Goal: Task Accomplishment & Management: Use online tool/utility

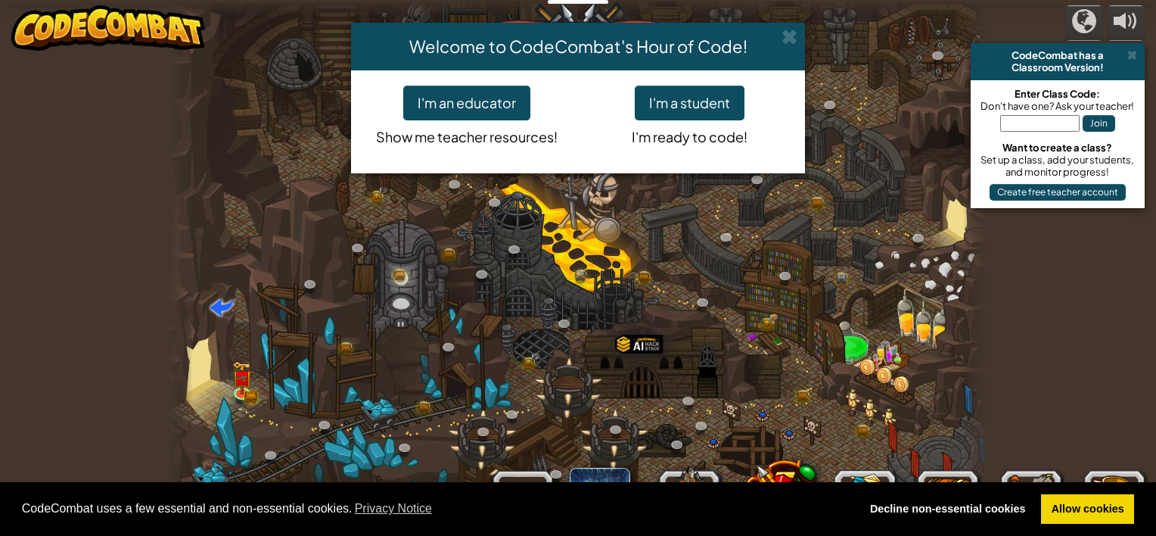
click at [1130, 56] on div "Welcome to CodeCombat's Hour of Code! I'm an educator Show me teacher resources…" at bounding box center [578, 268] width 1156 height 536
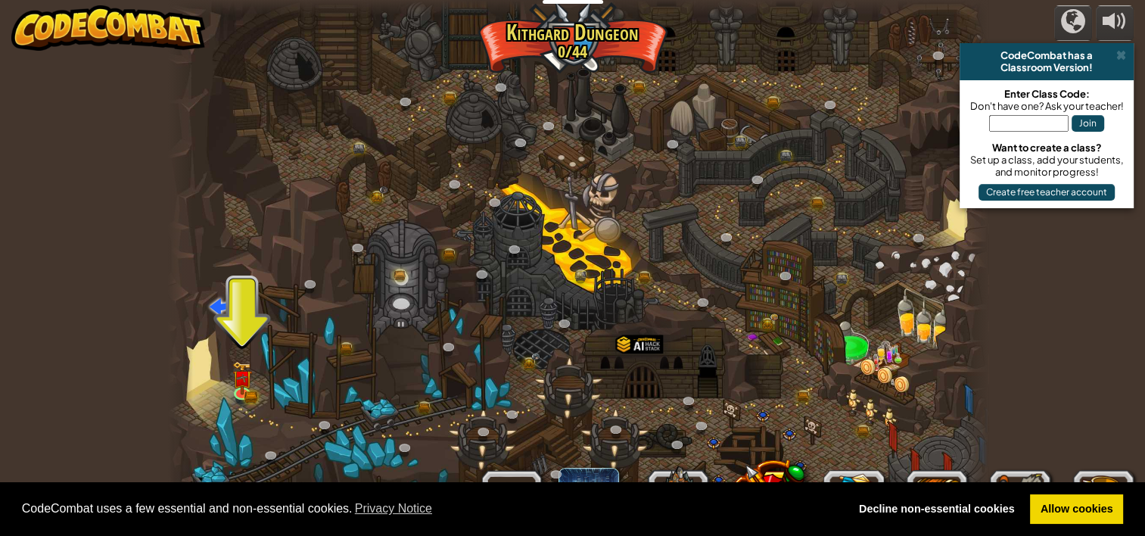
click at [1120, 51] on span at bounding box center [1121, 55] width 10 height 12
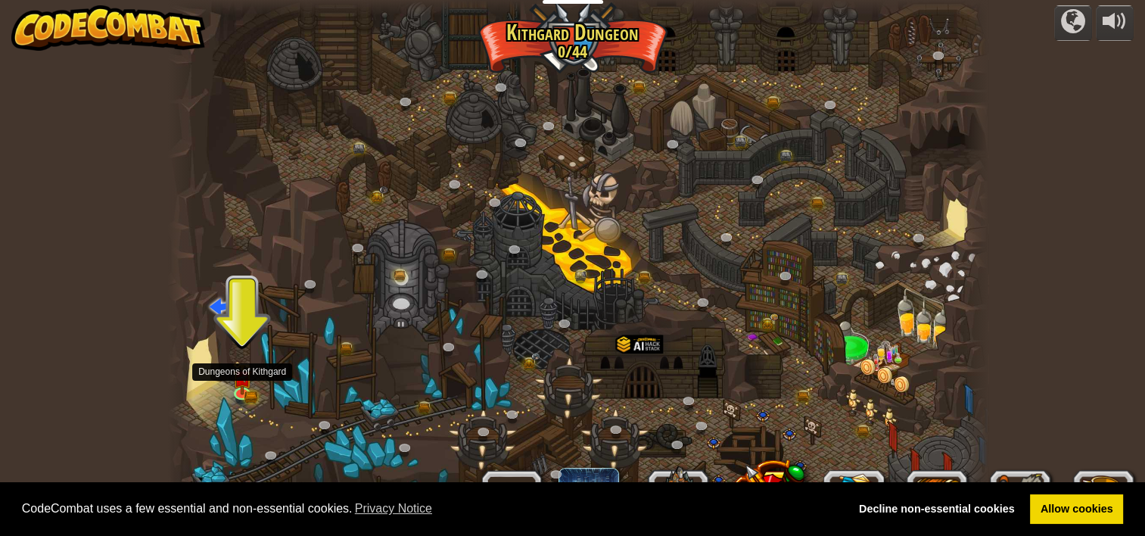
click at [232, 378] on img at bounding box center [242, 377] width 20 height 33
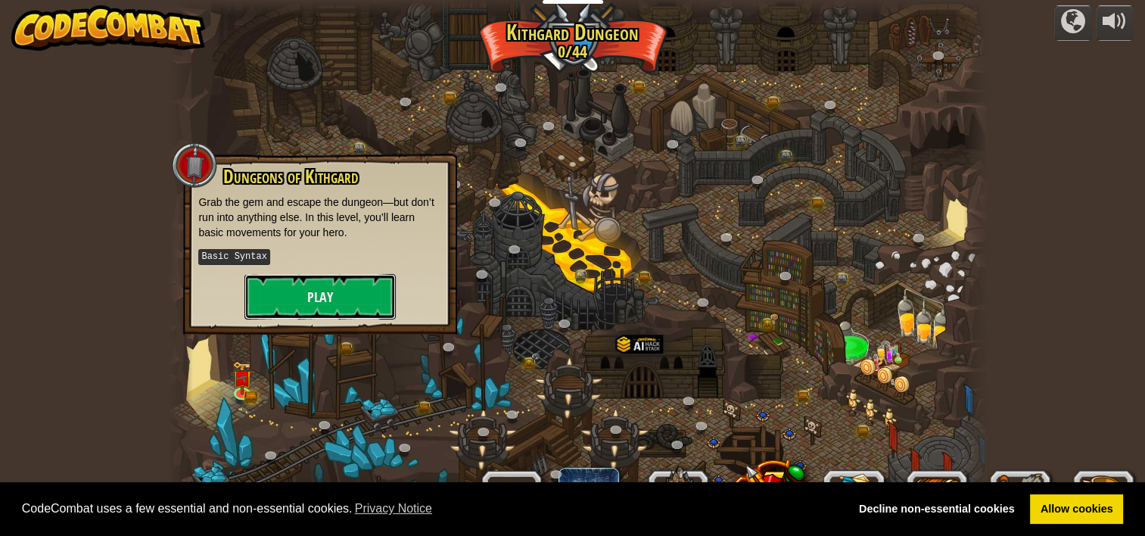
click at [304, 291] on button "Play" at bounding box center [319, 296] width 151 height 45
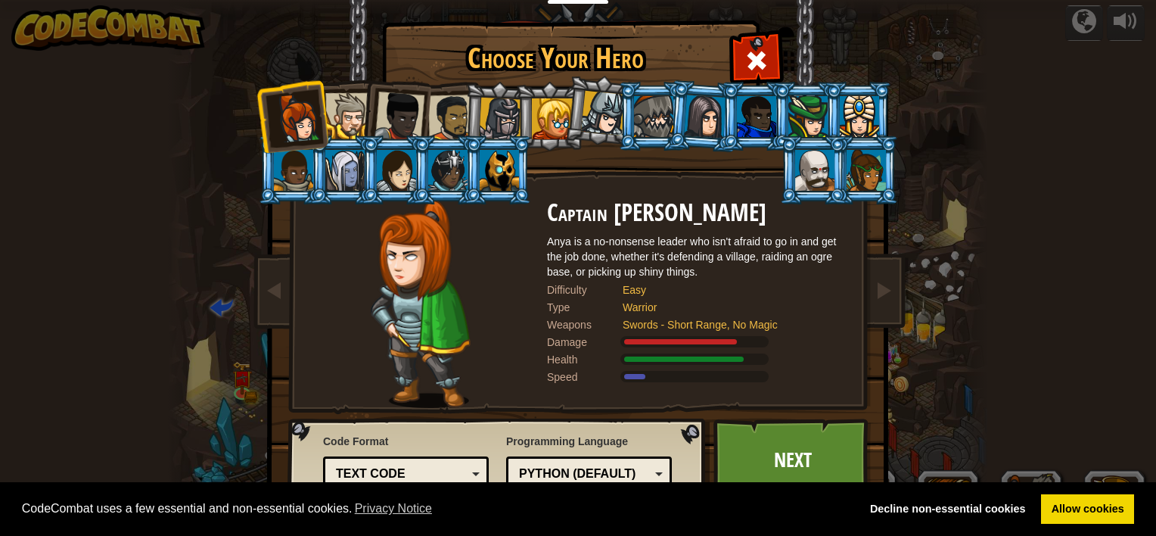
click at [347, 106] on div at bounding box center [348, 116] width 46 height 46
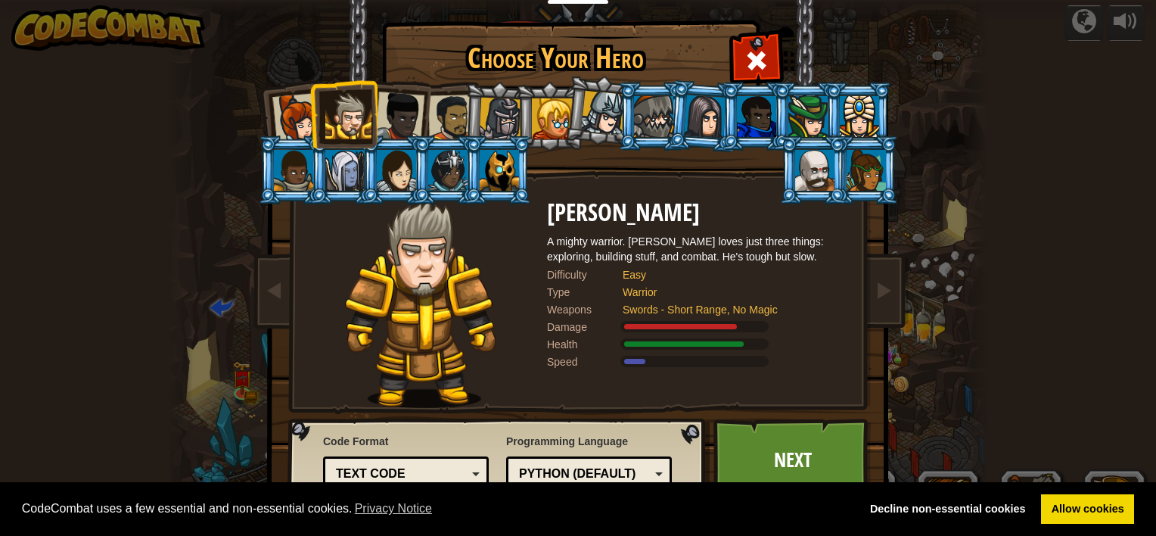
click at [398, 111] on div at bounding box center [400, 117] width 50 height 50
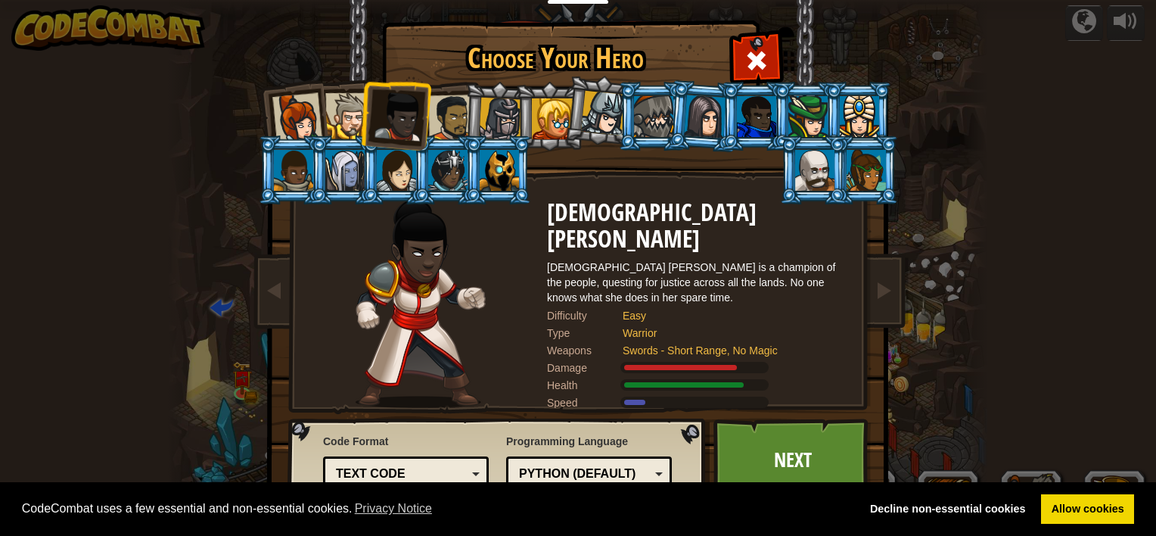
click at [444, 115] on div at bounding box center [451, 118] width 47 height 47
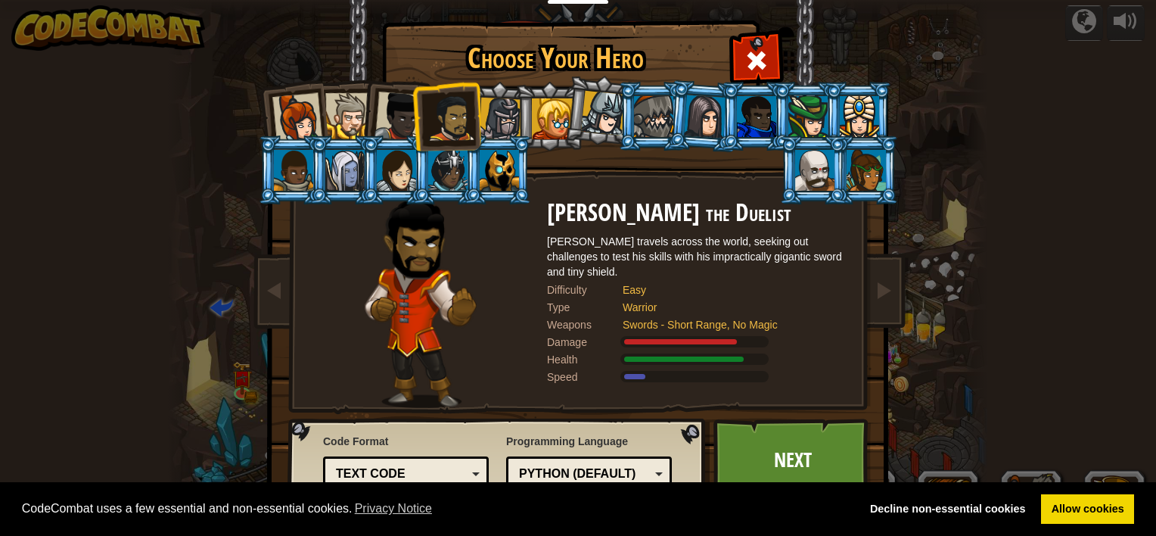
click at [543, 118] on div at bounding box center [552, 118] width 41 height 41
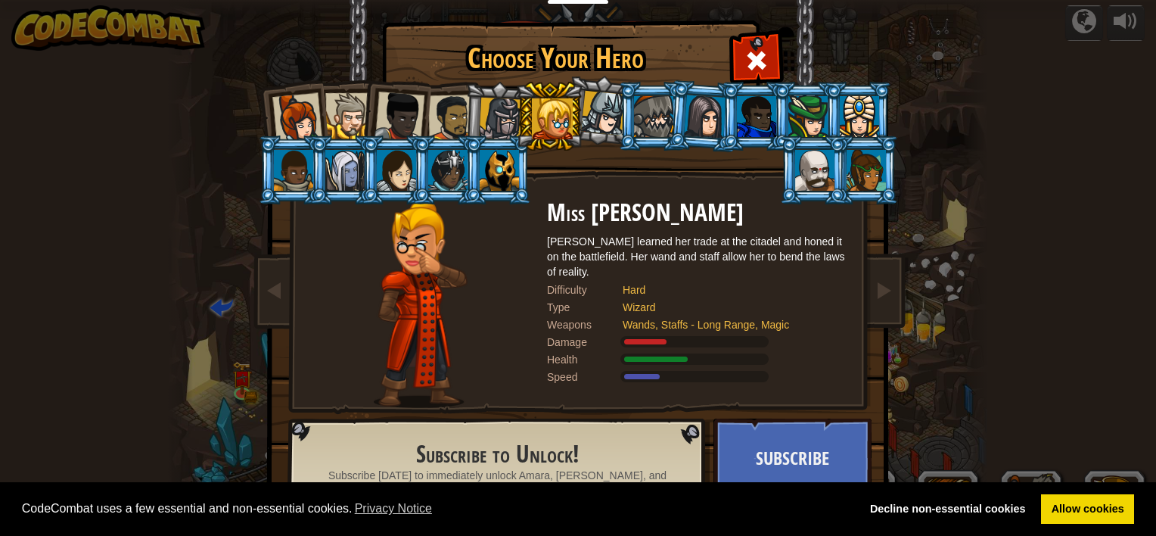
click at [297, 120] on div at bounding box center [297, 118] width 50 height 50
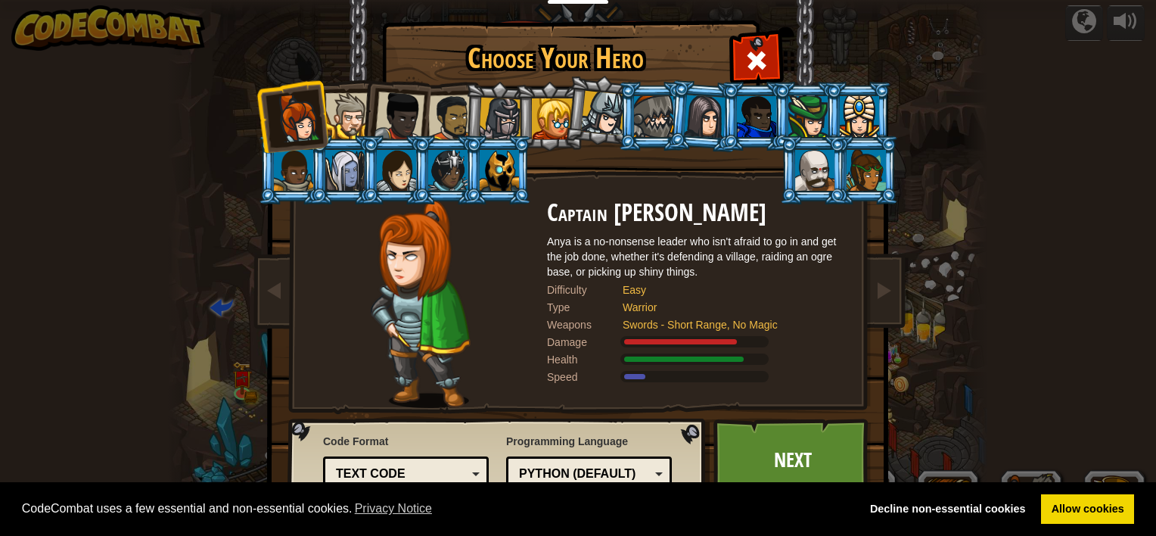
click at [344, 127] on div at bounding box center [348, 116] width 46 height 46
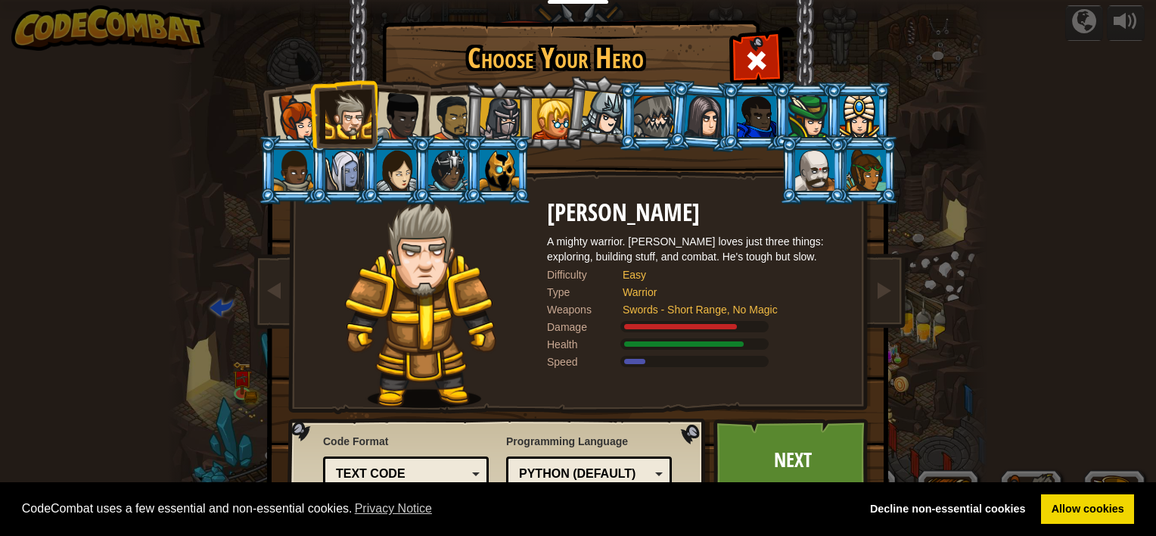
click at [384, 125] on div at bounding box center [400, 117] width 50 height 50
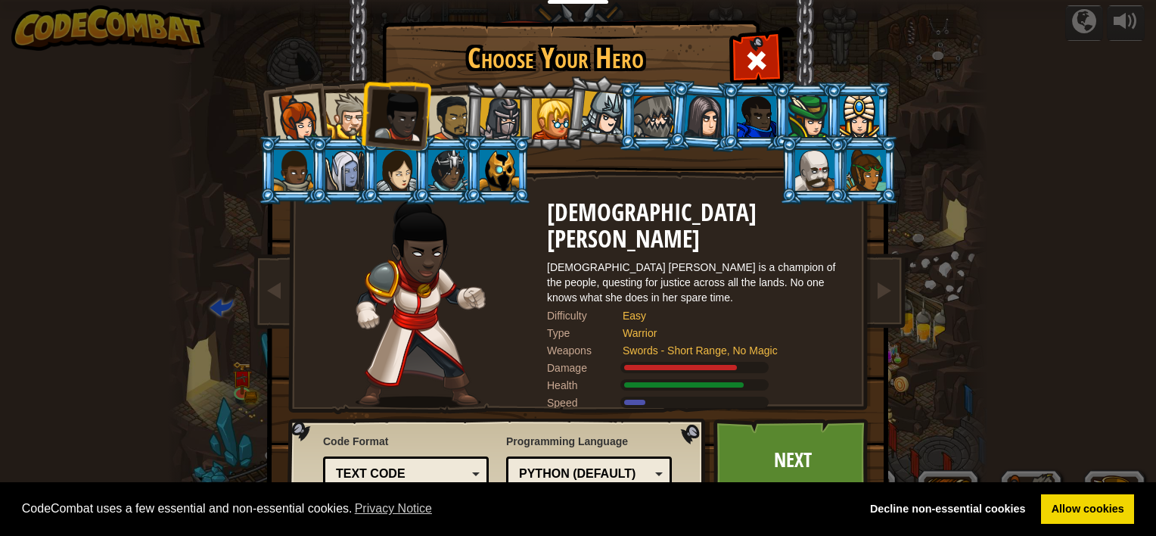
click at [278, 109] on div at bounding box center [297, 118] width 50 height 50
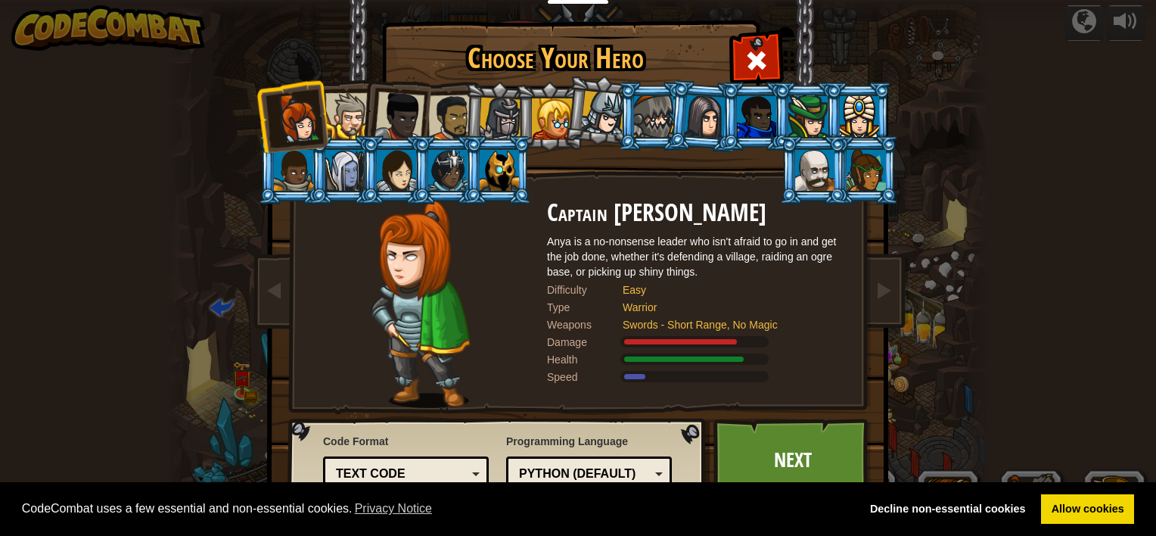
click at [766, 432] on link "Next" at bounding box center [793, 459] width 158 height 83
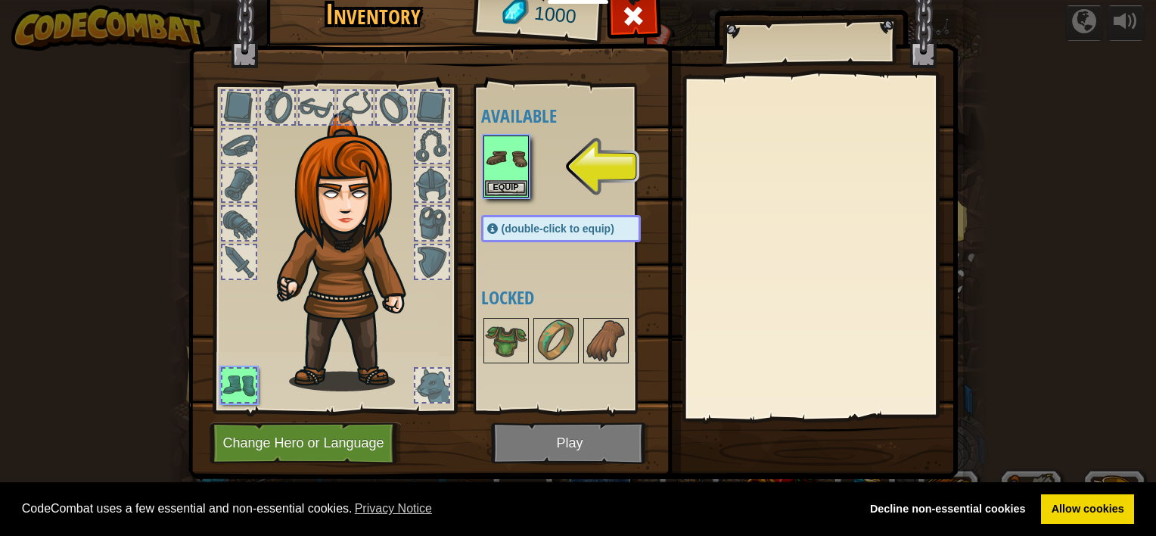
click at [503, 173] on img at bounding box center [506, 158] width 42 height 42
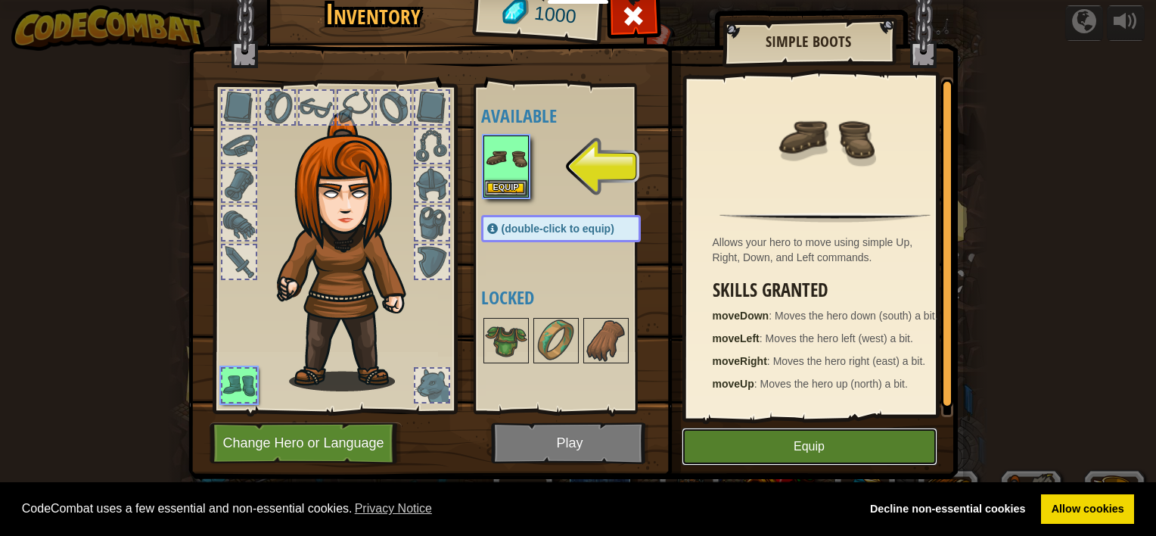
click at [762, 443] on button "Equip" at bounding box center [810, 447] width 256 height 38
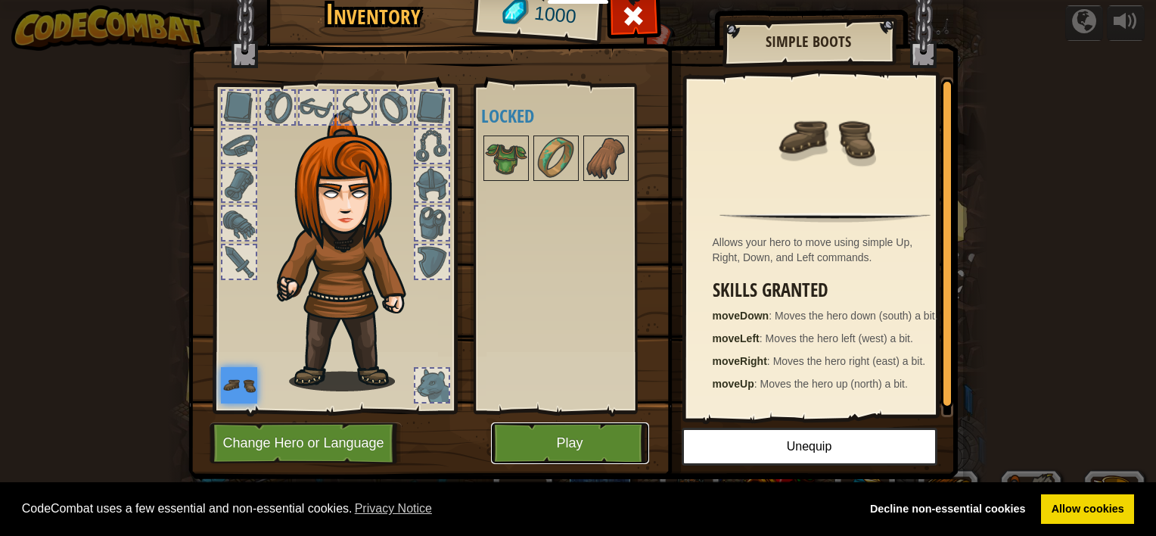
click at [626, 441] on button "Play" at bounding box center [570, 443] width 158 height 42
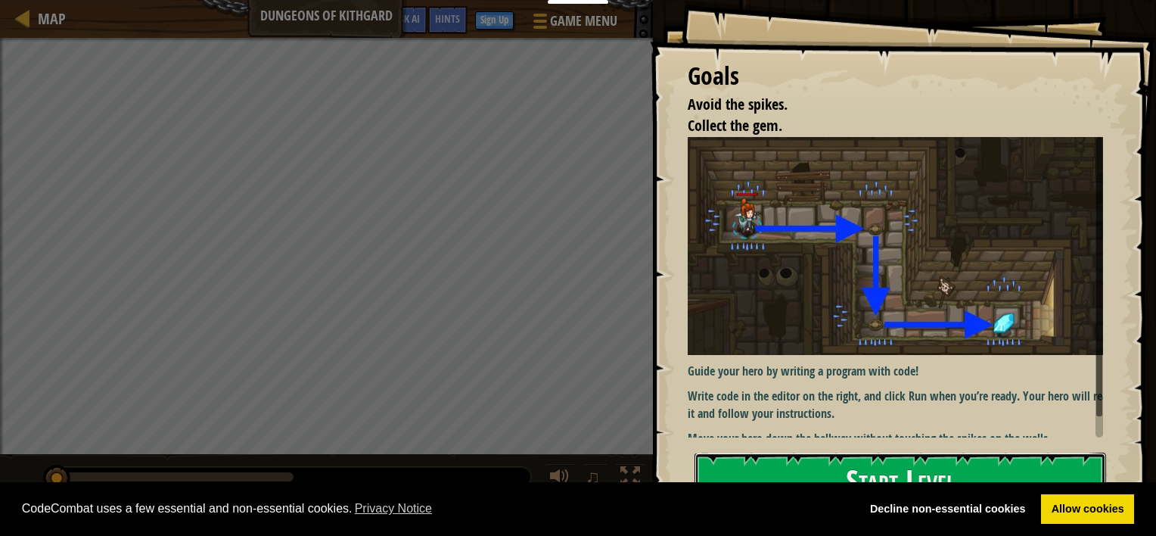
click at [872, 468] on button "Start Level" at bounding box center [901, 482] width 412 height 60
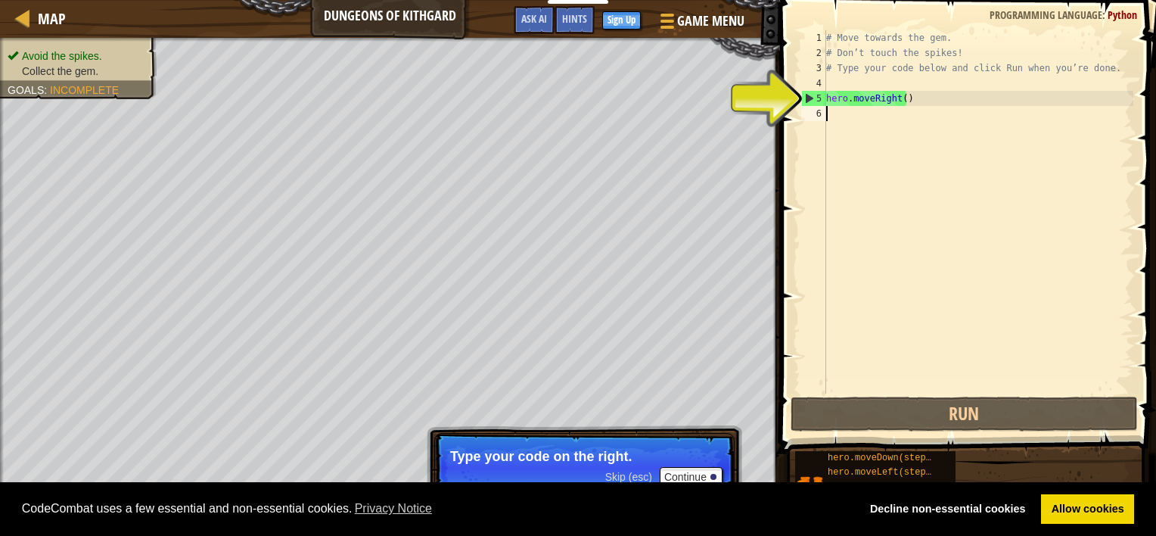
click at [689, 483] on div "CodeCombat uses a few essential and non-essential cookies. Privacy Notice Decli…" at bounding box center [578, 509] width 1156 height 54
click at [690, 470] on button "Continue" at bounding box center [691, 477] width 63 height 20
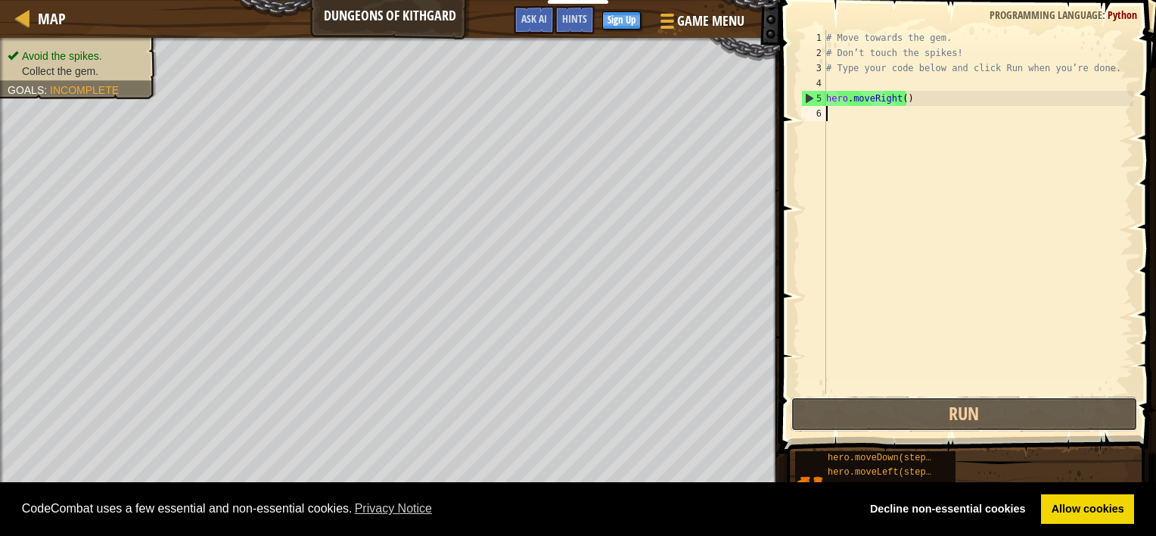
click at [947, 411] on button "Run" at bounding box center [964, 413] width 347 height 35
click at [947, 396] on button "Run" at bounding box center [964, 413] width 347 height 35
click at [950, 380] on div "# Move towards the gem. # Don’t touch the spikes! # Type your code below and cl…" at bounding box center [978, 226] width 310 height 393
click at [950, 365] on div "# Move towards the gem. # Don’t touch the spikes! # Type your code below and cl…" at bounding box center [978, 226] width 310 height 393
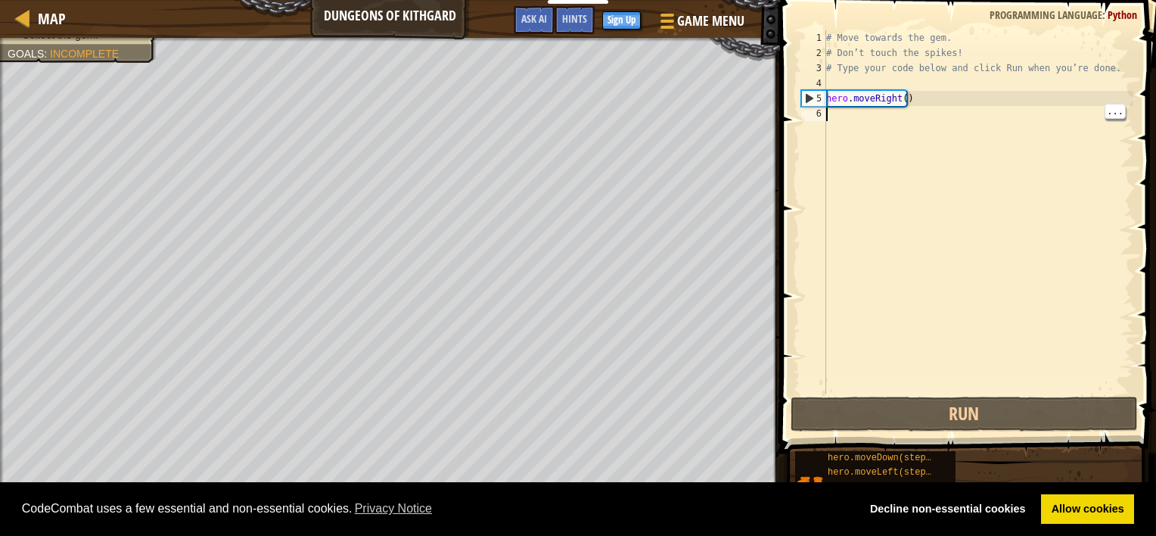
click at [914, 462] on span "hero.moveDown(steps)" at bounding box center [882, 457] width 109 height 11
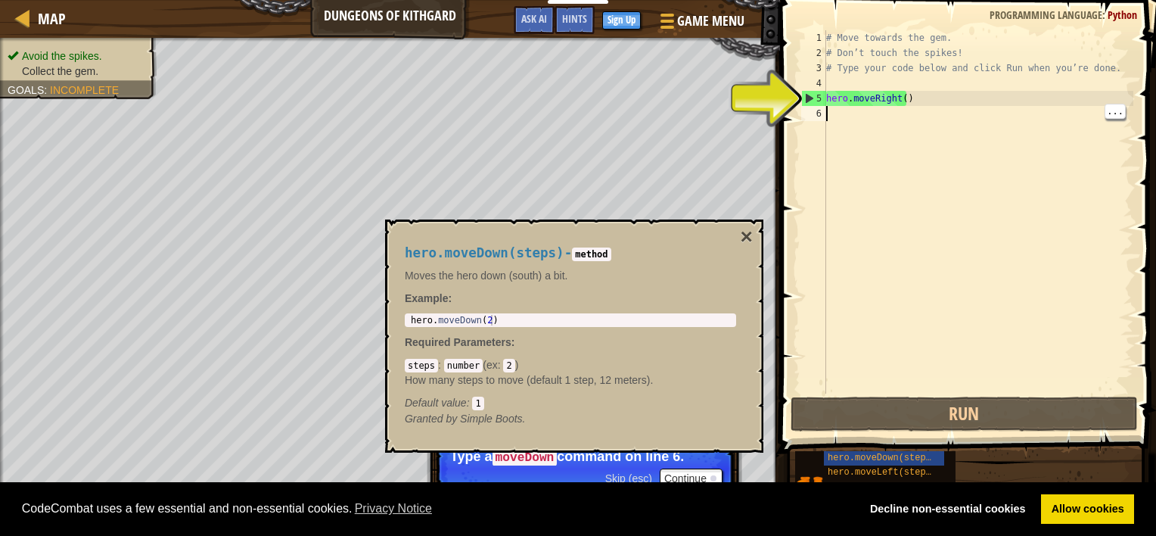
click at [750, 234] on button "×" at bounding box center [747, 236] width 12 height 21
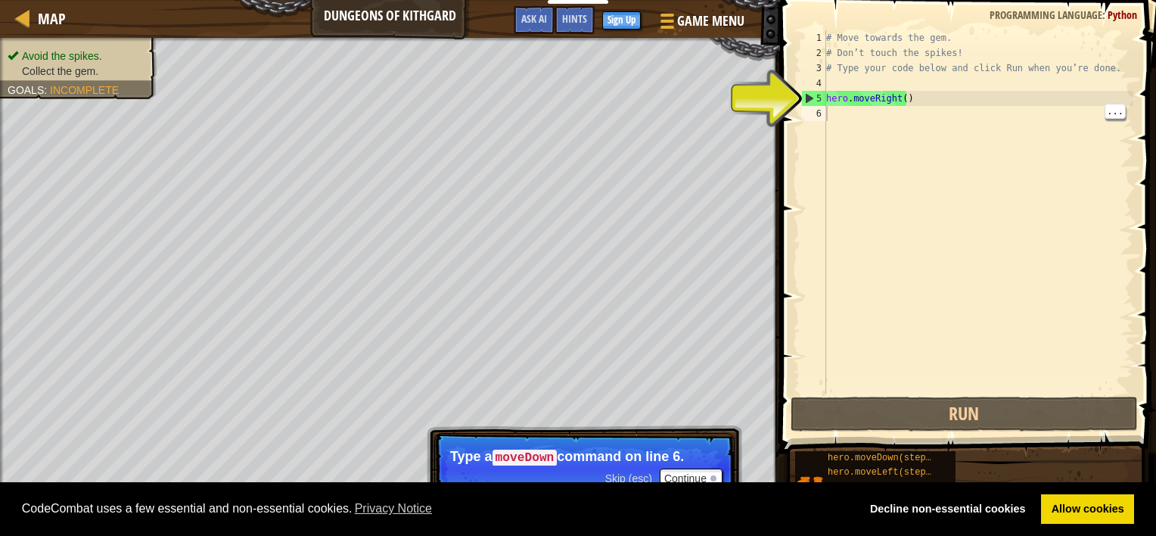
click at [825, 110] on div "6" at bounding box center [813, 113] width 25 height 15
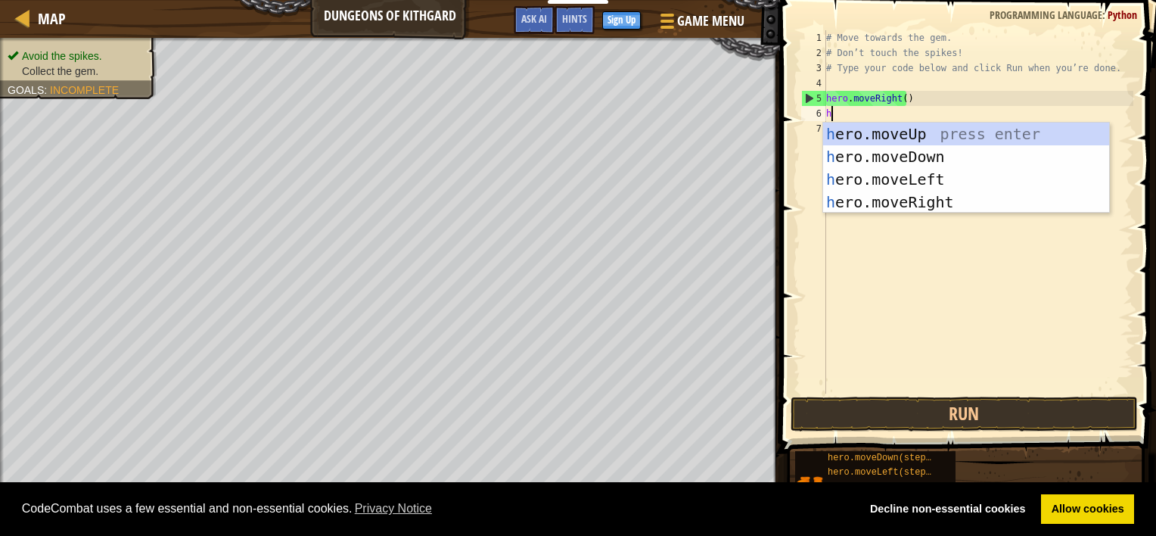
scroll to position [7, 0]
type textarea "he"
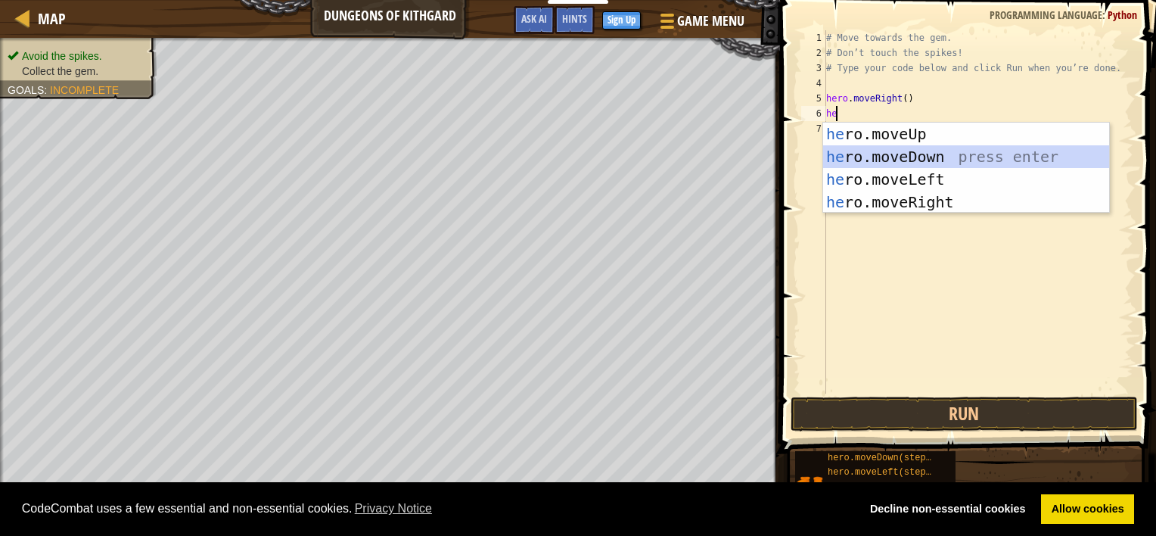
click at [927, 149] on div "he ro.moveUp press enter he ro.moveDown press enter he ro.moveLeft press enter …" at bounding box center [966, 191] width 286 height 136
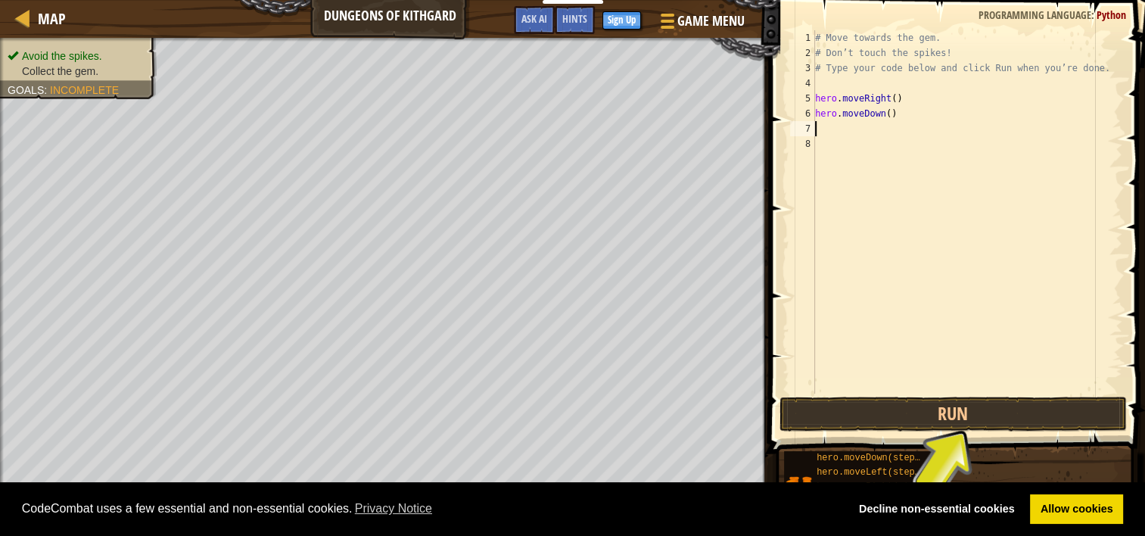
type textarea "h"
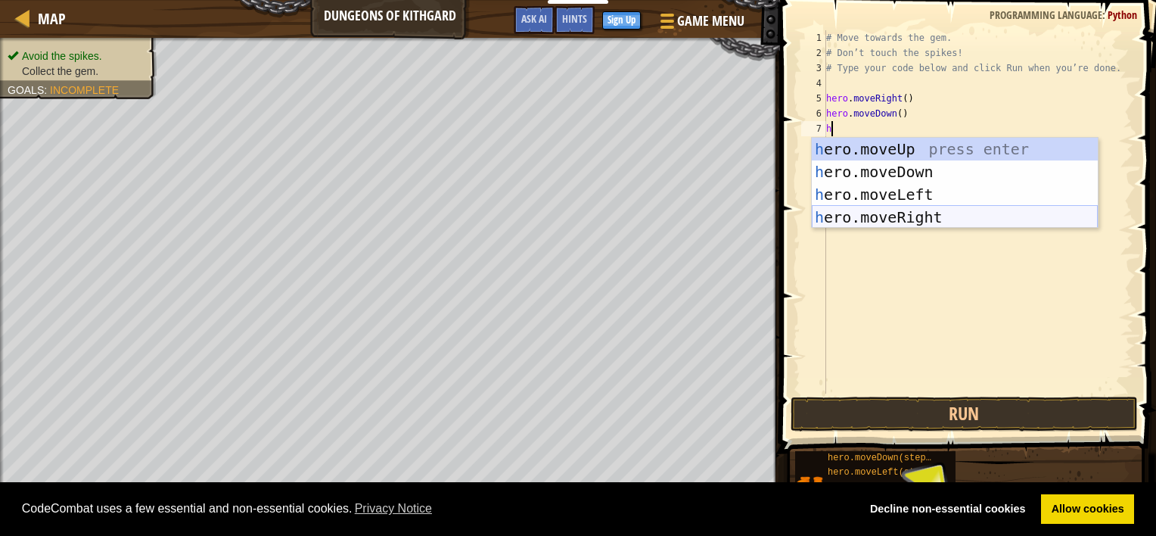
click at [903, 210] on div "h ero.moveUp press enter h ero.moveDown press enter h ero.moveLeft press enter …" at bounding box center [955, 206] width 286 height 136
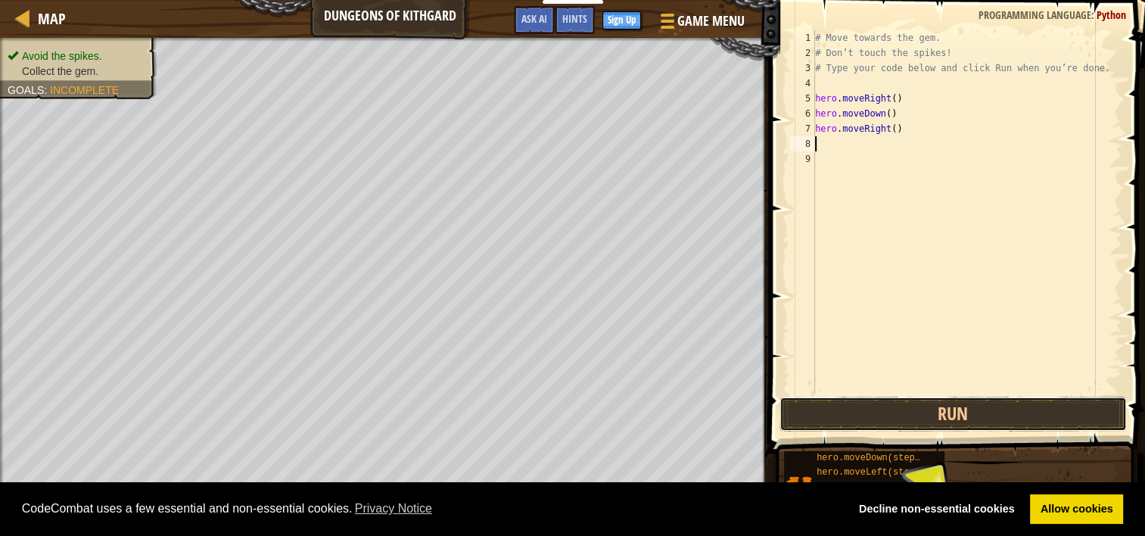
click at [917, 418] on button "Run" at bounding box center [952, 413] width 347 height 35
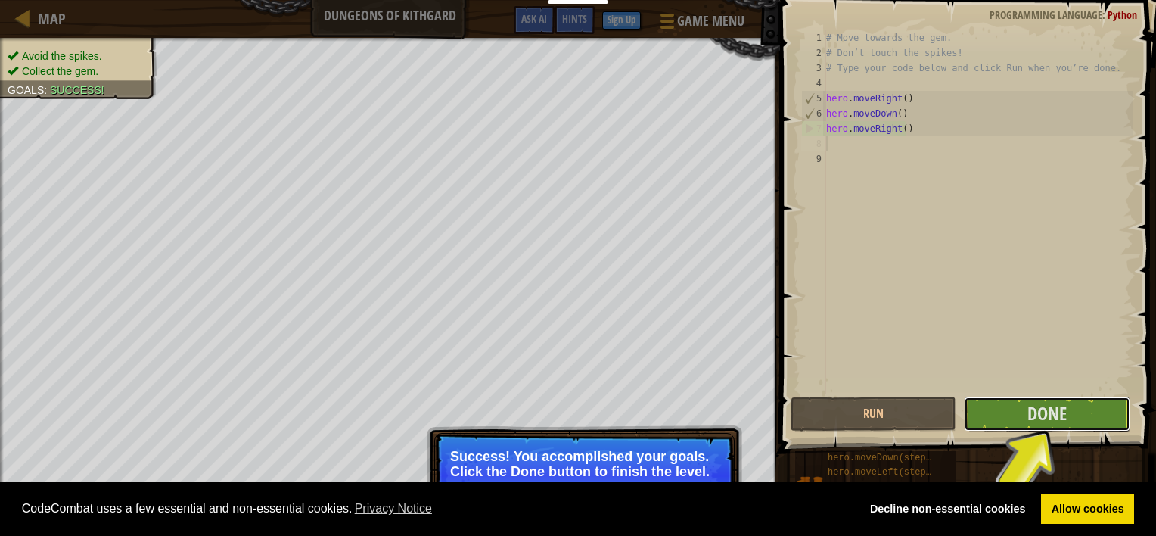
click at [1062, 411] on span "Done" at bounding box center [1047, 413] width 39 height 24
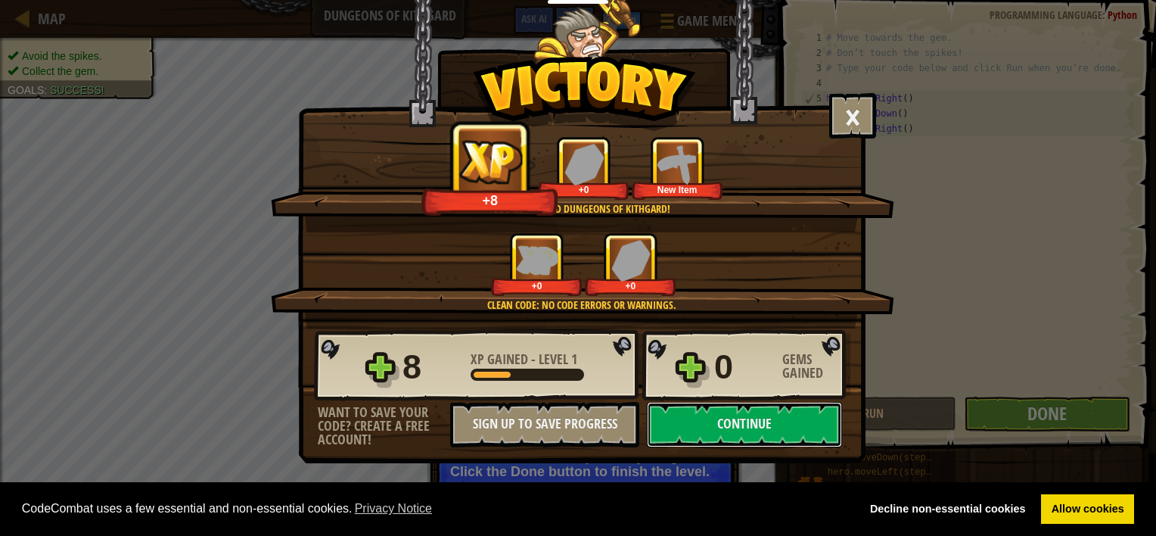
click at [790, 421] on button "Continue" at bounding box center [744, 424] width 195 height 45
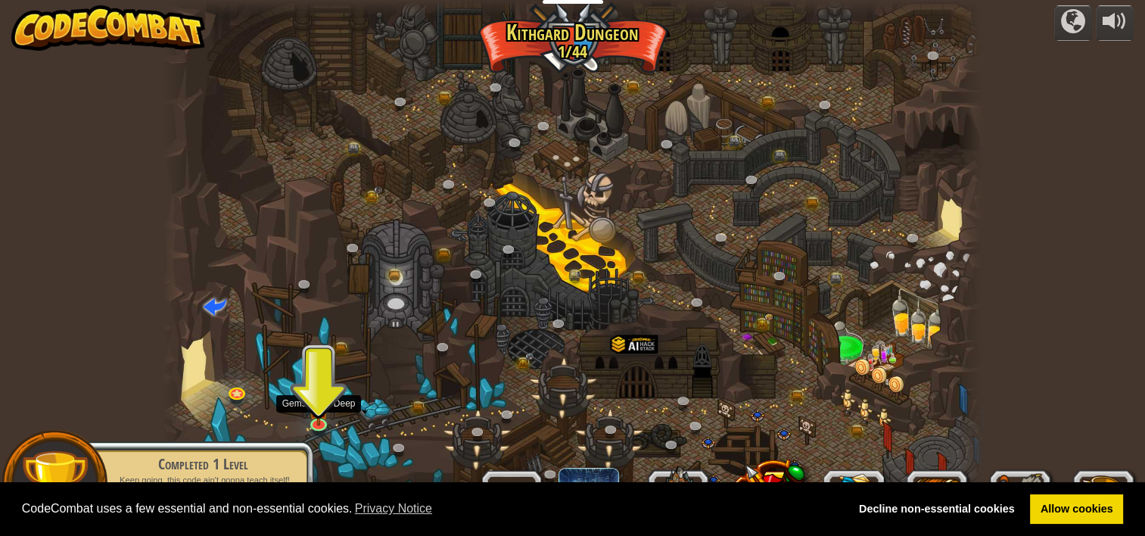
click at [313, 416] on img at bounding box center [319, 408] width 20 height 35
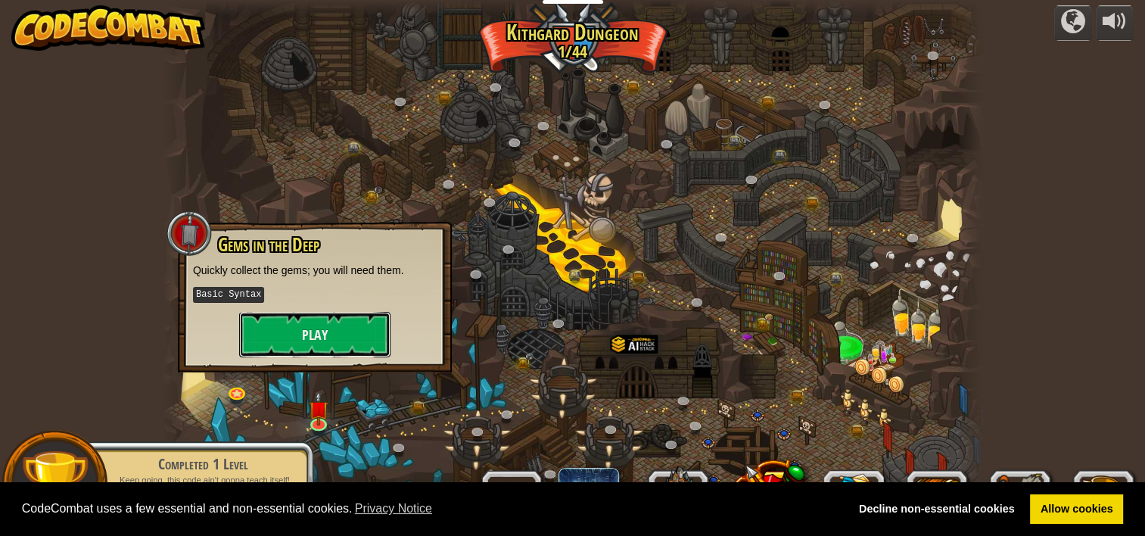
click at [311, 312] on button "Play" at bounding box center [314, 334] width 151 height 45
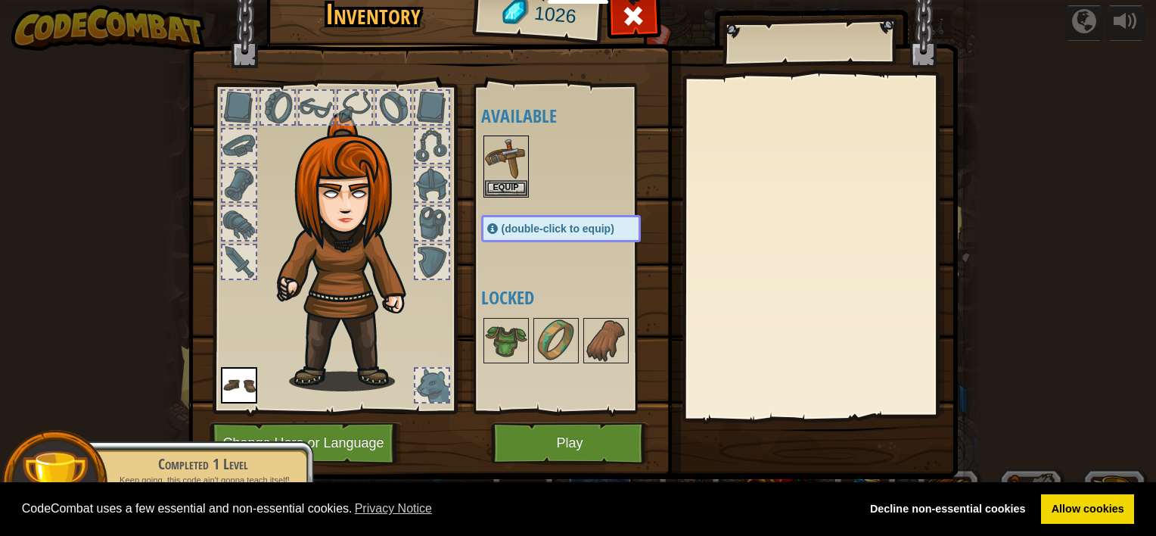
click at [505, 177] on img at bounding box center [506, 158] width 42 height 42
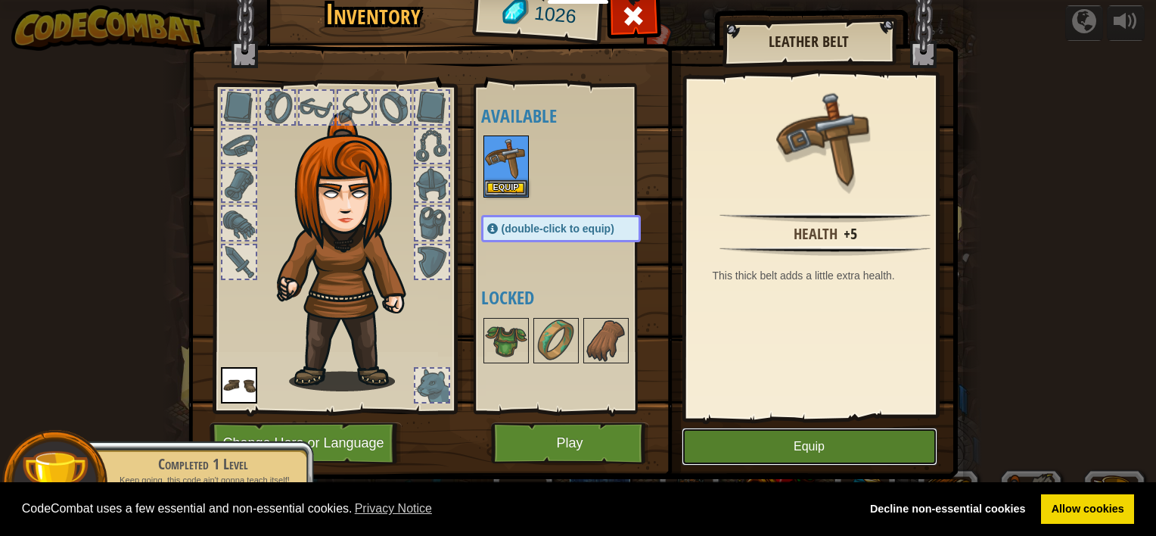
click at [757, 430] on button "Equip" at bounding box center [810, 447] width 256 height 38
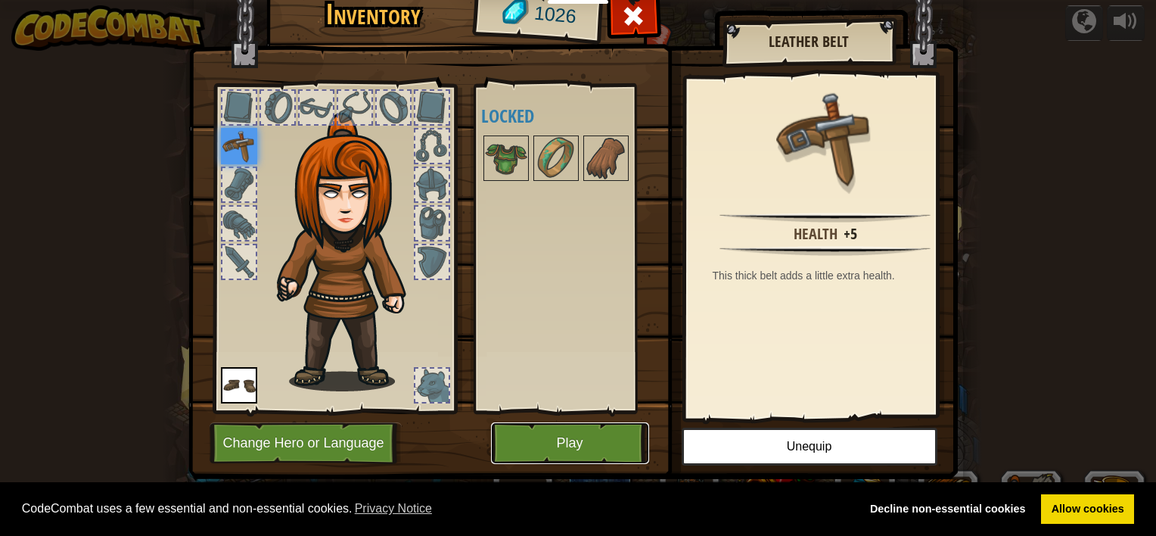
click at [578, 439] on button "Play" at bounding box center [570, 443] width 158 height 42
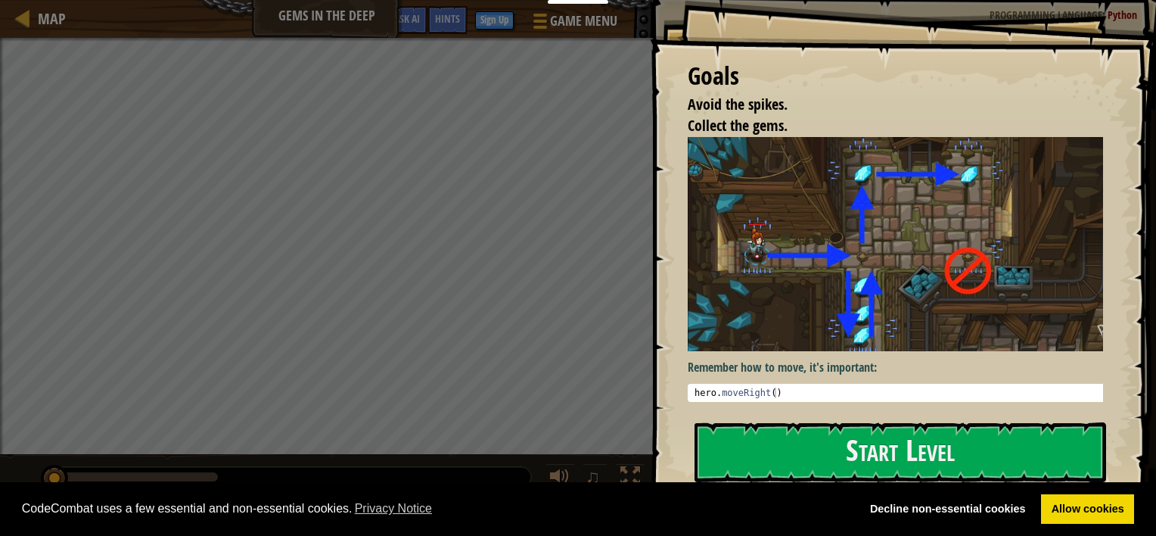
click at [788, 443] on button "Start Level" at bounding box center [901, 452] width 412 height 60
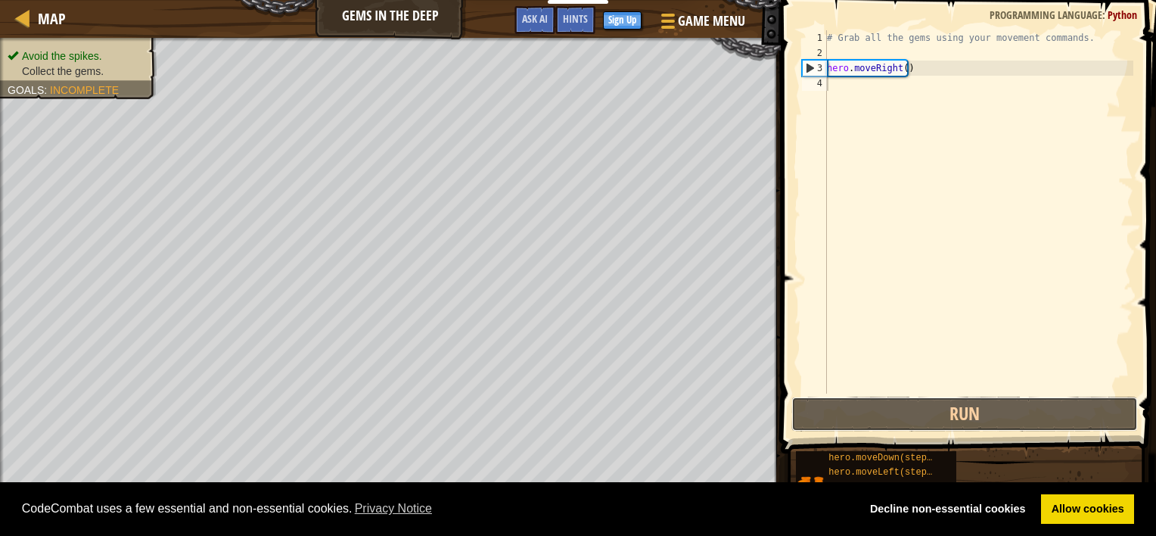
click at [881, 409] on button "Run" at bounding box center [964, 413] width 347 height 35
type textarea "h"
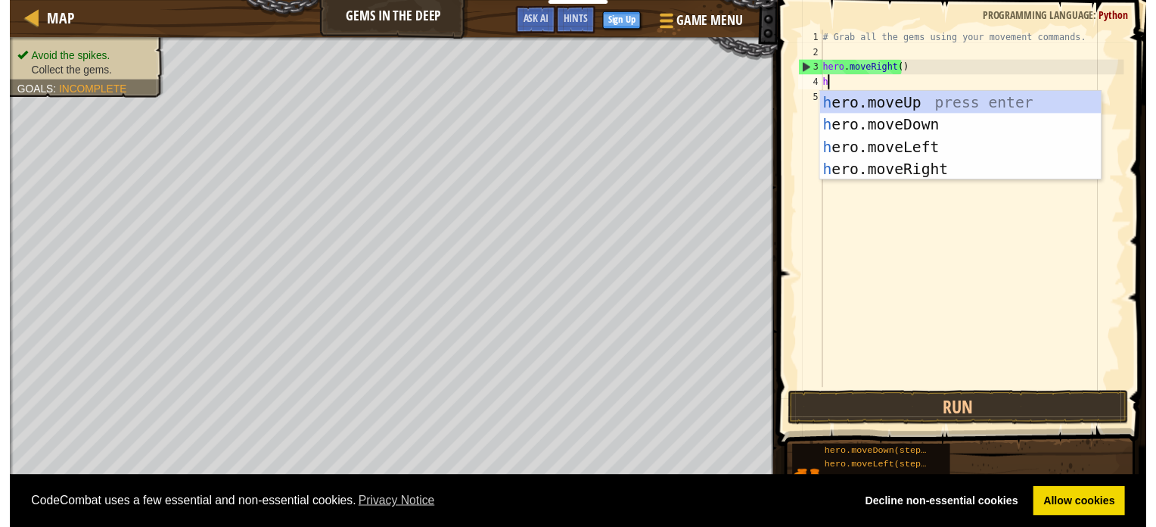
scroll to position [7, 0]
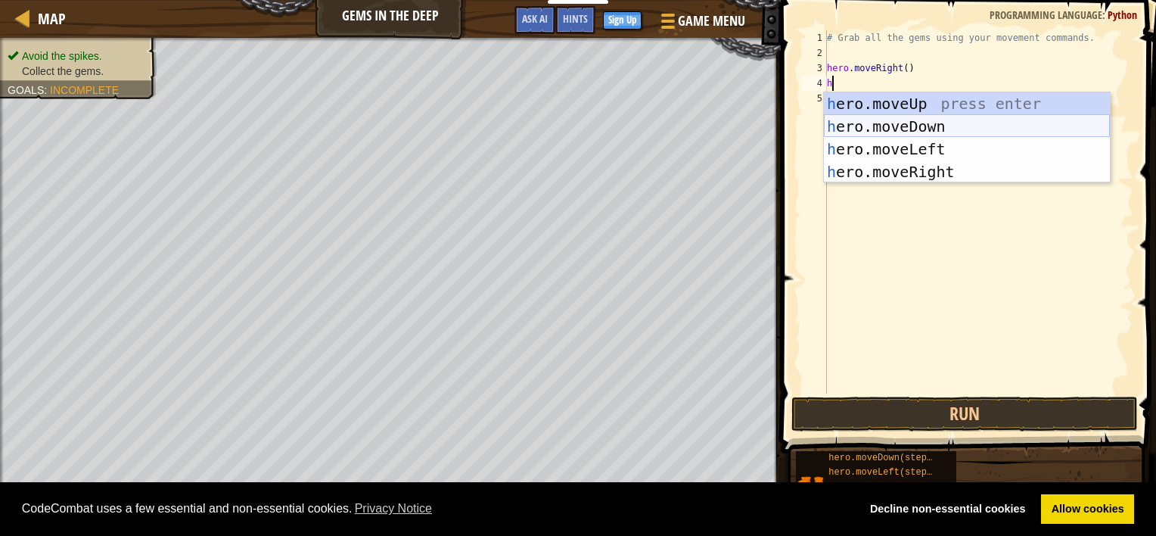
click at [923, 119] on div "h ero.moveUp press enter h ero.moveDown press enter h ero.moveLeft press enter …" at bounding box center [967, 160] width 286 height 136
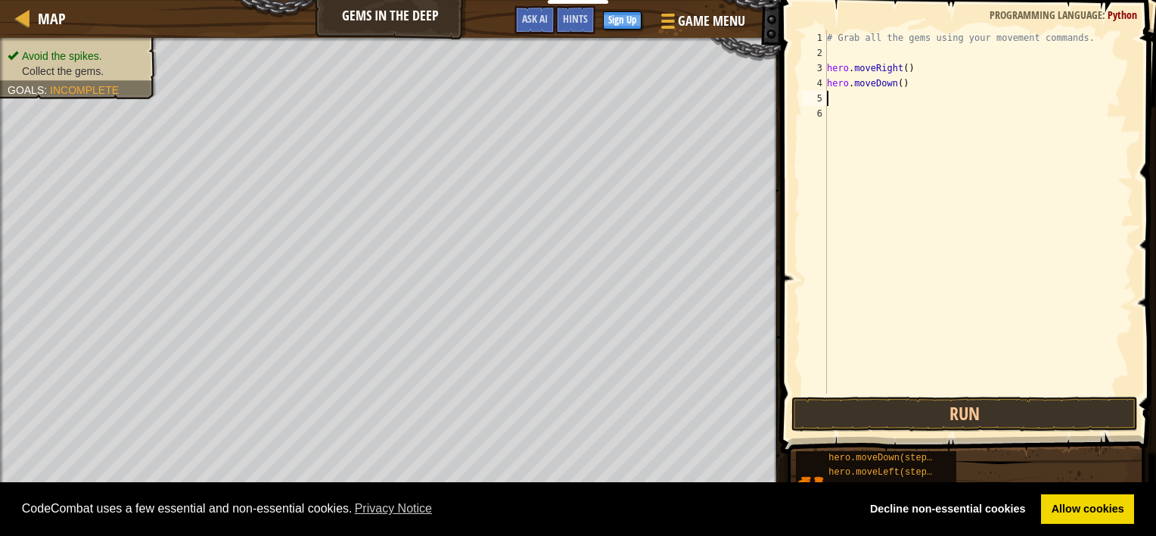
type textarea "h"
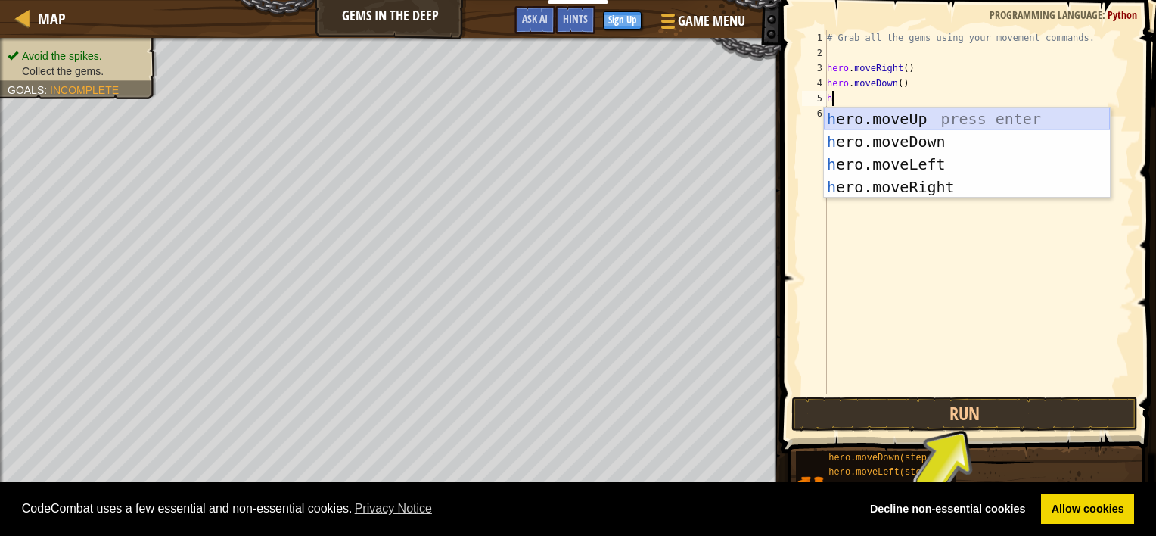
click at [924, 113] on div "h ero.moveUp press enter h ero.moveDown press enter h ero.moveLeft press enter …" at bounding box center [967, 175] width 286 height 136
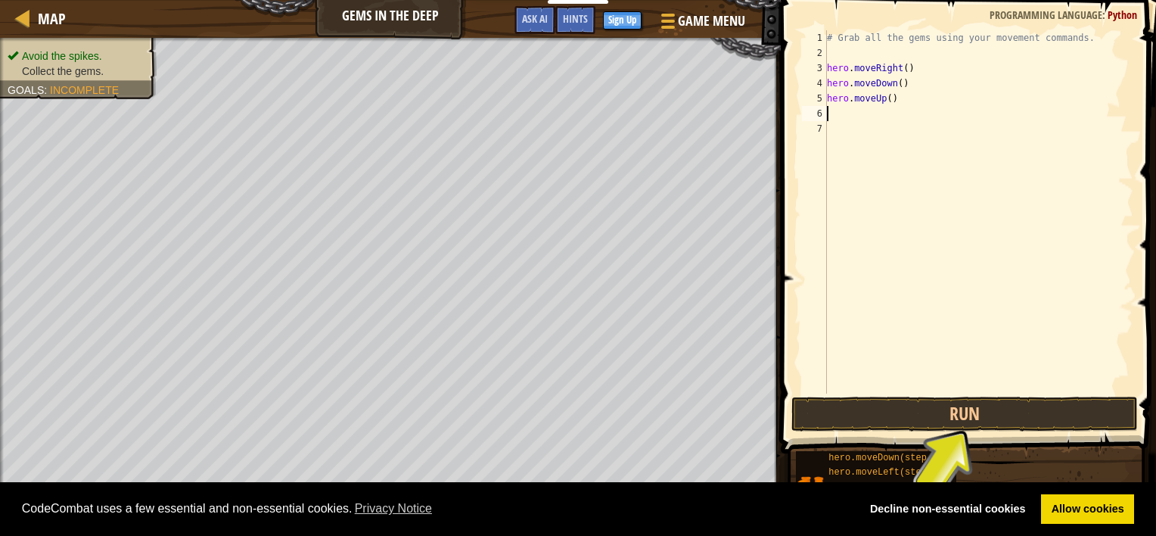
type textarea "h"
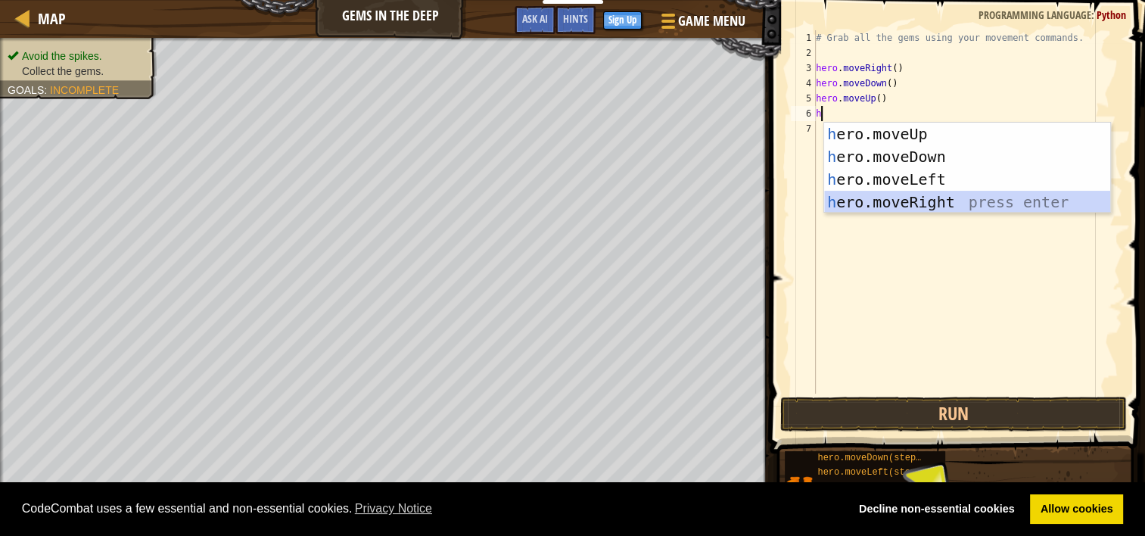
click at [908, 197] on div "h ero.moveUp press enter h ero.moveDown press enter h ero.moveLeft press enter …" at bounding box center [967, 191] width 286 height 136
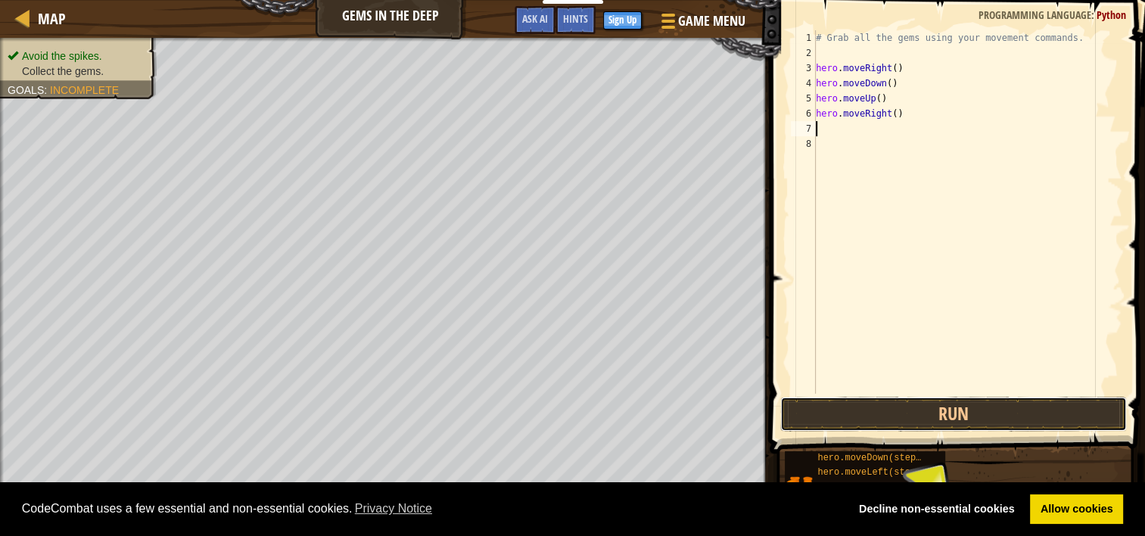
click at [965, 408] on button "Run" at bounding box center [953, 413] width 347 height 35
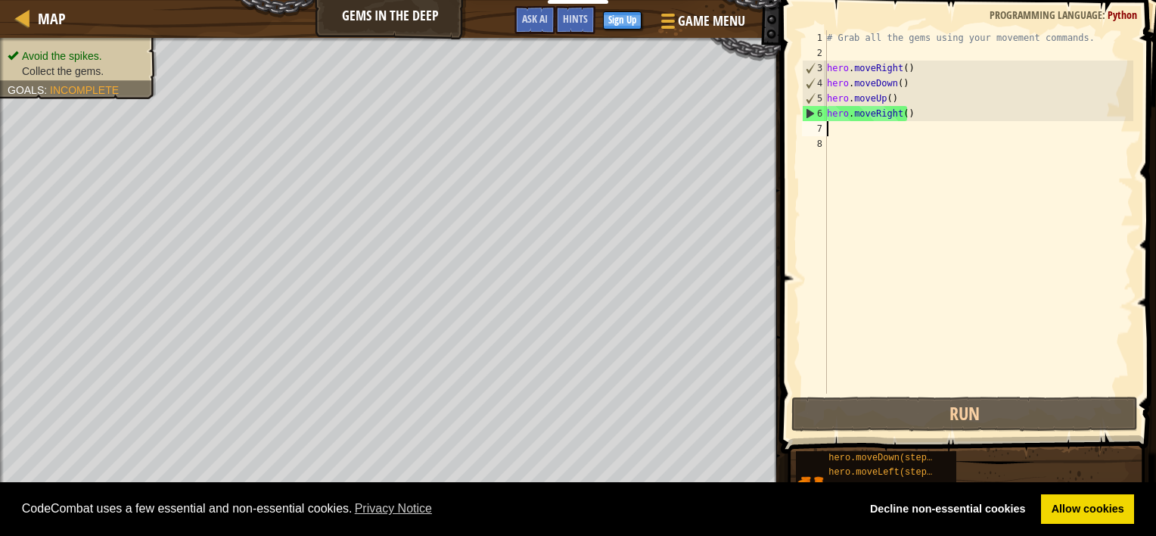
click at [808, 106] on div "6" at bounding box center [815, 113] width 24 height 15
click at [903, 117] on div "# Grab all the gems using your movement commands. hero . moveRight ( ) hero . m…" at bounding box center [978, 226] width 309 height 393
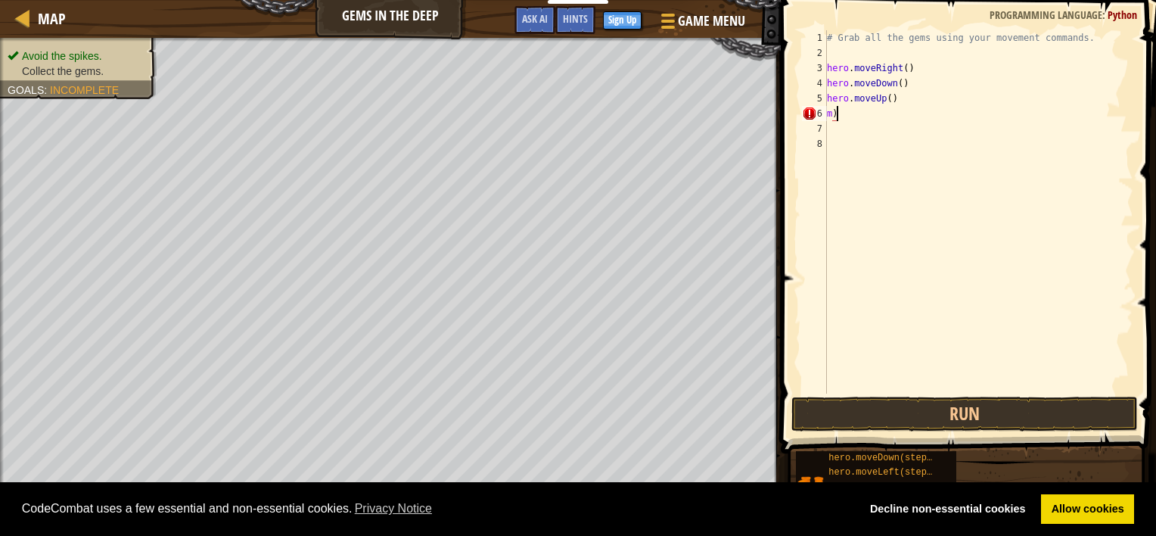
click at [899, 120] on div "# Grab all the gems using your movement commands. hero . moveRight ( ) hero . m…" at bounding box center [978, 226] width 309 height 393
type textarea "m"
type textarea "h"
click at [980, 406] on button "Run" at bounding box center [964, 413] width 347 height 35
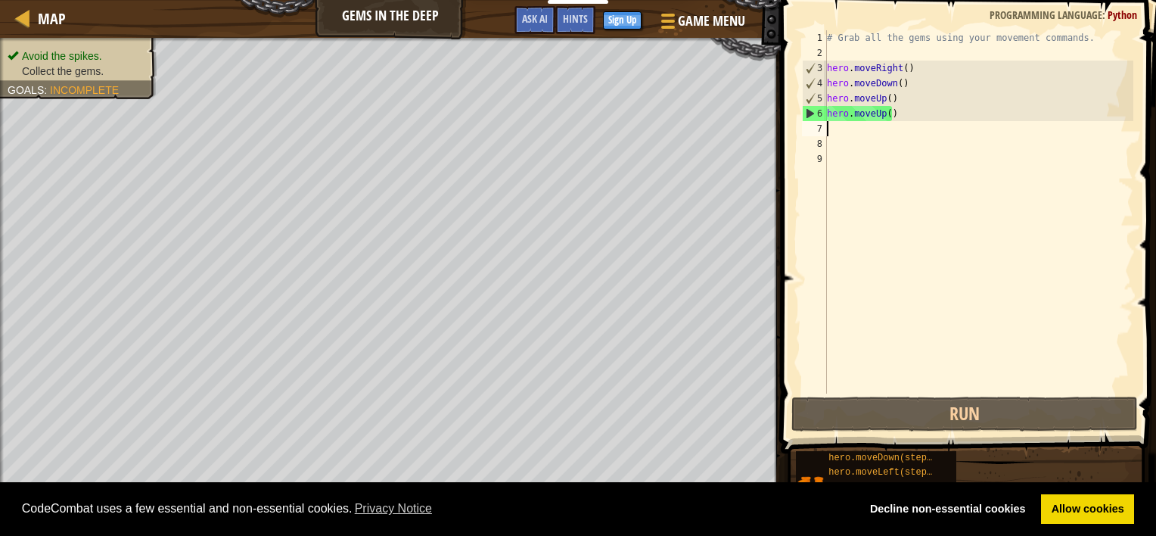
type textarea "h"
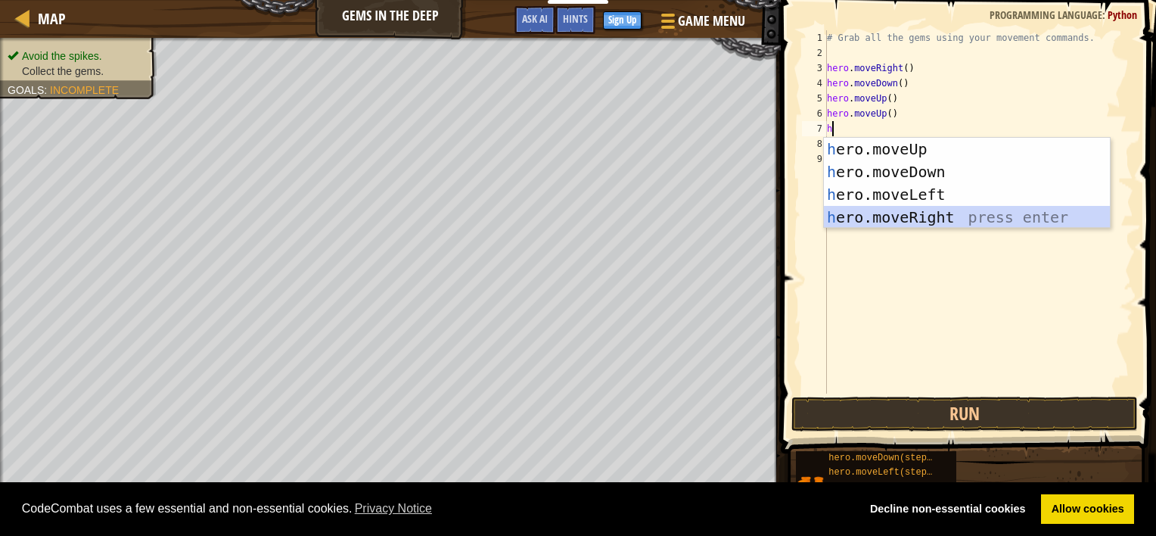
click at [879, 218] on div "h ero.moveUp press enter h ero.moveDown press enter h ero.moveLeft press enter …" at bounding box center [967, 206] width 286 height 136
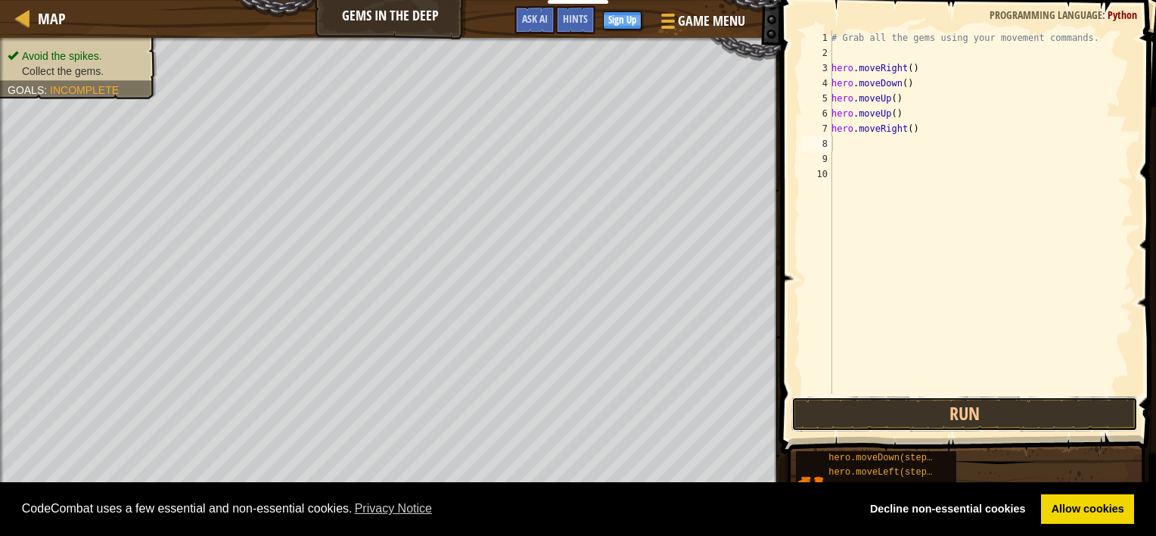
click at [962, 404] on button "Run" at bounding box center [964, 413] width 347 height 35
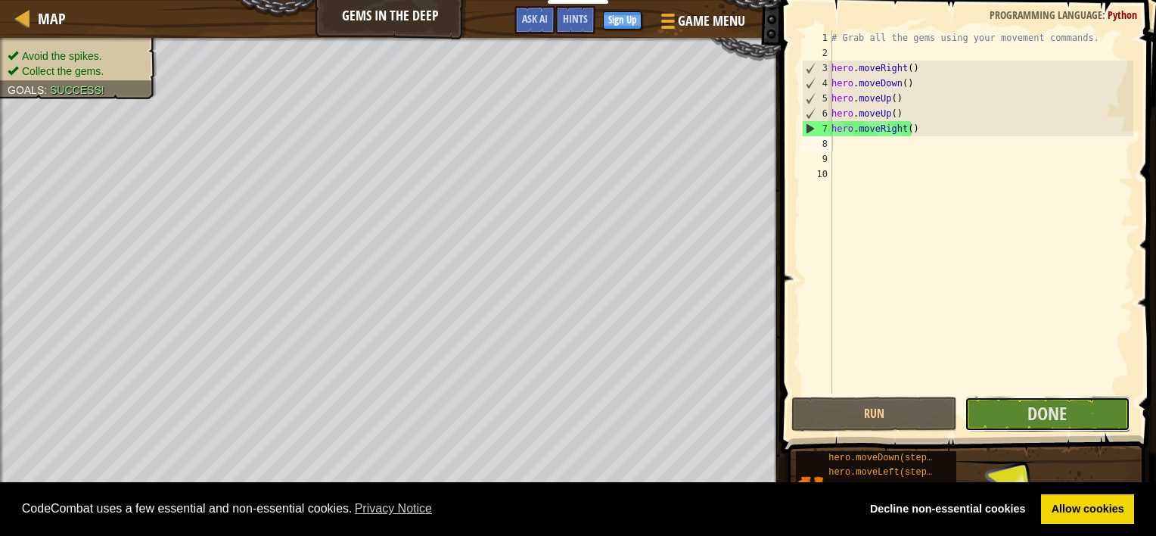
click at [1056, 409] on button "Done" at bounding box center [1048, 413] width 166 height 35
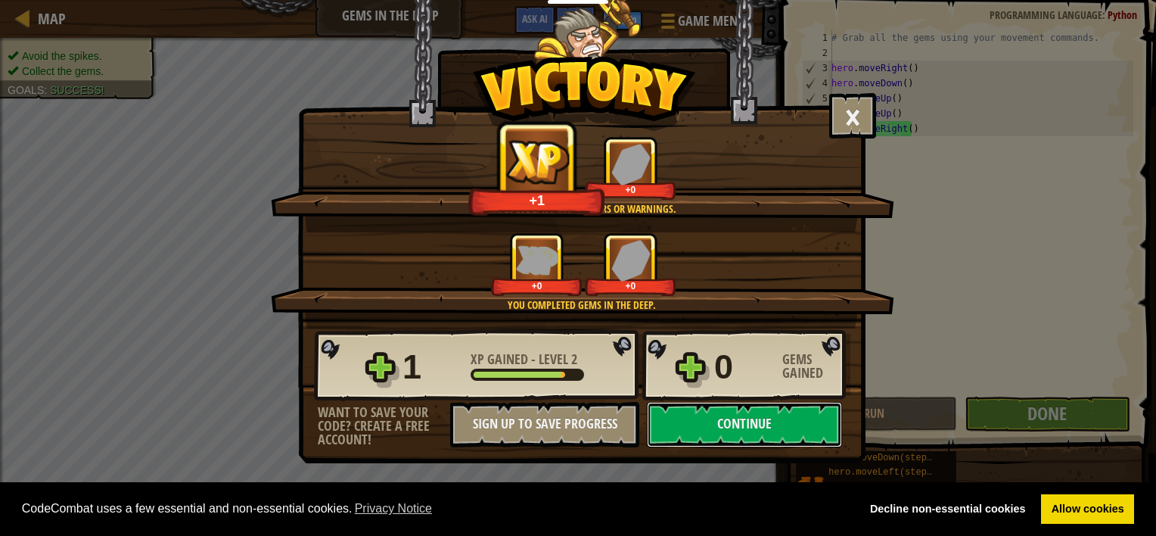
click at [804, 426] on button "Continue" at bounding box center [744, 424] width 195 height 45
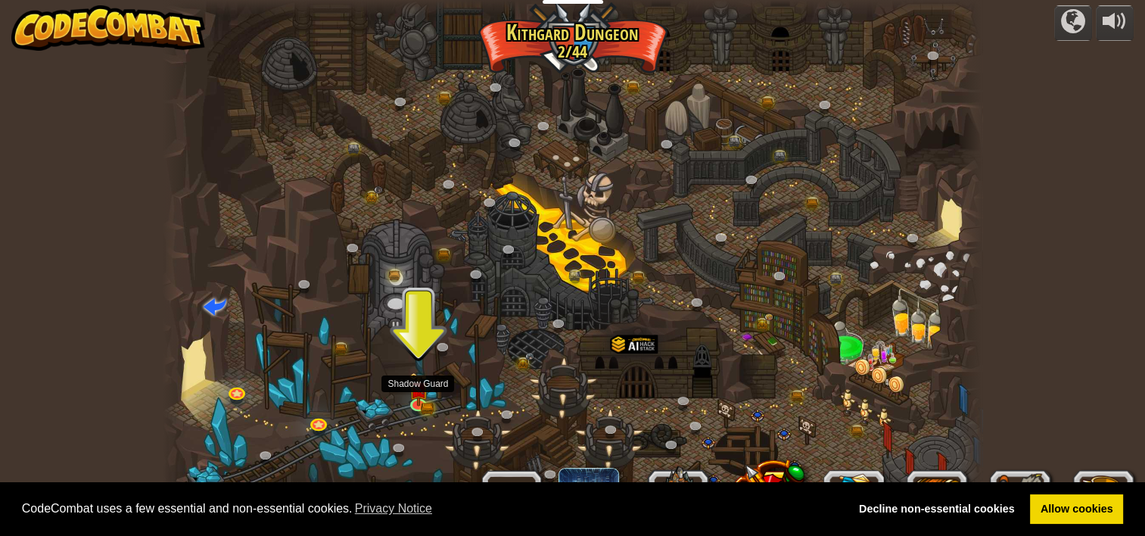
click at [416, 393] on img at bounding box center [418, 388] width 20 height 33
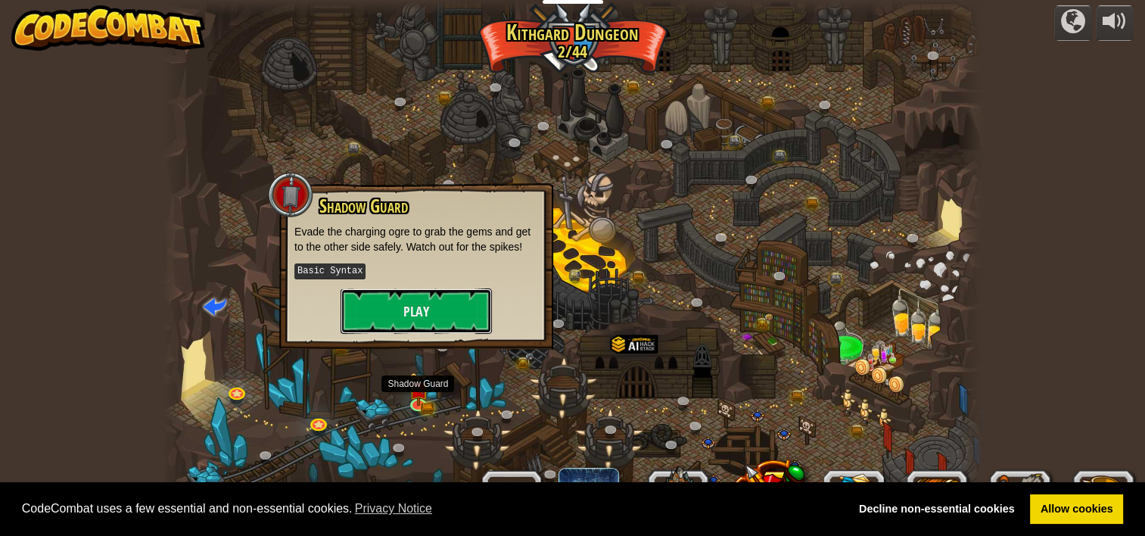
click at [441, 306] on button "Play" at bounding box center [415, 310] width 151 height 45
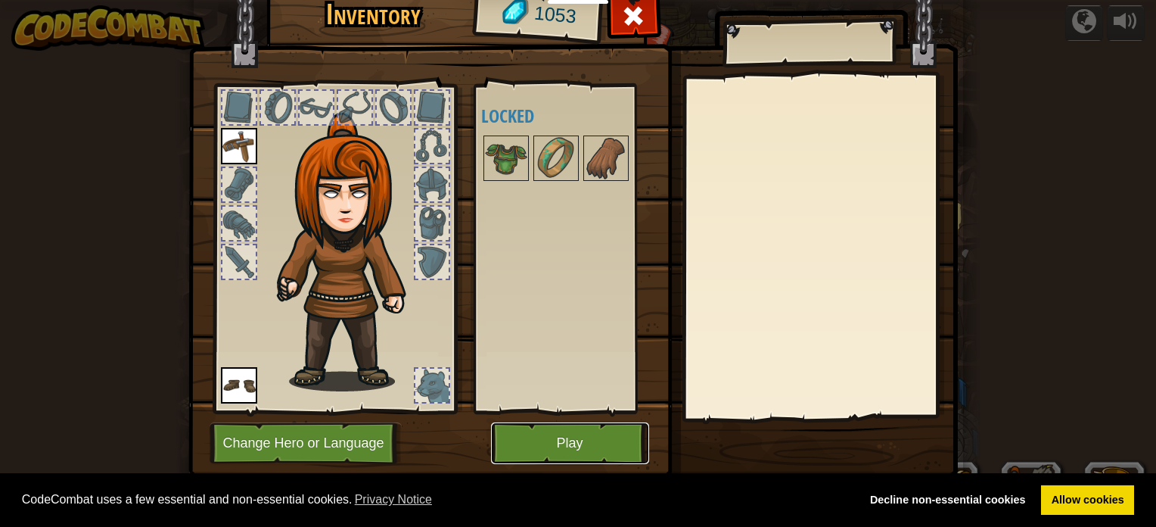
click at [573, 444] on button "Play" at bounding box center [570, 443] width 158 height 42
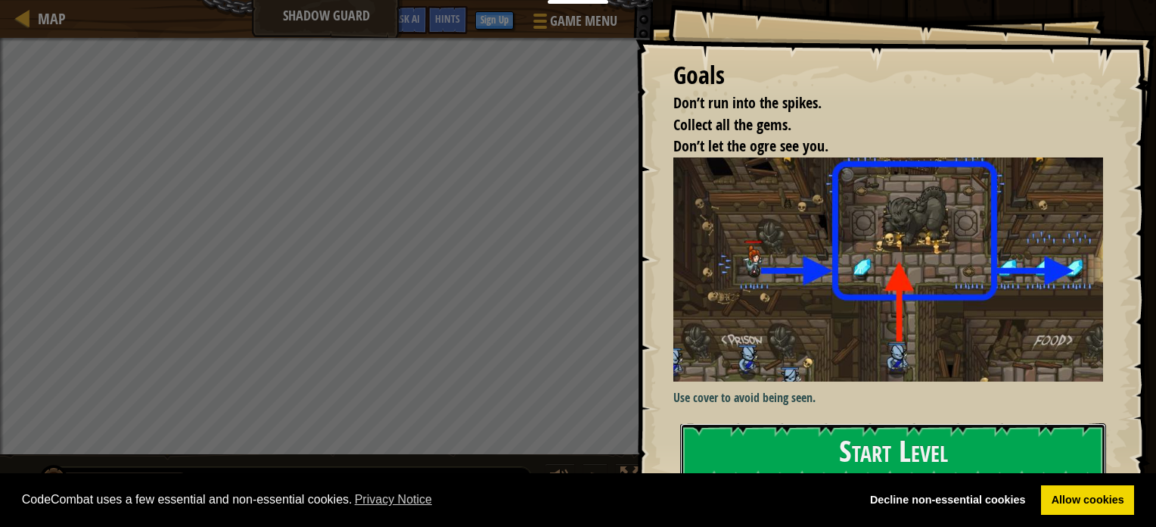
click at [850, 452] on button "Start Level" at bounding box center [893, 453] width 426 height 60
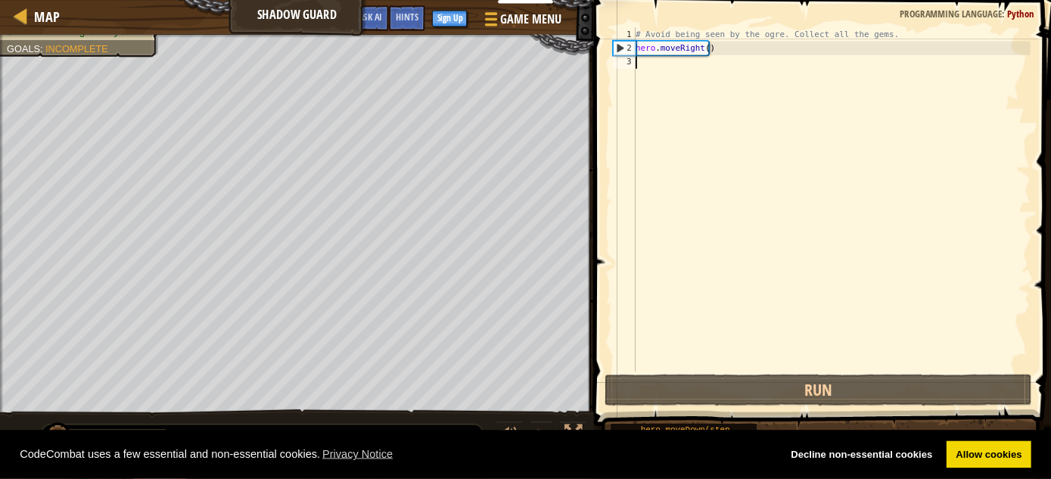
scroll to position [7, 0]
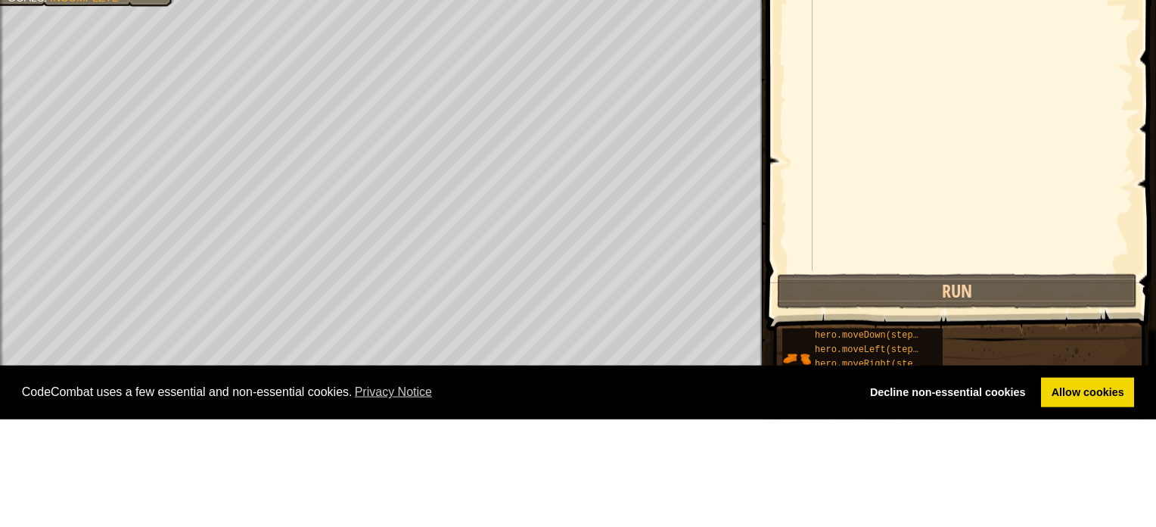
type textarea "H"
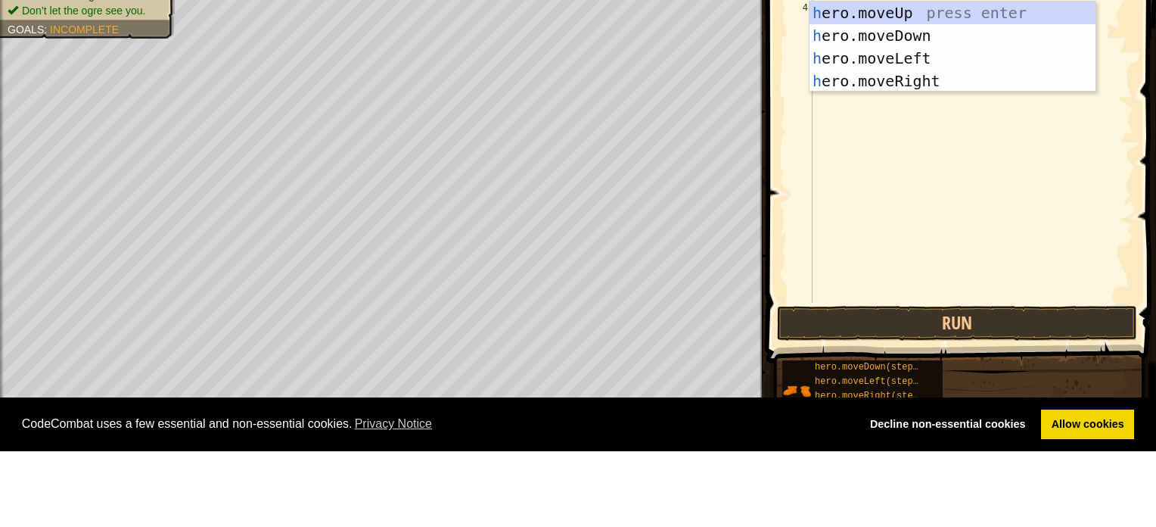
click at [900, 116] on div "h ero.moveUp press enter h ero.moveDown press enter h ero.moveLeft press enter …" at bounding box center [953, 145] width 286 height 136
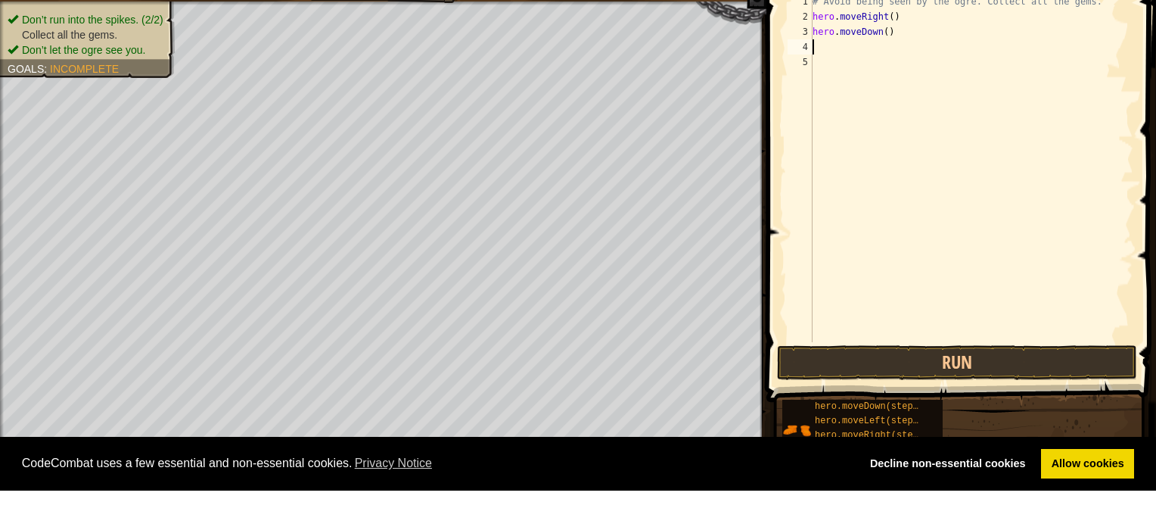
click at [888, 178] on div "# Avoid being seen by the ogre. Collect all the gems. hero . moveRight ( ) hero…" at bounding box center [972, 219] width 324 height 378
click at [897, 67] on div "# Avoid being seen by the ogre. Collect all the gems. hero . moveRight ( ) hero…" at bounding box center [972, 219] width 324 height 378
type textarea "hero.moveDown()"
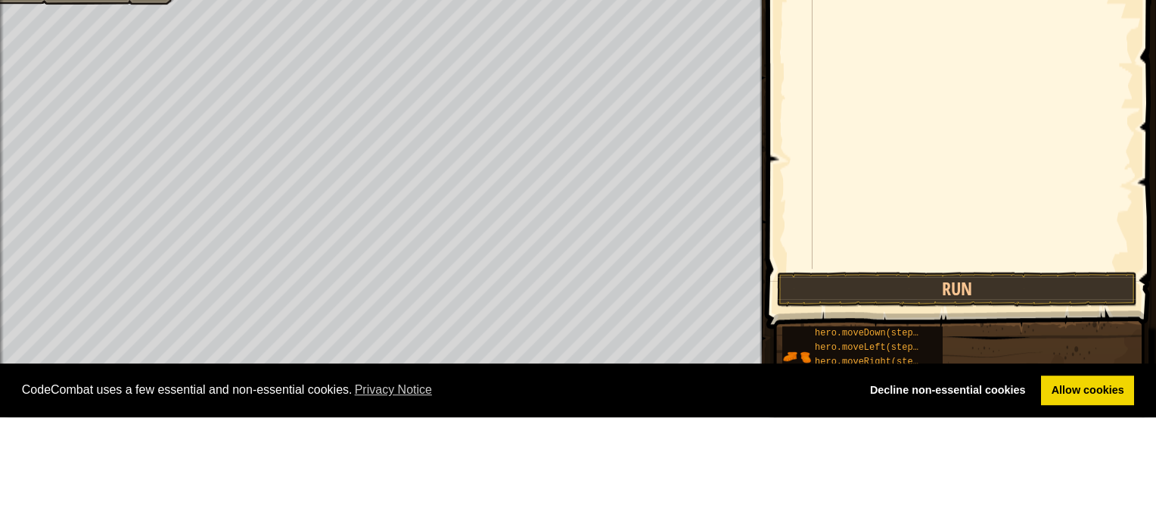
click at [1040, 214] on div "# Avoid being seen by the ogre. Collect all the gems. hero . moveRight ( ) hero…" at bounding box center [972, 219] width 324 height 378
click at [1052, 188] on div "# Avoid being seen by the ogre. Collect all the gems. hero . moveRight ( ) hero…" at bounding box center [972, 219] width 324 height 378
type textarea "hero.mov"
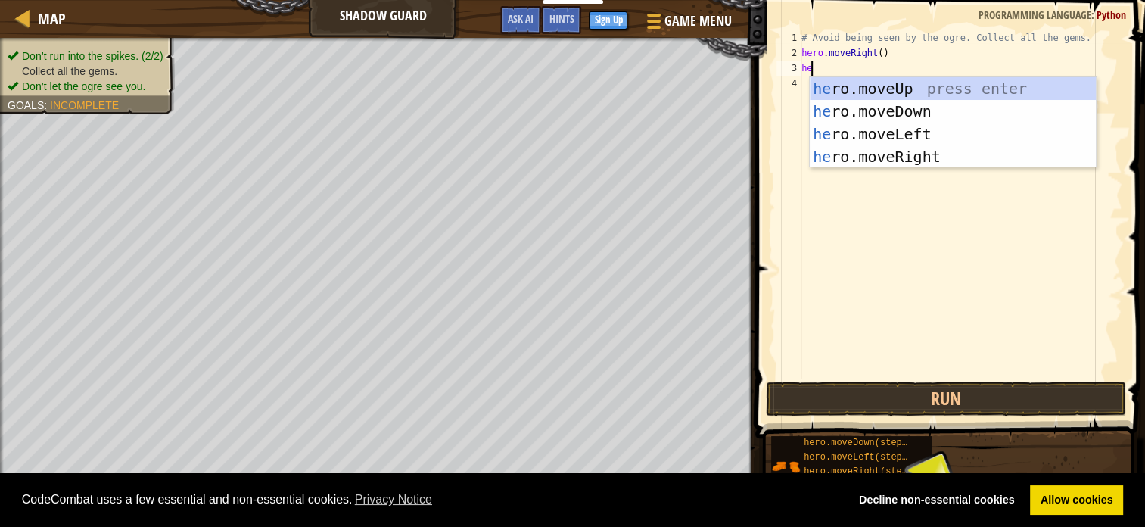
type textarea "h"
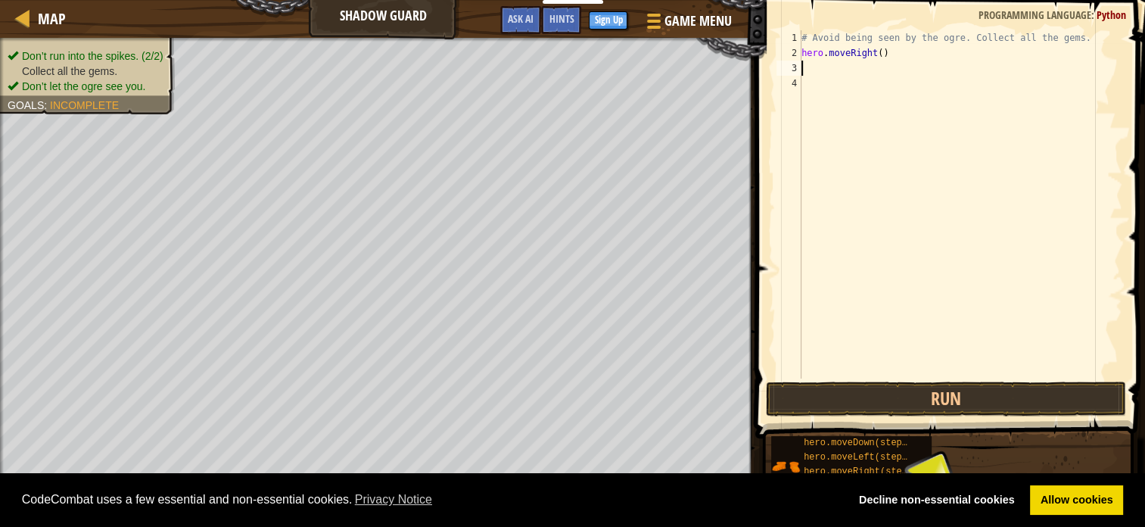
type textarea "H"
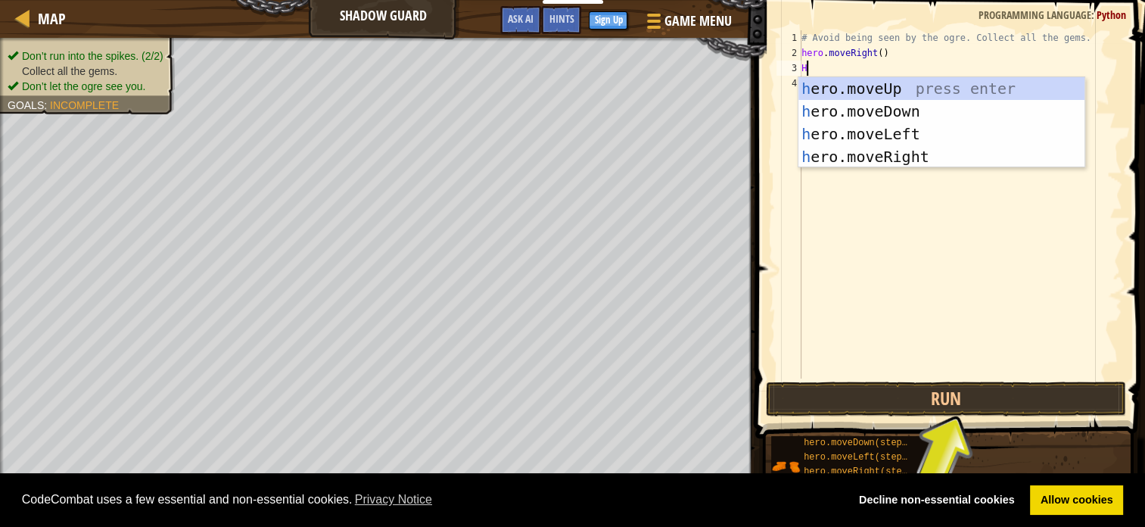
click at [900, 91] on div "h ero.moveUp press enter h ero.moveDown press enter h ero.moveLeft press enter …" at bounding box center [941, 145] width 286 height 136
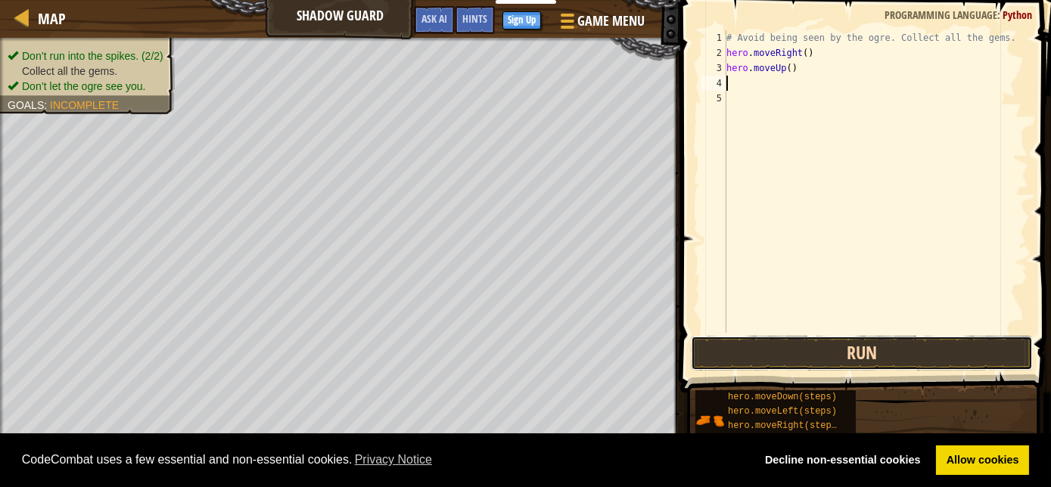
click at [829, 346] on button "Run" at bounding box center [862, 353] width 342 height 35
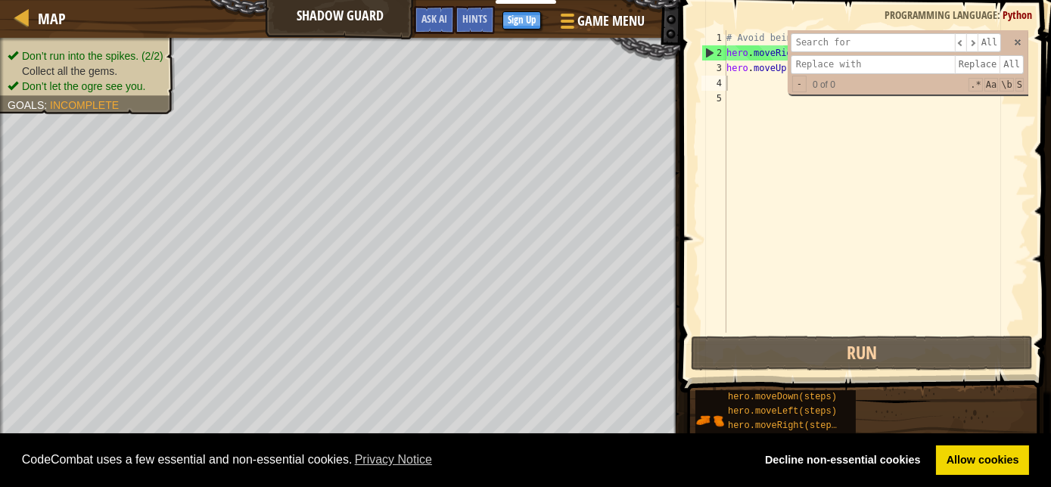
click at [1023, 44] on div "​ ​ All Replace All - 0 of 0 .* Aa \b S" at bounding box center [908, 62] width 241 height 64
click at [1017, 44] on span at bounding box center [1017, 42] width 11 height 11
type textarea "hero.moveRight()"
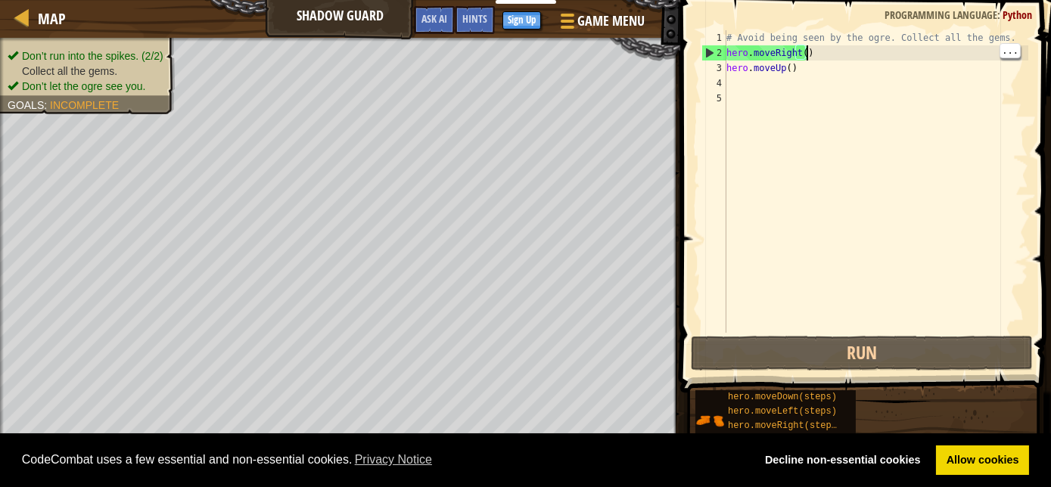
click at [734, 82] on div "# Avoid being seen by the ogre. Collect all the gems. hero . moveRight ( ) hero…" at bounding box center [875, 196] width 305 height 333
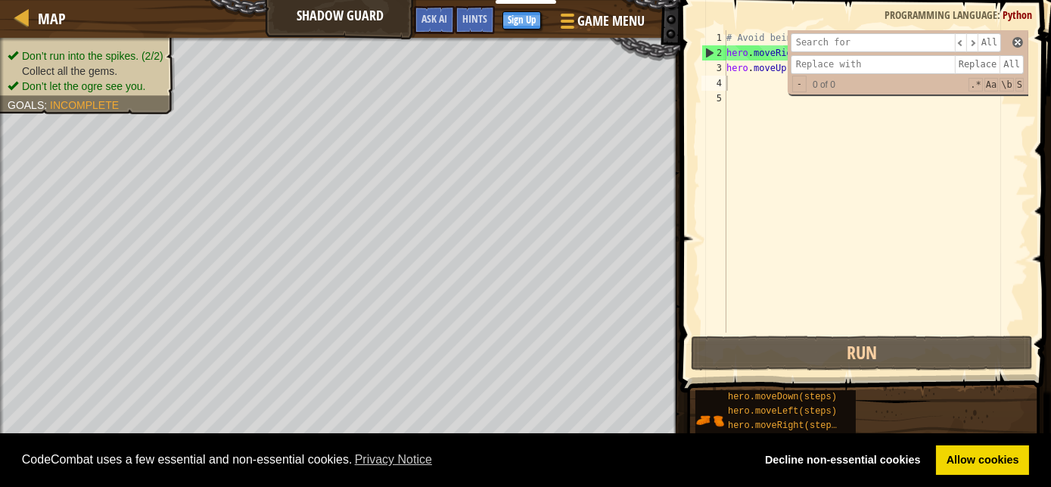
click at [1015, 46] on span at bounding box center [1017, 42] width 11 height 11
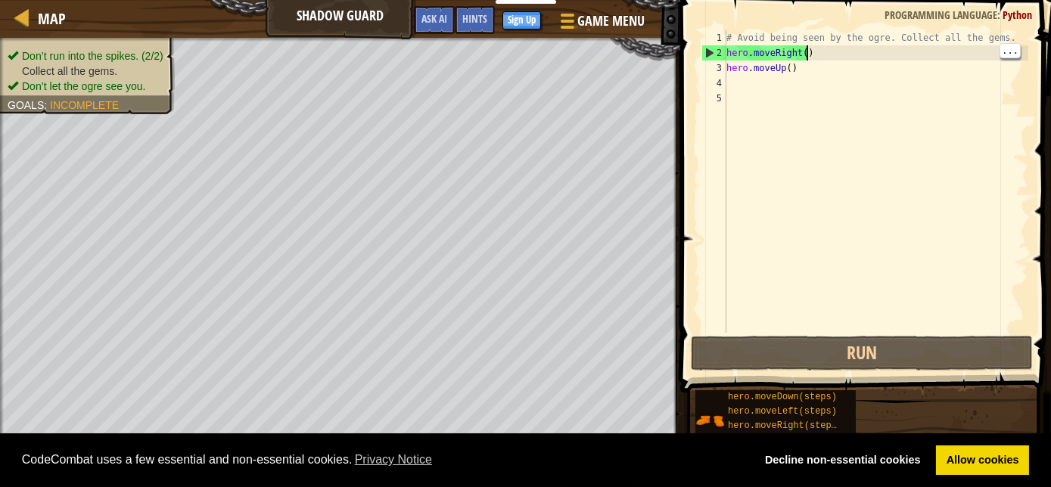
type textarea "hero.moveRight()"
click at [734, 87] on div "# Avoid being seen by the ogre. Collect all the gems. hero . moveRight ( ) hero…" at bounding box center [875, 196] width 305 height 333
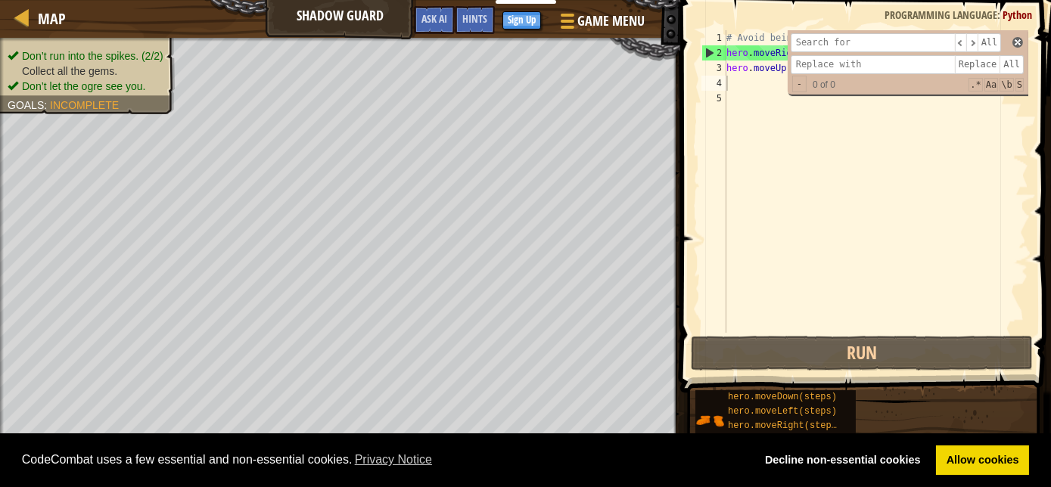
click at [1018, 45] on span at bounding box center [1017, 42] width 11 height 11
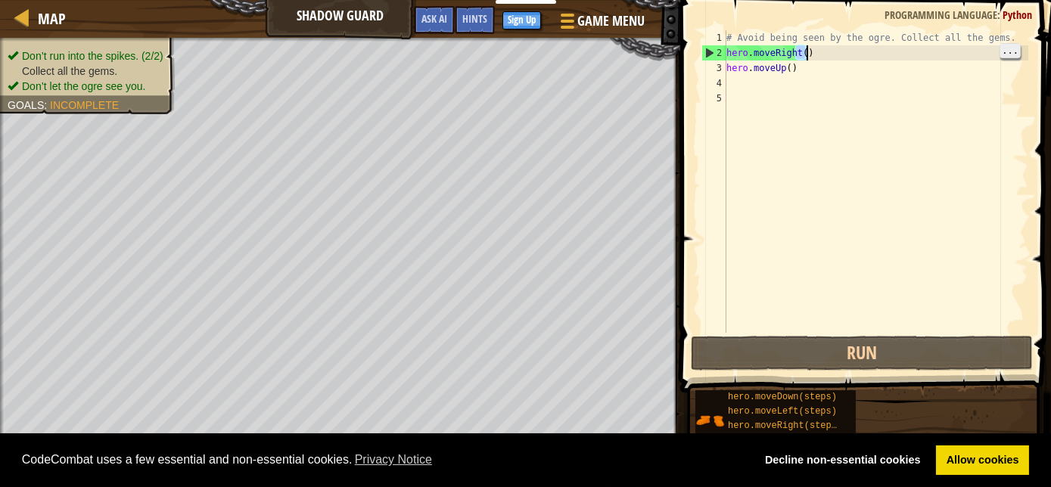
click at [1019, 58] on span "..." at bounding box center [1010, 51] width 20 height 14
type textarea "hero.moveUp()"
click at [744, 85] on div "# Avoid being seen by the ogre. Collect all the gems. hero . moveRight ( ) hero…" at bounding box center [875, 196] width 305 height 333
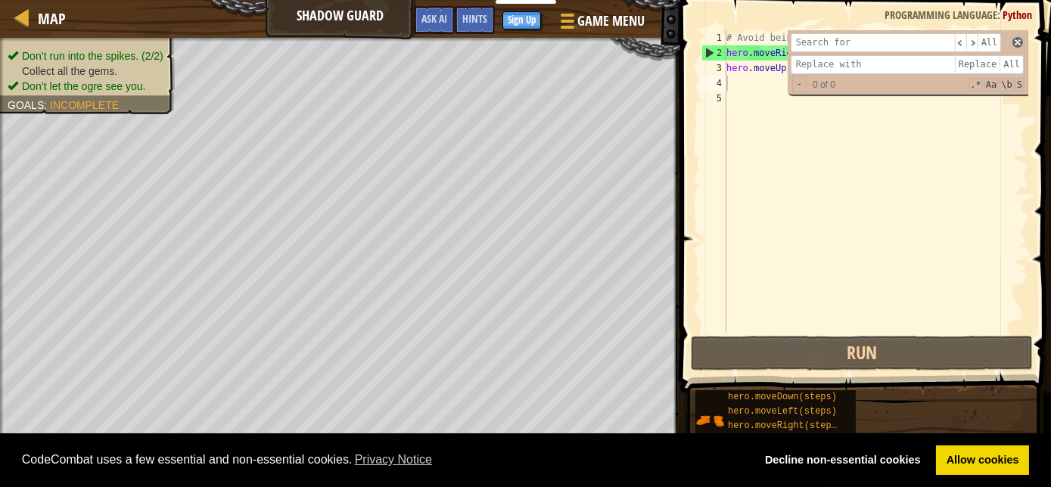
click at [1018, 44] on span at bounding box center [1017, 42] width 11 height 11
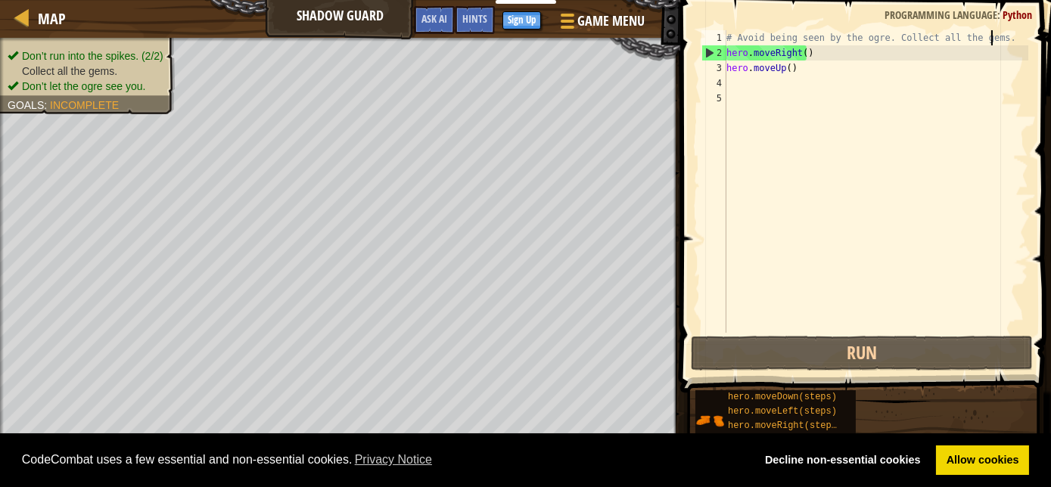
click at [716, 35] on div "1" at bounding box center [713, 37] width 25 height 15
click at [722, 42] on div "1" at bounding box center [713, 37] width 25 height 15
type textarea "# Avoid being seen by the ogre. Collect all the gems."
click at [728, 78] on div "# Avoid being seen by the ogre. Collect all the gems. hero . moveRight ( ) hero…" at bounding box center [875, 196] width 305 height 333
click at [722, 97] on div "5" at bounding box center [713, 98] width 25 height 15
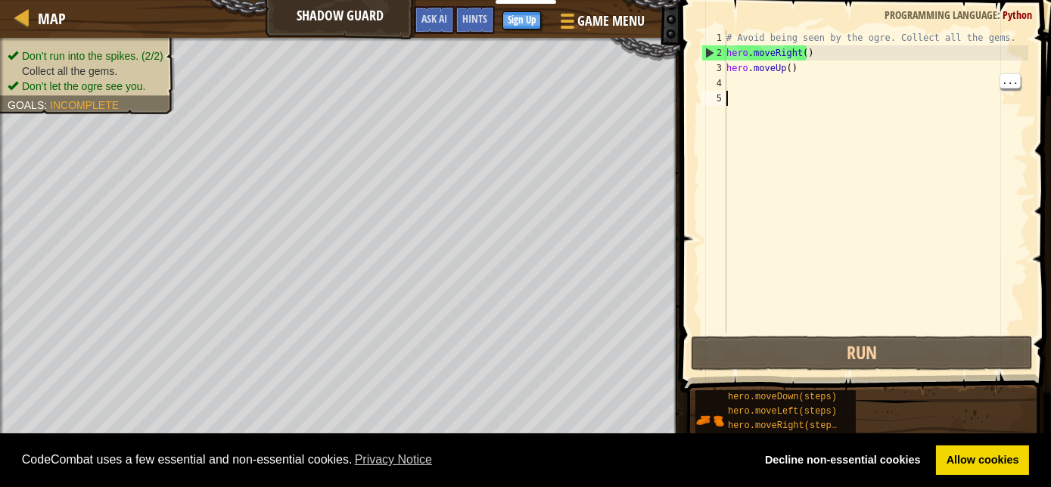
click at [747, 127] on div "# Avoid being seen by the ogre. Collect all the gems. hero . moveRight ( ) hero…" at bounding box center [875, 196] width 305 height 333
click at [736, 89] on div "# Avoid being seen by the ogre. Collect all the gems. hero . moveRight ( ) hero…" at bounding box center [875, 196] width 305 height 333
click at [1015, 82] on span "..." at bounding box center [1010, 81] width 20 height 14
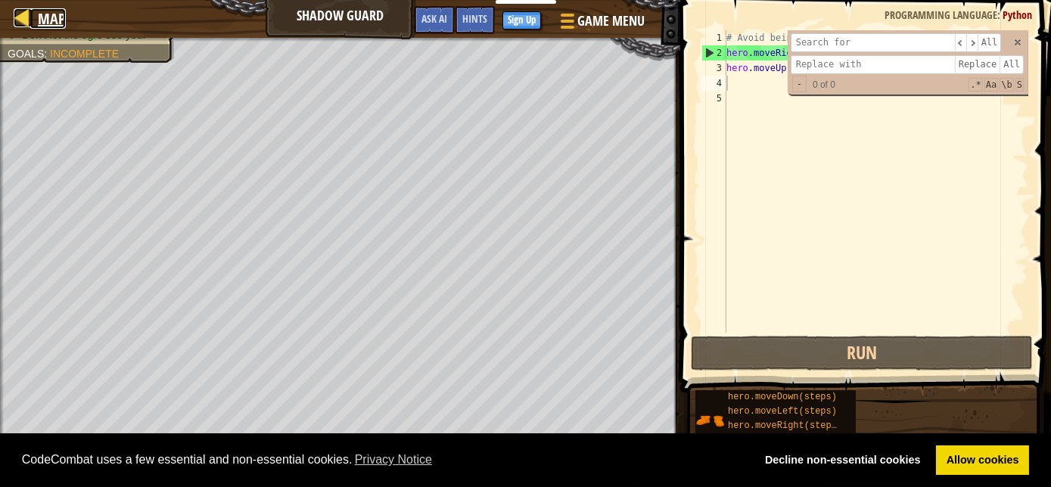
click at [34, 8] on link "Map" at bounding box center [48, 18] width 36 height 20
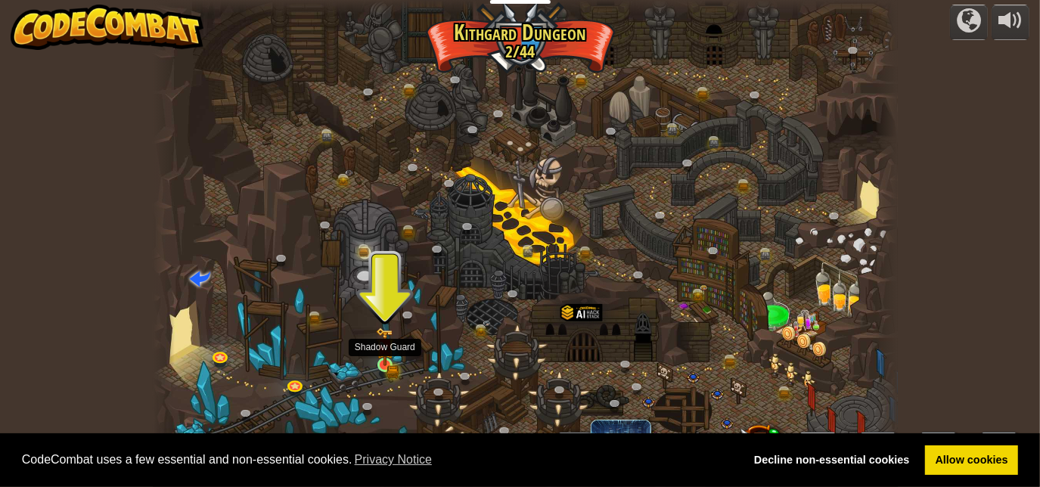
click at [382, 361] on img at bounding box center [384, 347] width 17 height 39
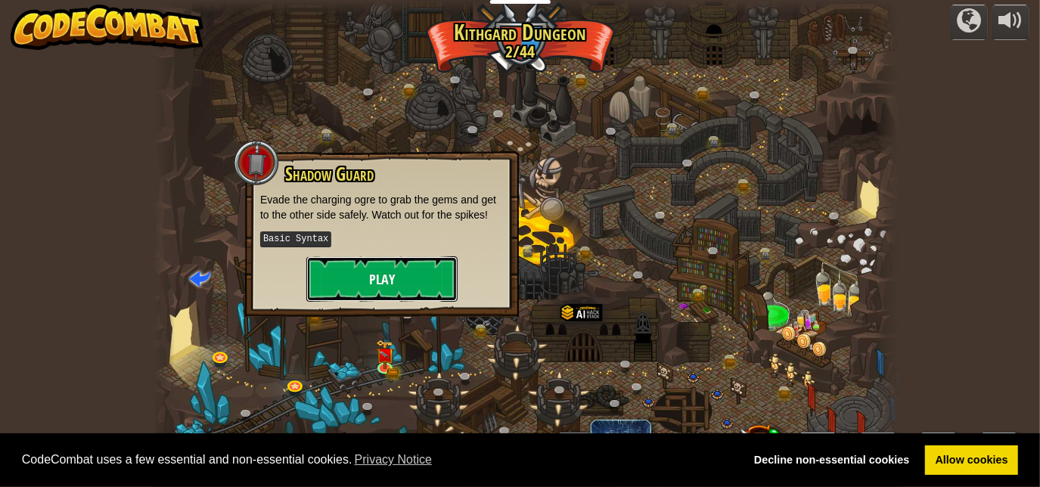
click at [398, 275] on button "Play" at bounding box center [381, 279] width 151 height 45
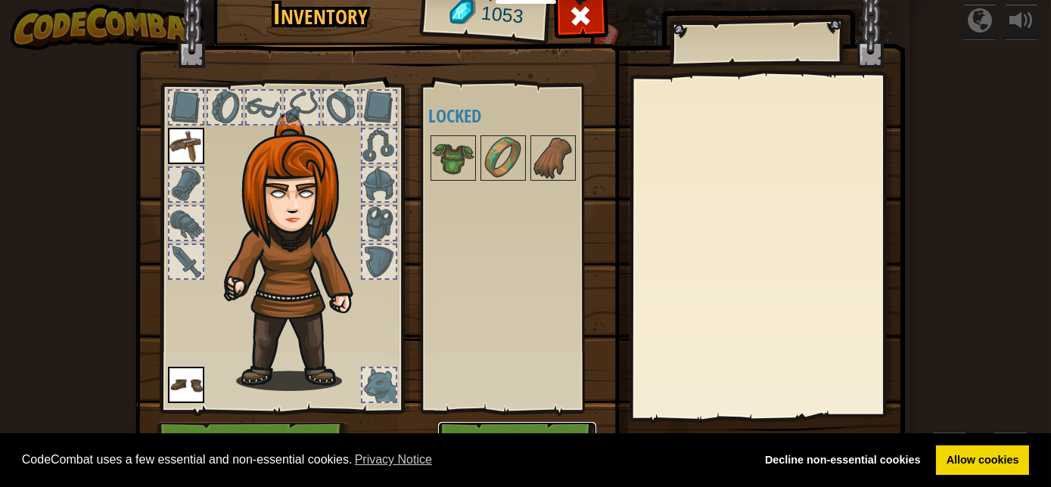
click at [518, 428] on button "Play" at bounding box center [517, 443] width 158 height 42
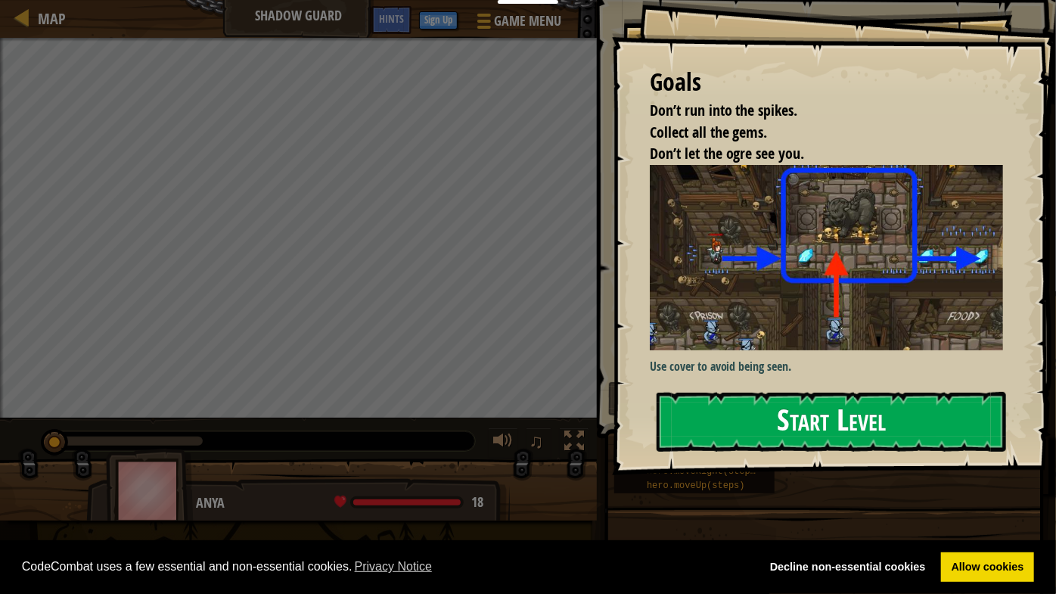
click at [688, 415] on button "Start Level" at bounding box center [832, 422] width 350 height 60
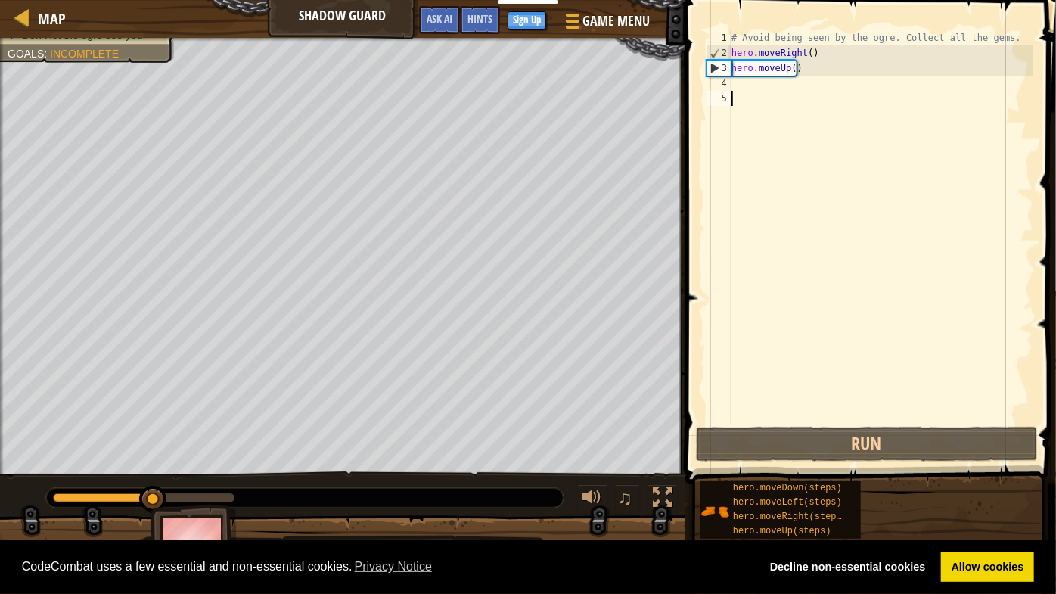
click at [742, 86] on div "# Avoid being seen by the ogre. Collect all the gems. hero . moveRight ( ) hero…" at bounding box center [881, 242] width 305 height 424
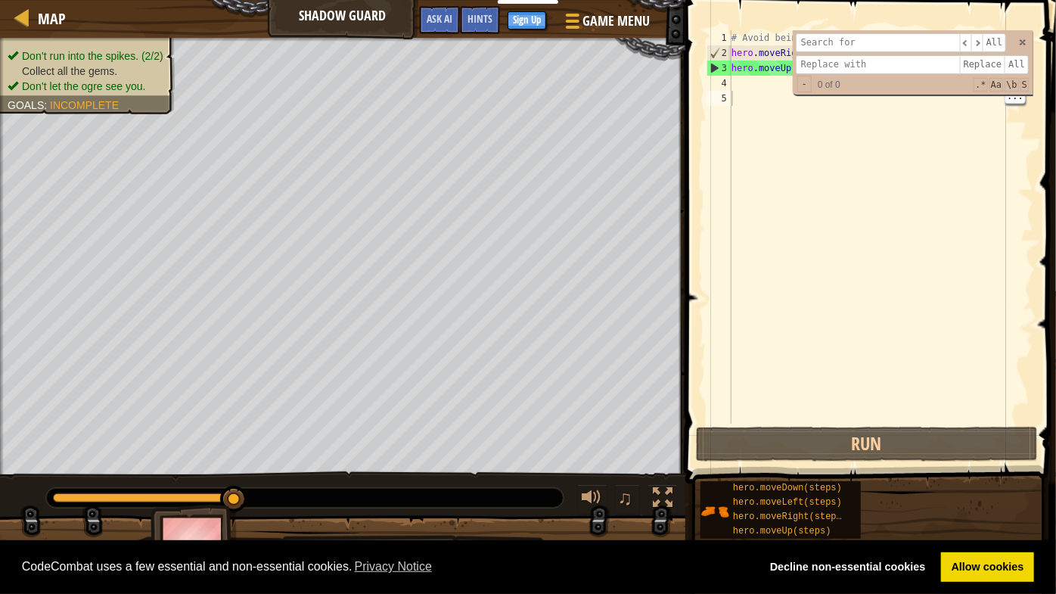
click at [820, 44] on input at bounding box center [878, 42] width 164 height 19
click at [982, 42] on span "​" at bounding box center [977, 42] width 11 height 19
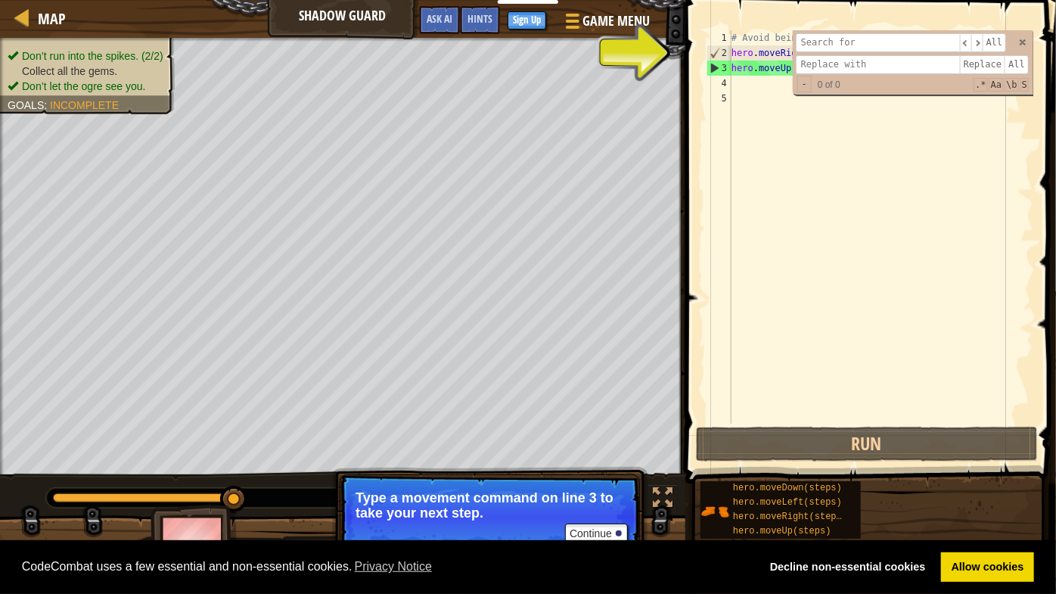
click at [766, 84] on div "# Avoid being seen by the ogre. Collect all the gems. hero . moveRight ( ) hero…" at bounding box center [881, 242] width 305 height 424
click at [1023, 47] on span at bounding box center [1023, 42] width 11 height 11
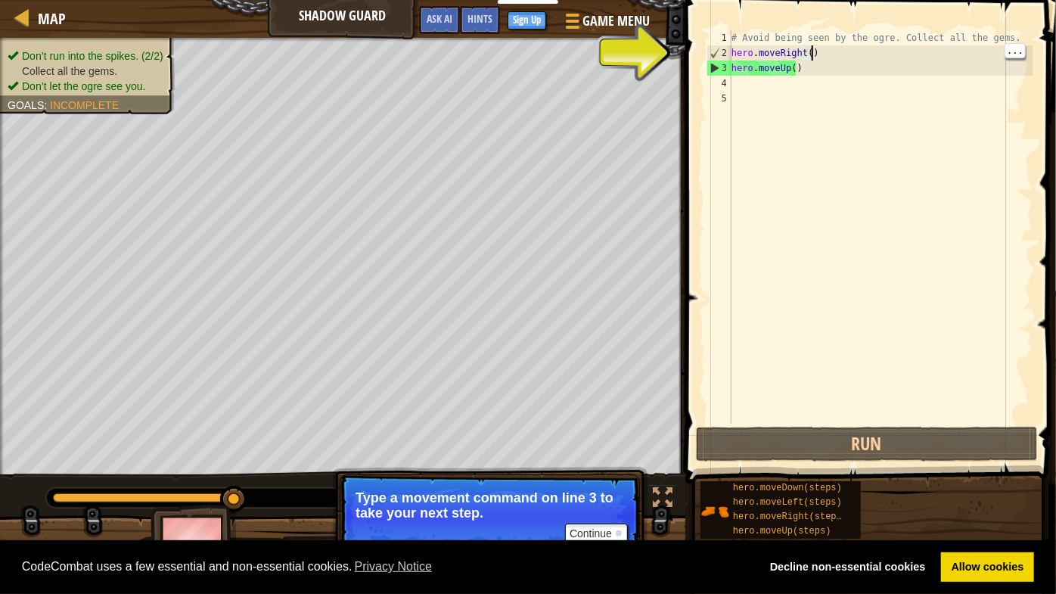
click at [800, 74] on div "# Avoid being seen by the ogre. Collect all the gems. hero . moveRight ( ) hero…" at bounding box center [881, 242] width 305 height 424
click at [811, 67] on div "# Avoid being seen by the ogre. Collect all the gems. hero . moveRight ( ) hero…" at bounding box center [881, 242] width 305 height 424
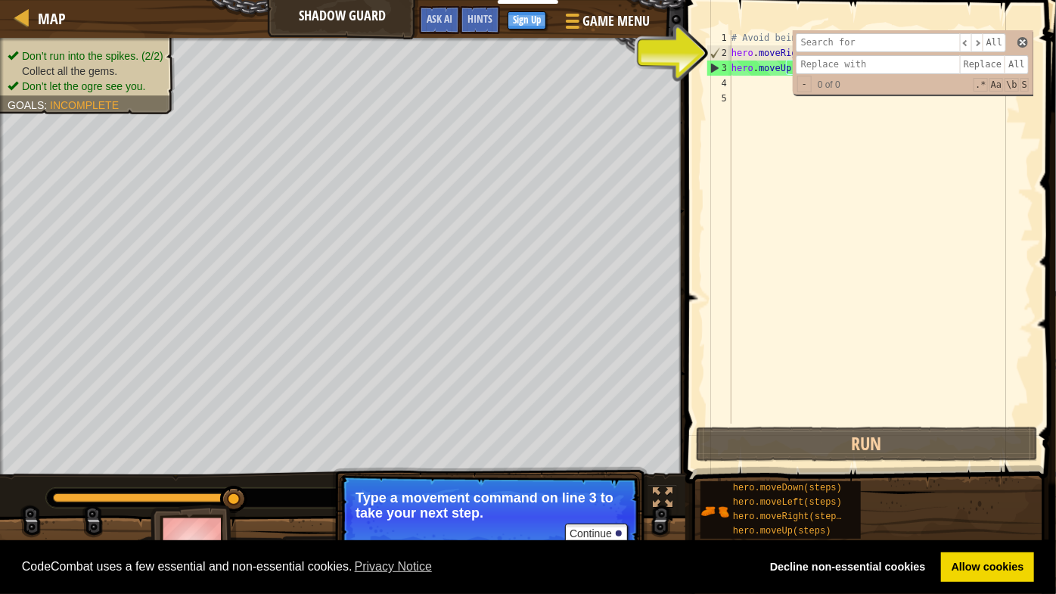
click at [1023, 45] on span at bounding box center [1023, 42] width 11 height 11
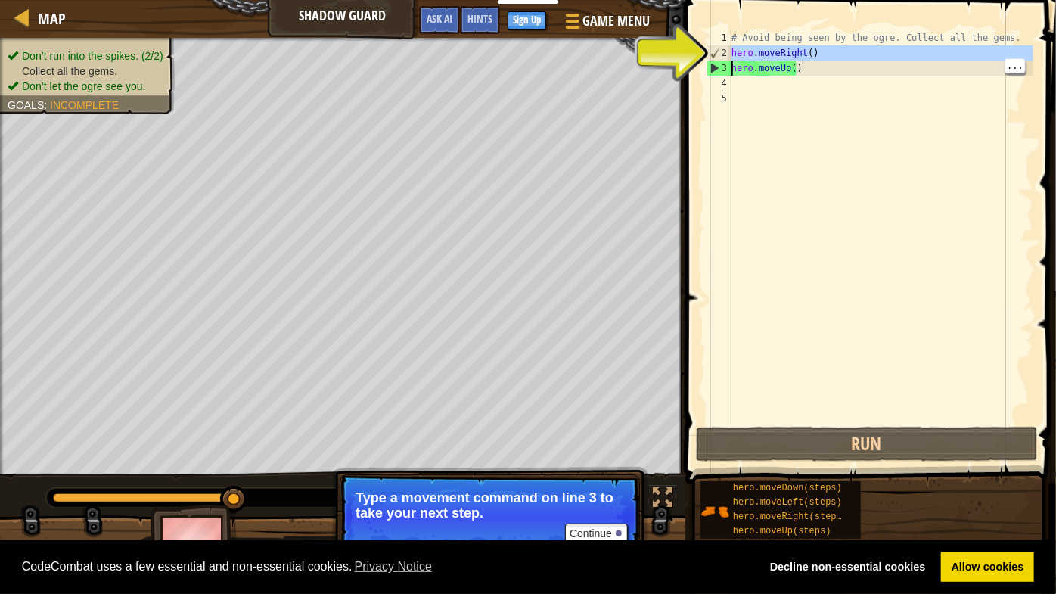
type textarea "# Avoid being seen by the ogre. Collect all the gems. hero.moveRight()"
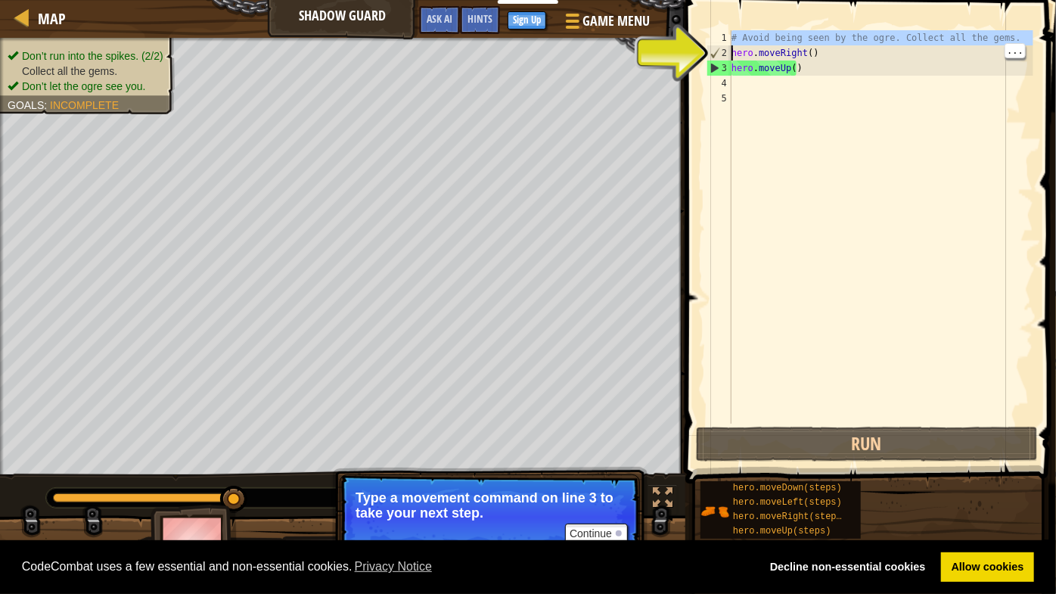
click at [751, 82] on div "# Avoid being seen by the ogre. Collect all the gems. hero . moveRight ( ) hero…" at bounding box center [881, 242] width 305 height 424
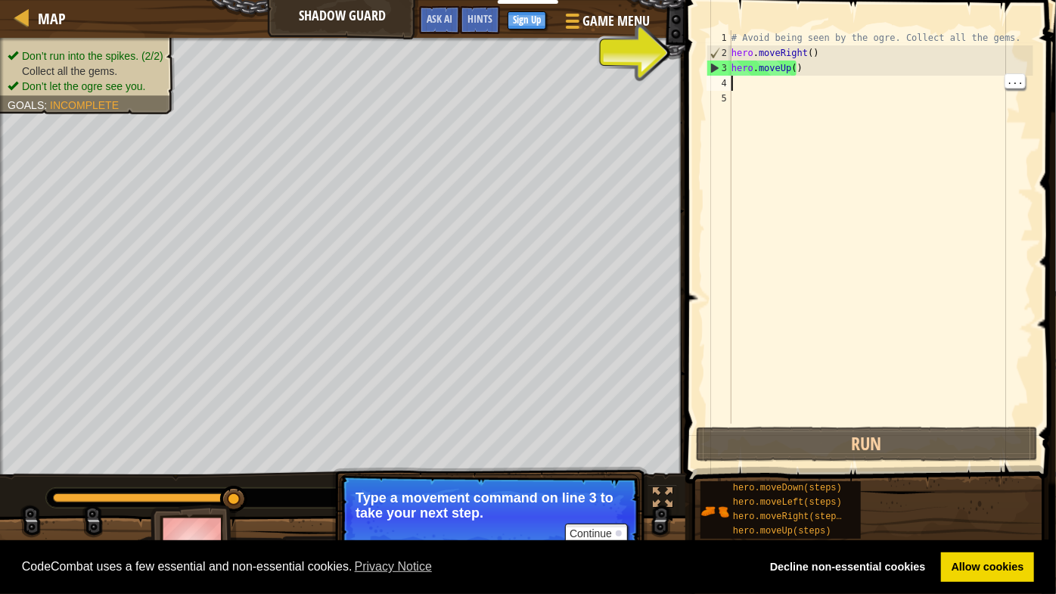
click at [773, 86] on div "# Avoid being seen by the ogre. Collect all the gems. hero . moveRight ( ) hero…" at bounding box center [881, 242] width 305 height 424
click at [602, 534] on button "Continue" at bounding box center [596, 534] width 63 height 20
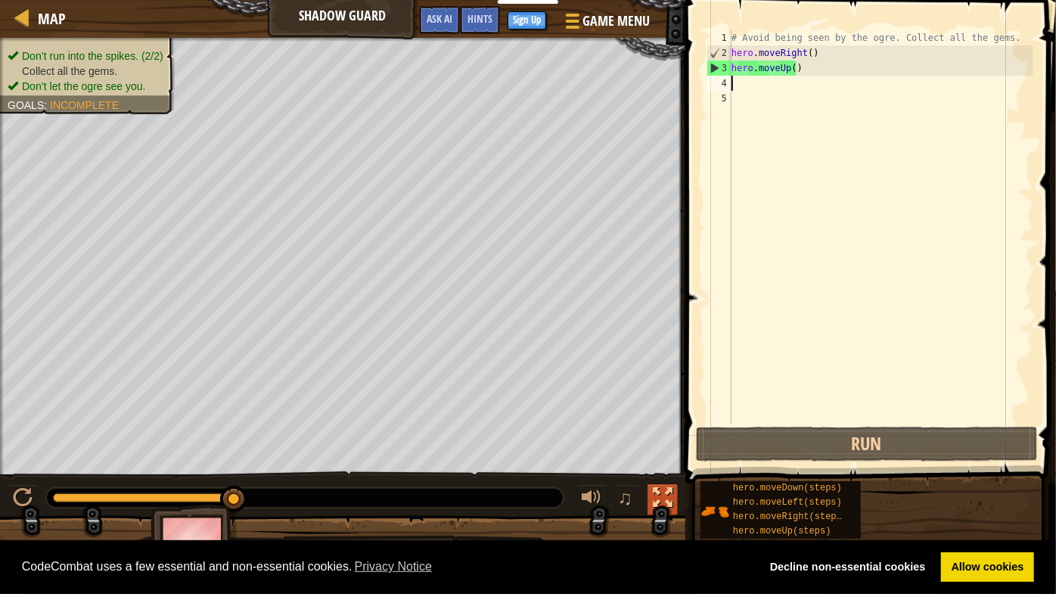
click at [660, 492] on div at bounding box center [663, 498] width 20 height 20
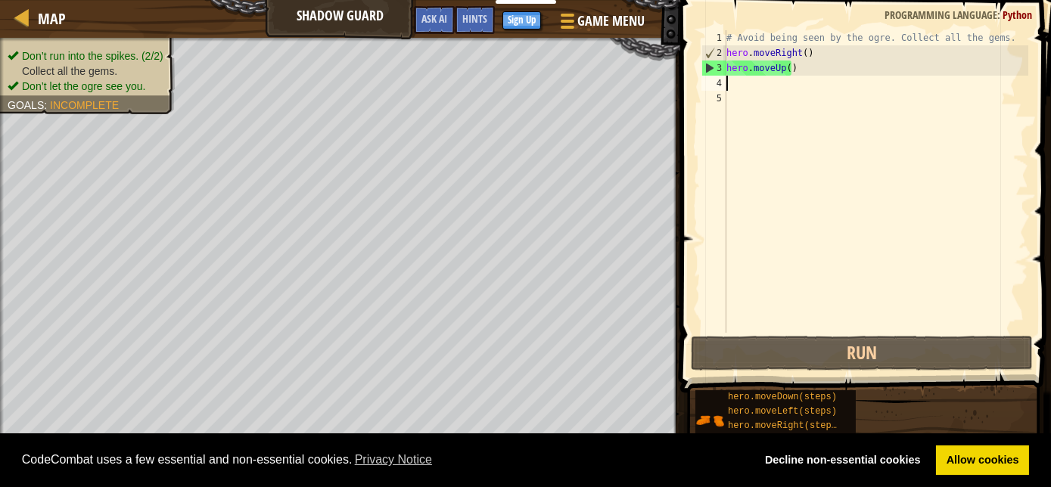
click at [648, 455] on span "CodeCombat uses a few essential and non-essential cookies. Privacy Notice" at bounding box center [382, 460] width 721 height 23
click at [656, 459] on span "CodeCombat uses a few essential and non-essential cookies. Privacy Notice" at bounding box center [382, 460] width 721 height 23
click at [658, 460] on span "CodeCombat uses a few essential and non-essential cookies. Privacy Notice" at bounding box center [382, 460] width 721 height 23
click at [1012, 472] on link "Allow cookies" at bounding box center [982, 461] width 93 height 30
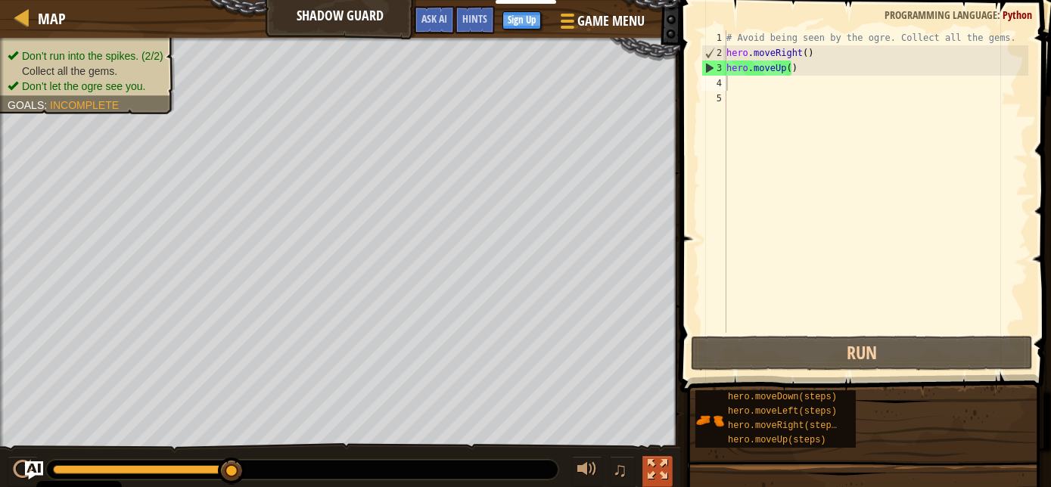
click at [664, 472] on div at bounding box center [658, 470] width 20 height 20
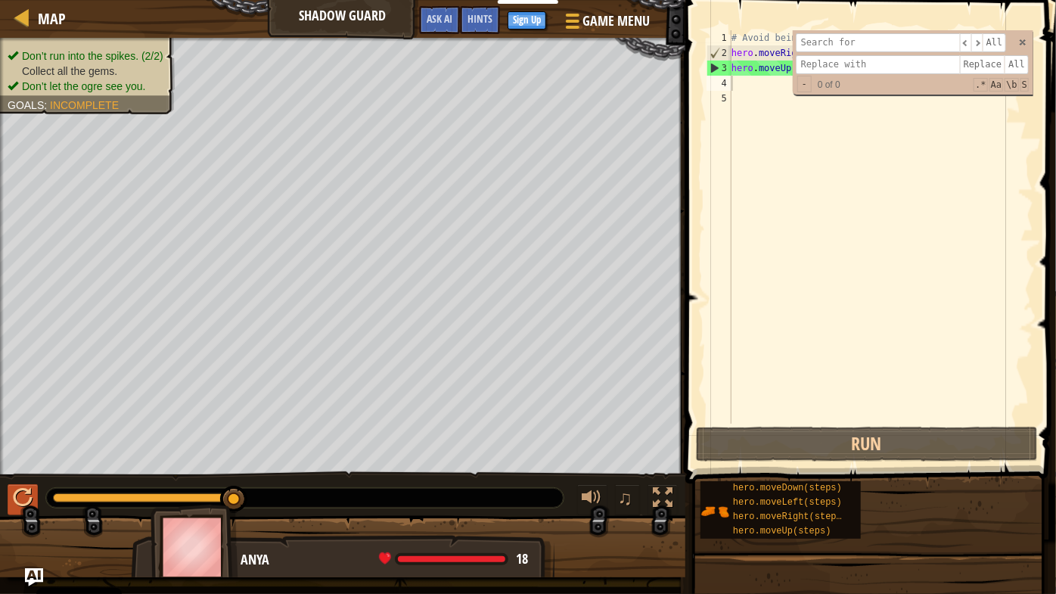
click at [13, 489] on div at bounding box center [23, 498] width 20 height 20
drag, startPoint x: 687, startPoint y: 459, endPoint x: 843, endPoint y: 200, distance: 302.7
click at [843, 200] on div "1 2 3 4 5 # Avoid being seen by the ogre. Collect all the gems. hero . moveRigh…" at bounding box center [868, 272] width 375 height 528
click at [431, 535] on span at bounding box center [451, 559] width 113 height 12
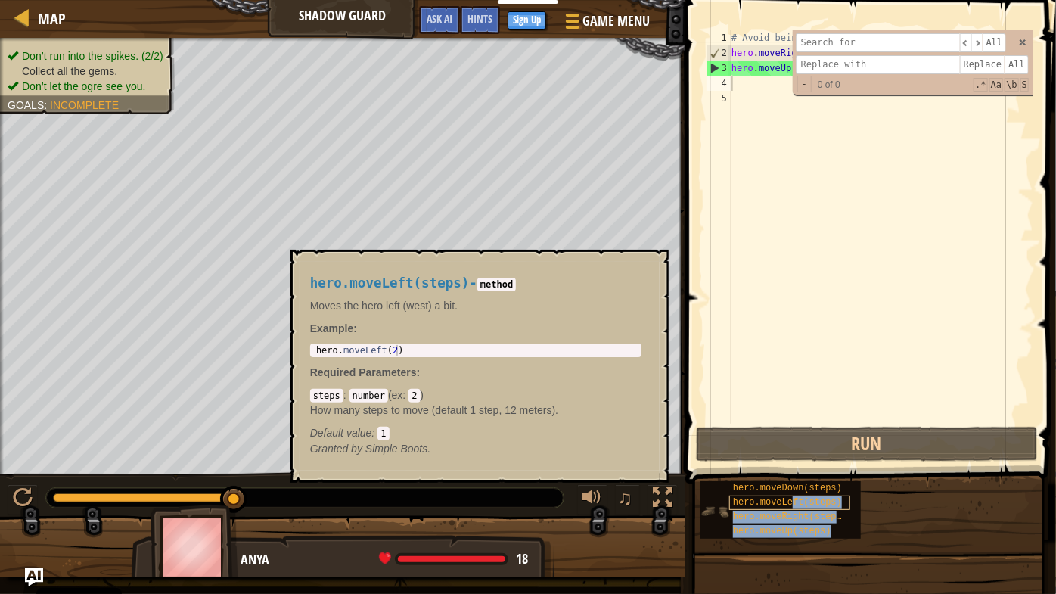
drag, startPoint x: 490, startPoint y: 552, endPoint x: 785, endPoint y: 508, distance: 299.2
click at [785, 508] on div "Map Shadow Guard Game Menu Done Sign Up Hints Ask AI 1 הההההההההההההההההההההההה…" at bounding box center [528, 297] width 1056 height 594
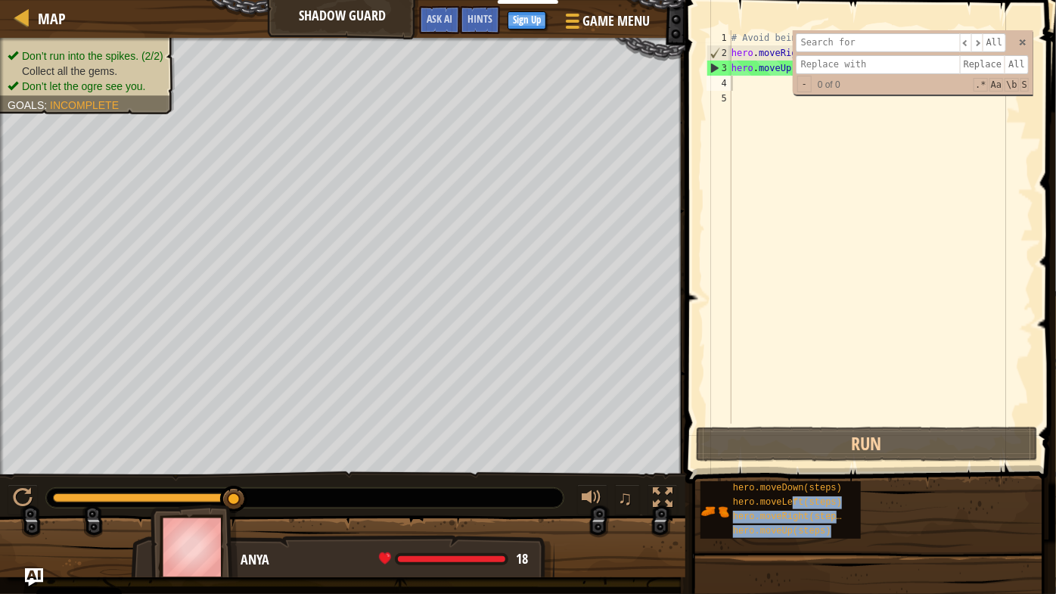
drag, startPoint x: 785, startPoint y: 508, endPoint x: 891, endPoint y: 534, distance: 109.2
click at [891, 534] on div "hero.moveDown(steps) hero.moveLeft(steps) hero.moveRight(steps) hero.moveUp(ste…" at bounding box center [873, 509] width 346 height 59
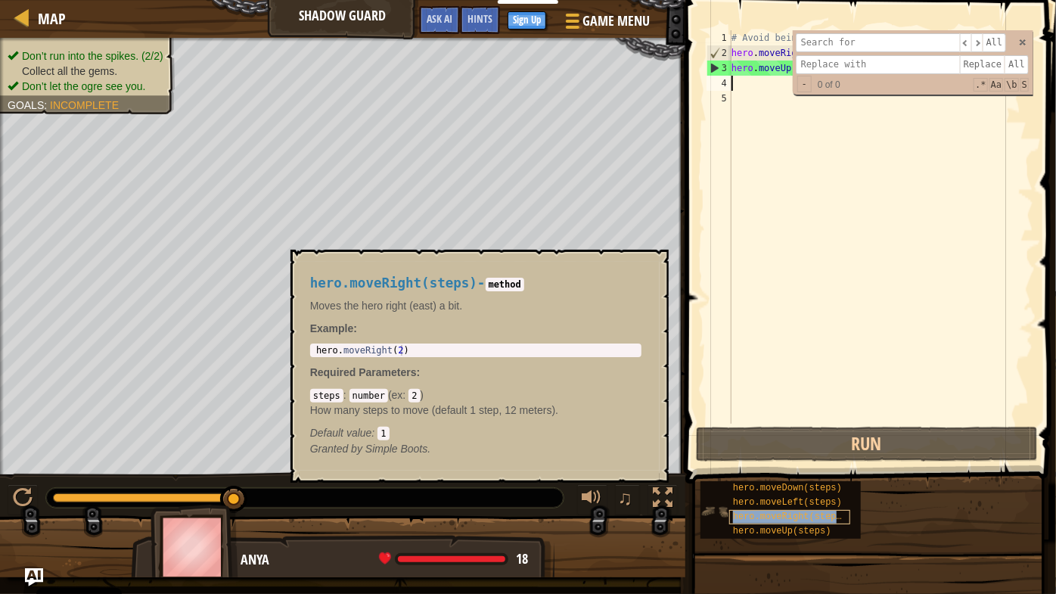
click at [794, 512] on span "hero.moveRight(steps)" at bounding box center [790, 516] width 114 height 11
click at [446, 344] on div "1 hero . moveRight ( 2 ) הההההההההההההההההההההההההההההההההההההההההההההההההההההה…" at bounding box center [475, 351] width 331 height 14
type textarea "hero.moveRight(2)"
click at [395, 349] on div "hero . moveRight ( 2 )" at bounding box center [476, 361] width 326 height 32
drag, startPoint x: 394, startPoint y: 352, endPoint x: 386, endPoint y: 352, distance: 8.3
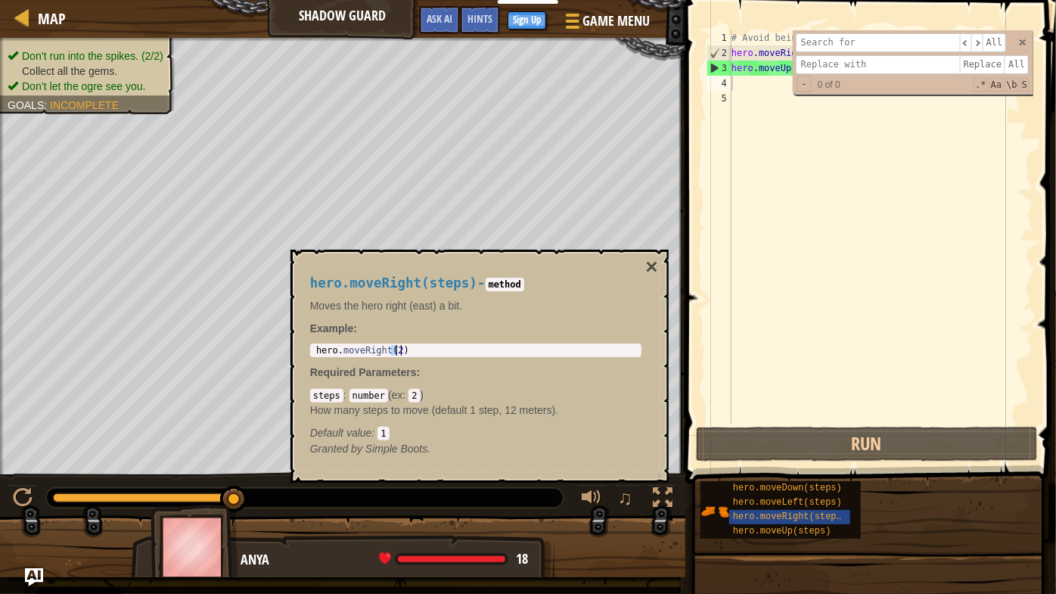
click at [386, 352] on div "hero . moveRight ( 2 )" at bounding box center [476, 361] width 326 height 32
drag, startPoint x: 386, startPoint y: 352, endPoint x: 476, endPoint y: 401, distance: 102.6
click at [476, 401] on div "steps : number ( ex : 2 ) How many steps to move (default 1 step, 12 meters). D…" at bounding box center [475, 413] width 331 height 53
click at [649, 260] on button "×" at bounding box center [651, 267] width 12 height 21
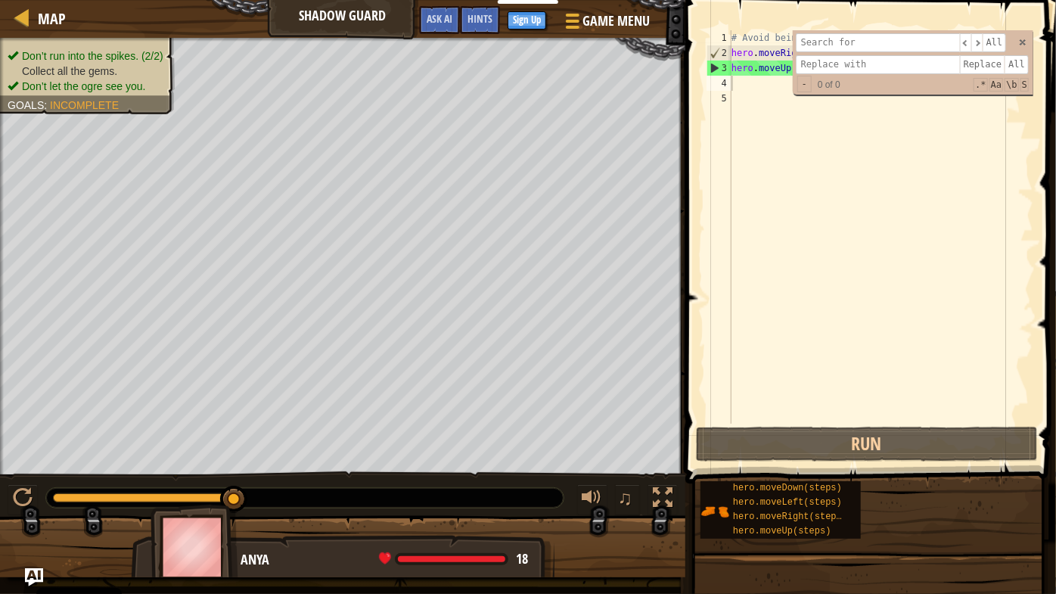
click at [734, 79] on div "# Avoid being seen by the ogre. Collect all the gems. hero . moveRight ( ) hero…" at bounding box center [881, 242] width 305 height 424
click at [723, 87] on div "4" at bounding box center [719, 83] width 25 height 15
click at [1024, 45] on span at bounding box center [1023, 42] width 11 height 11
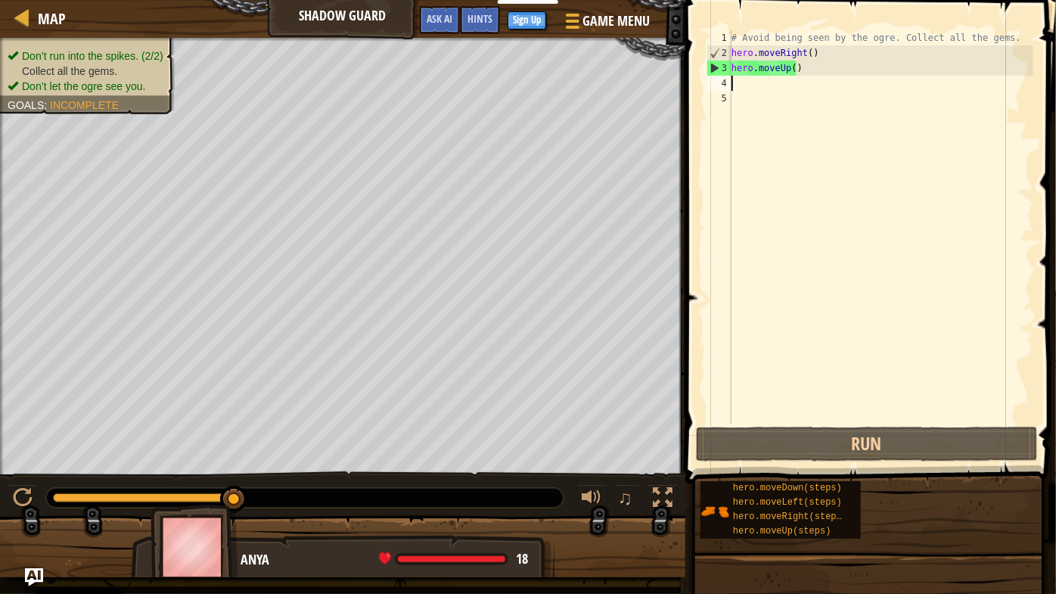
click at [1024, 45] on div "# Avoid being seen by the ogre. Collect all the gems. hero . moveRight ( ) hero…" at bounding box center [881, 242] width 305 height 424
type textarea "hero.moveRight() hero.moveUp()"
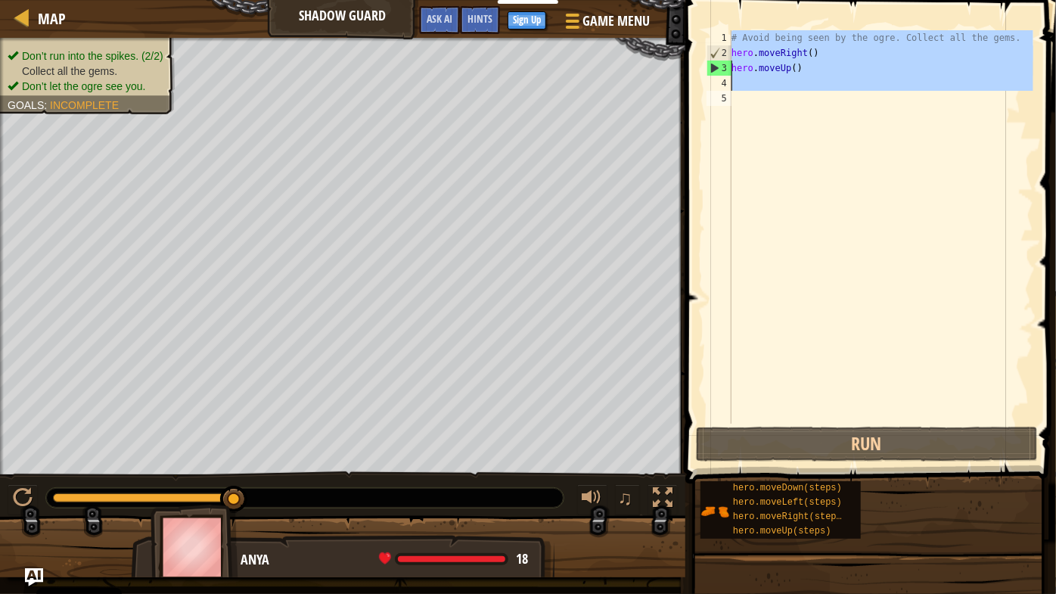
click at [1024, 45] on div "# Avoid being seen by the ogre. Collect all the gems. hero . moveRight ( ) hero…" at bounding box center [881, 242] width 305 height 424
type textarea "hero.moveRight()"
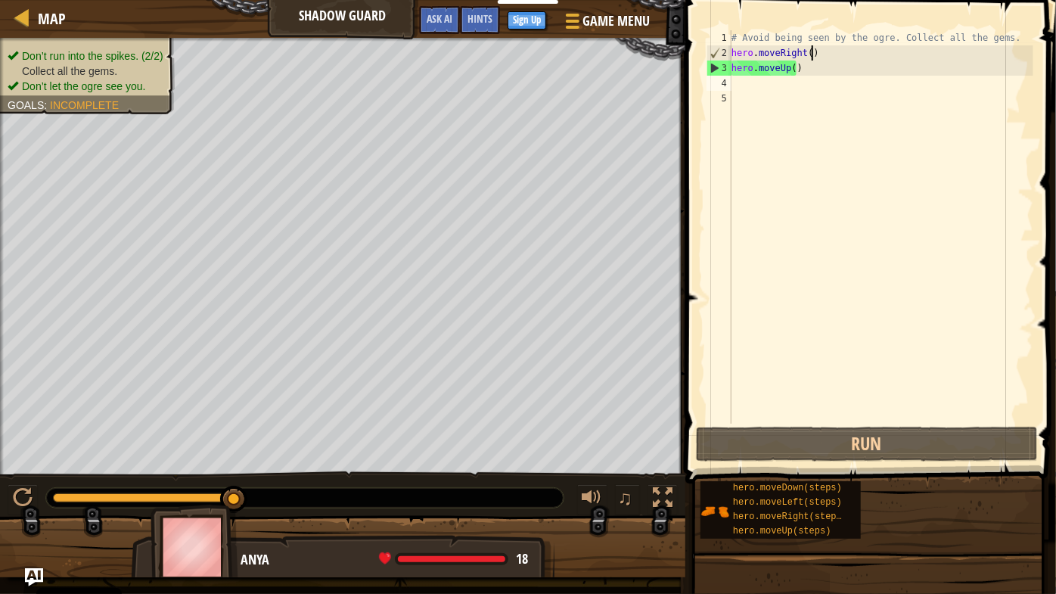
click at [741, 80] on div "# Avoid being seen by the ogre. Collect all the gems. hero . moveRight ( ) hero…" at bounding box center [881, 242] width 305 height 424
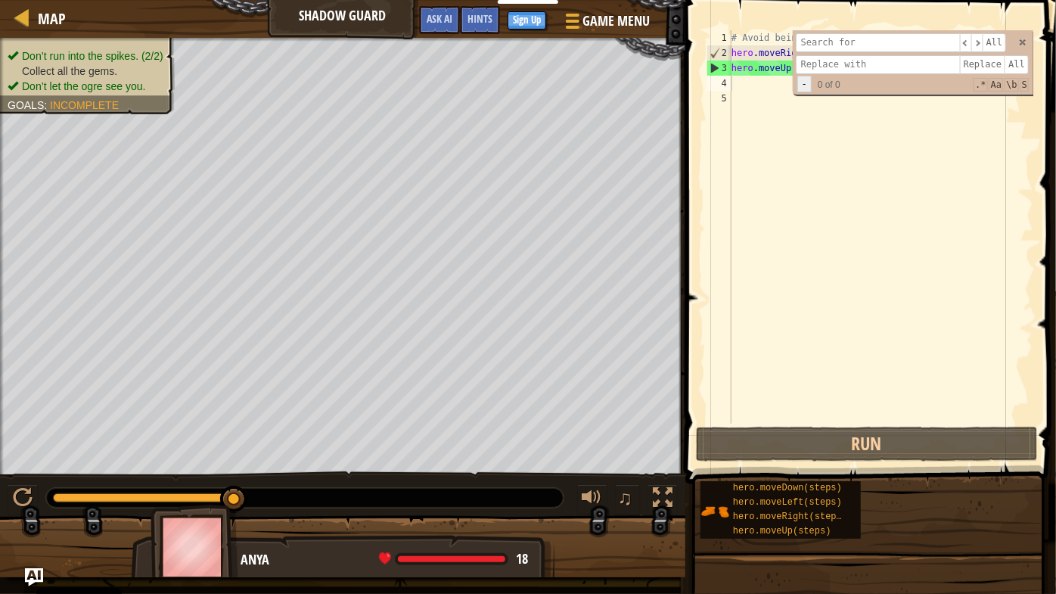
click at [810, 77] on span "-" at bounding box center [805, 84] width 14 height 17
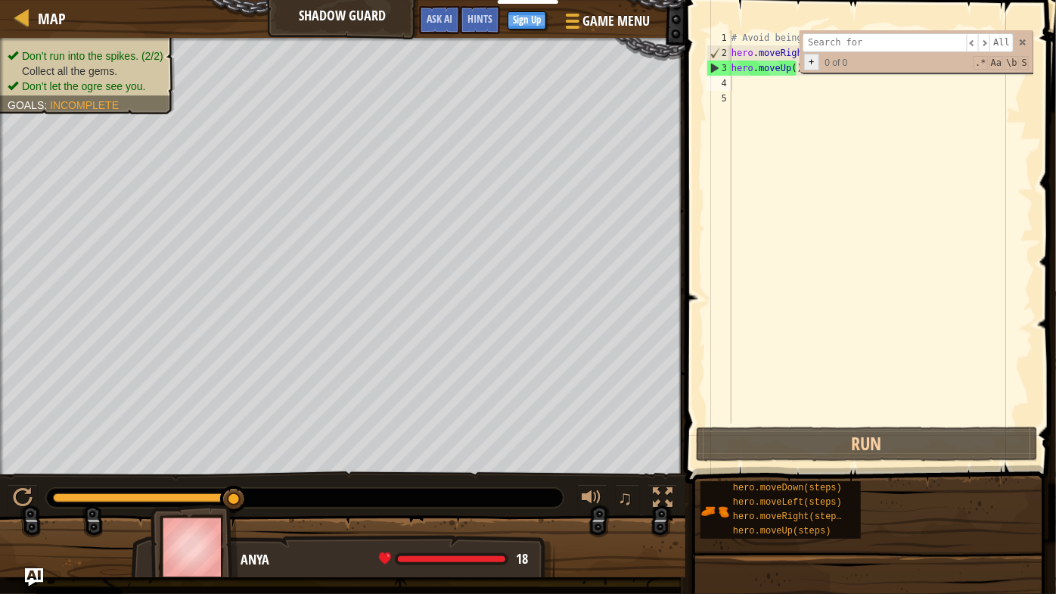
click at [810, 77] on div "# Avoid being seen by the ogre. Collect all the gems. hero . moveRight ( ) hero…" at bounding box center [881, 242] width 305 height 424
type textarea "hero.moveRight()"
click at [1020, 45] on span at bounding box center [1023, 42] width 11 height 11
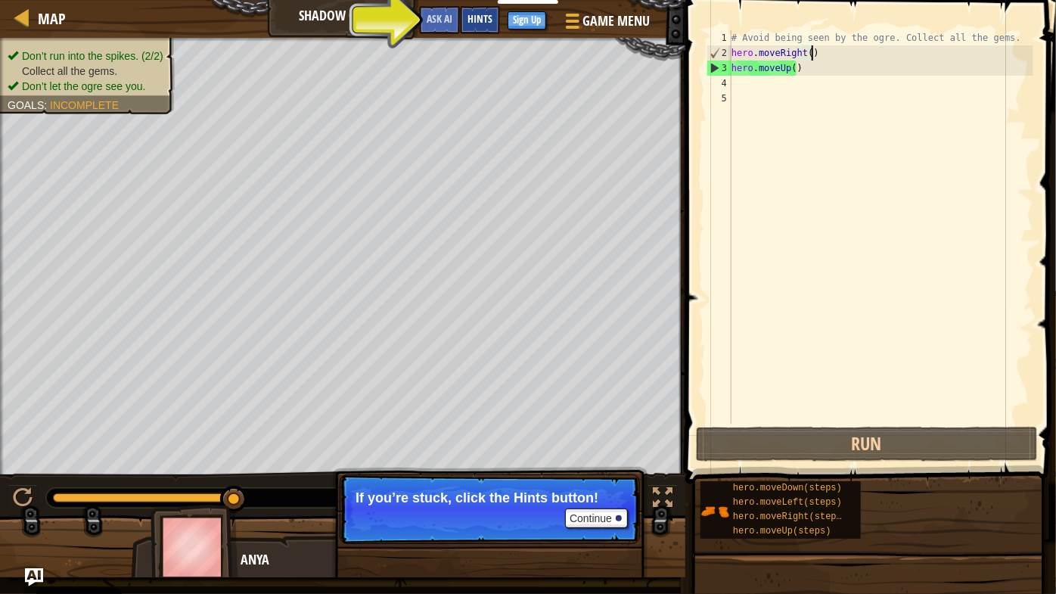
click at [482, 18] on span "Hints" at bounding box center [480, 18] width 25 height 14
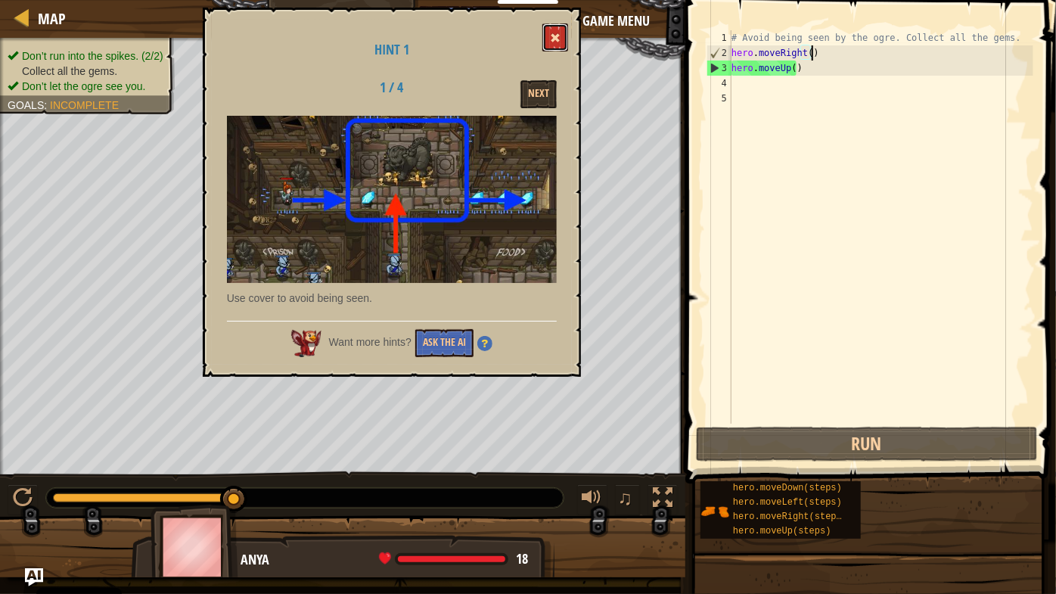
click at [555, 28] on button at bounding box center [556, 37] width 26 height 28
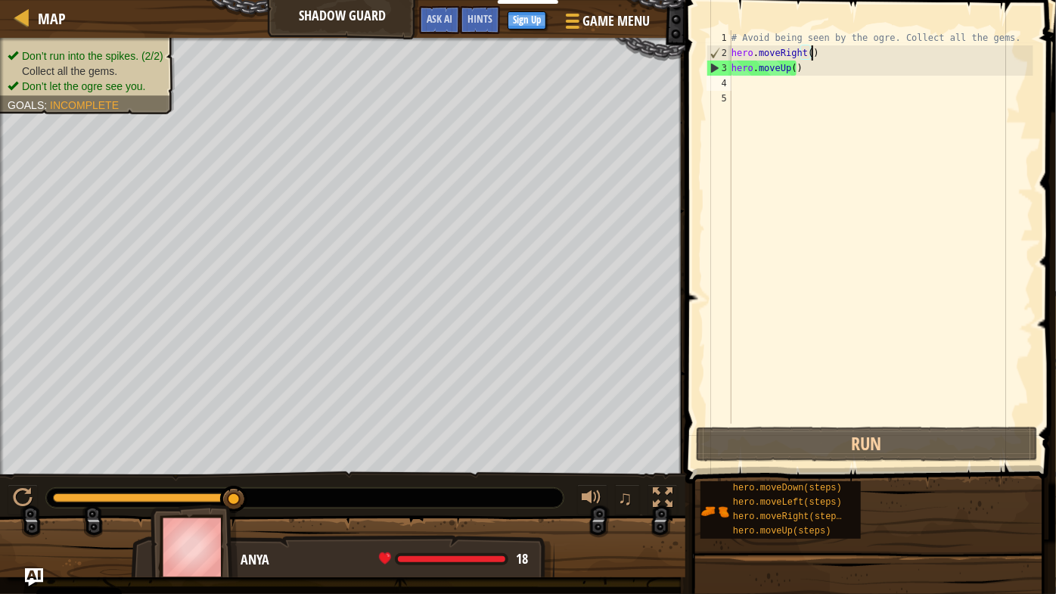
click at [735, 76] on div "# Avoid being seen by the ogre. Collect all the gems. hero . moveRight ( ) hero…" at bounding box center [881, 242] width 305 height 424
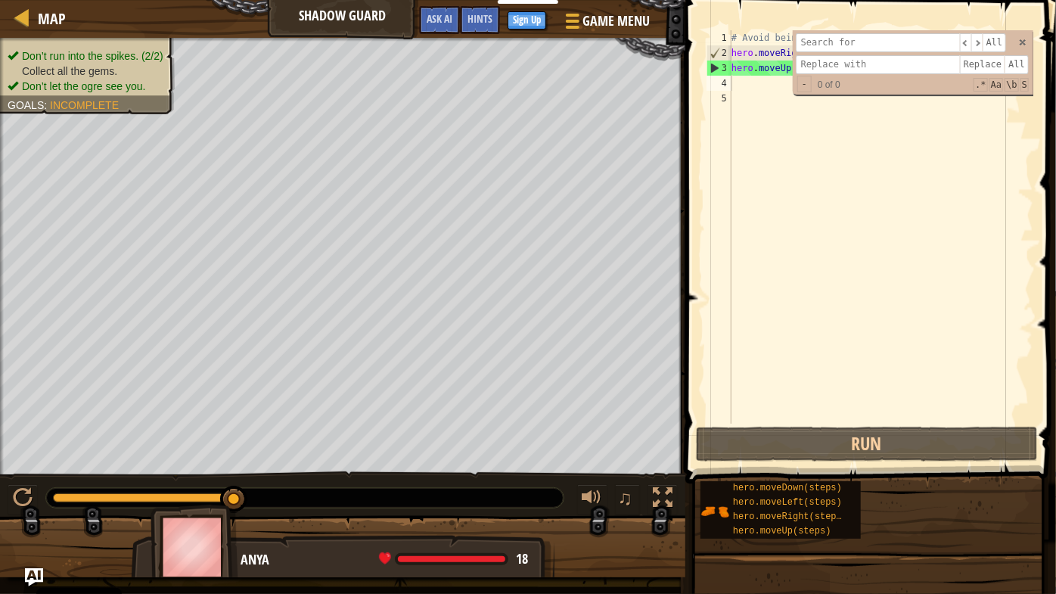
click at [1025, 33] on div "​ ​ All Replace All - 0 of 0 .* Aa \b S" at bounding box center [913, 62] width 241 height 64
click at [1024, 42] on span at bounding box center [1023, 42] width 11 height 11
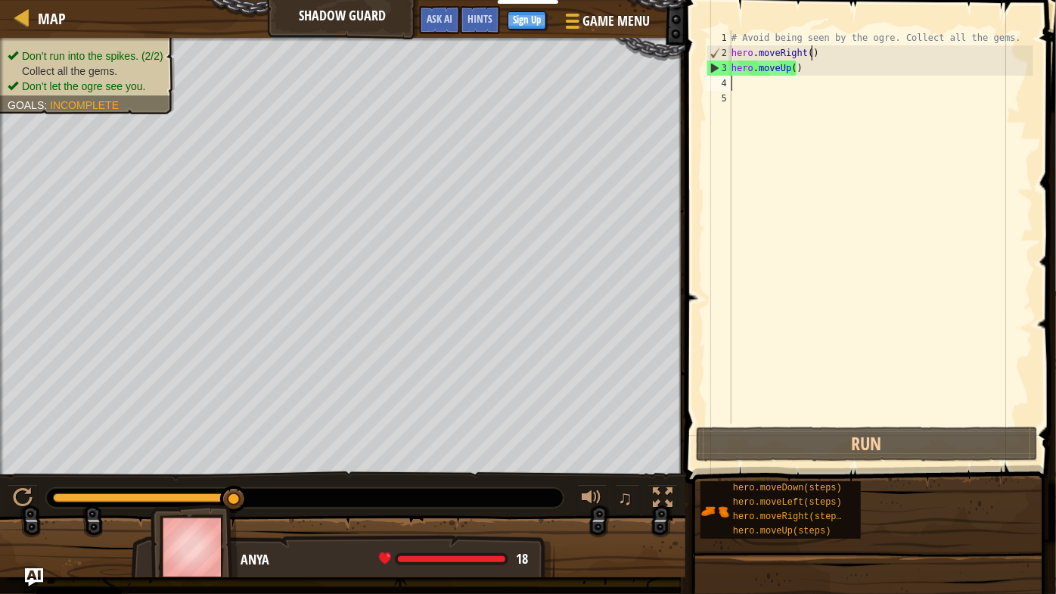
click at [815, 53] on div "# Avoid being seen by the ogre. Collect all the gems. hero . moveRight ( ) hero…" at bounding box center [881, 242] width 305 height 424
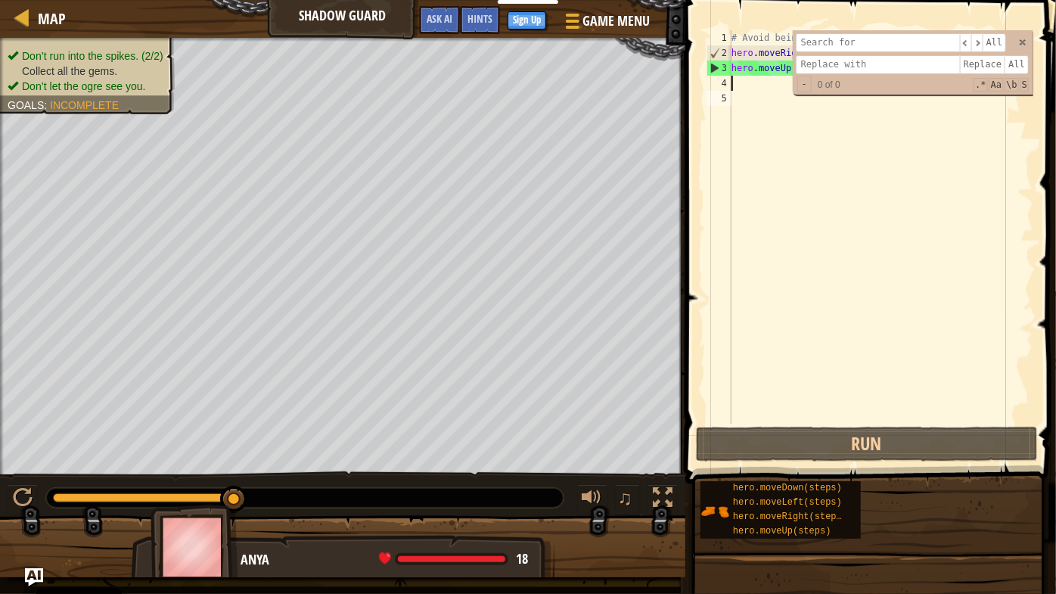
drag, startPoint x: 763, startPoint y: 95, endPoint x: 907, endPoint y: 315, distance: 263.0
click at [907, 315] on div "# Avoid being seen by the ogre. Collect all the gems. hero . moveRight ( ) hero…" at bounding box center [881, 242] width 305 height 424
click at [19, 495] on div at bounding box center [23, 498] width 20 height 20
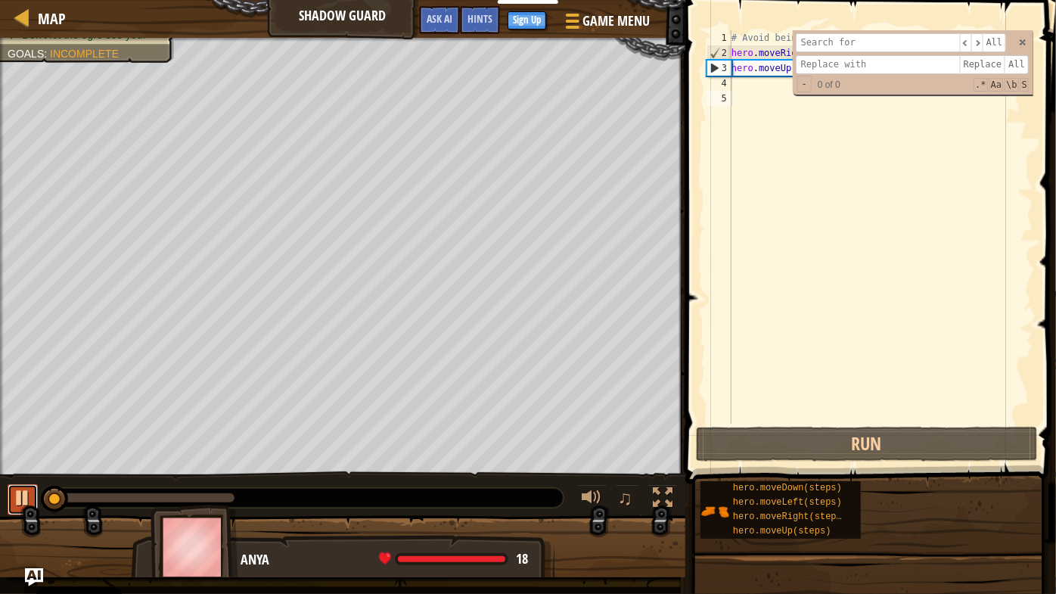
click at [19, 495] on button at bounding box center [23, 499] width 30 height 31
click at [19, 495] on div at bounding box center [23, 498] width 20 height 20
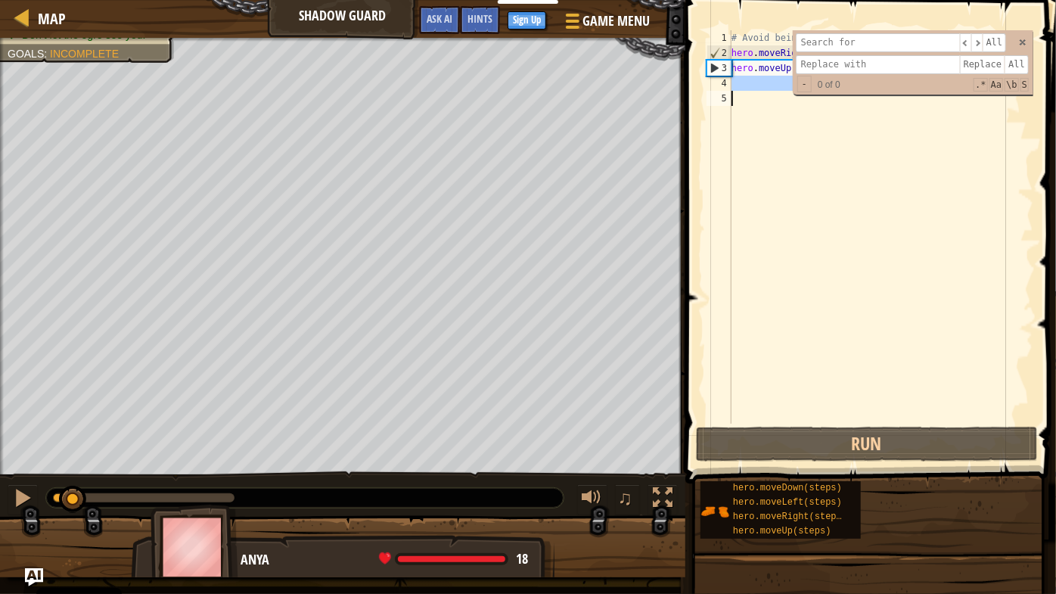
drag, startPoint x: 732, startPoint y: 78, endPoint x: 741, endPoint y: 123, distance: 45.6
click at [741, 123] on div "1 2 3 4 5 # Avoid being seen by the ogre. Collect all the gems. hero . moveRigh…" at bounding box center [869, 226] width 330 height 393
click at [733, 77] on div "# Avoid being seen by the ogre. Collect all the gems. hero . moveRight ( ) hero…" at bounding box center [881, 226] width 305 height 393
click at [793, 87] on div "# Avoid being seen by the ogre. Collect all the gems. hero . moveRight ( ) hero…" at bounding box center [881, 242] width 305 height 424
click at [1024, 42] on span at bounding box center [1023, 42] width 11 height 11
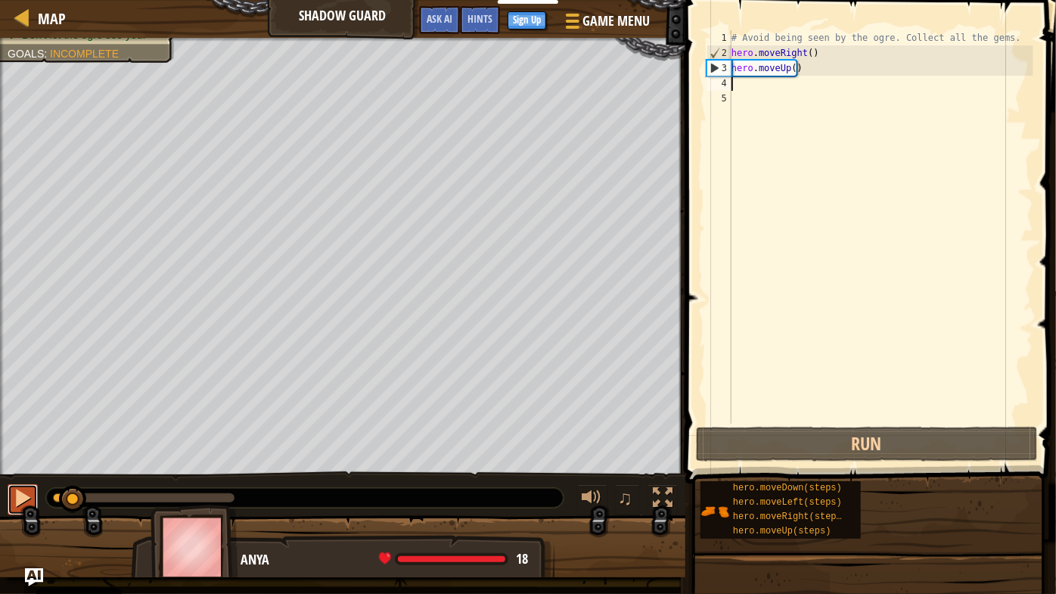
click at [23, 499] on div at bounding box center [23, 498] width 20 height 20
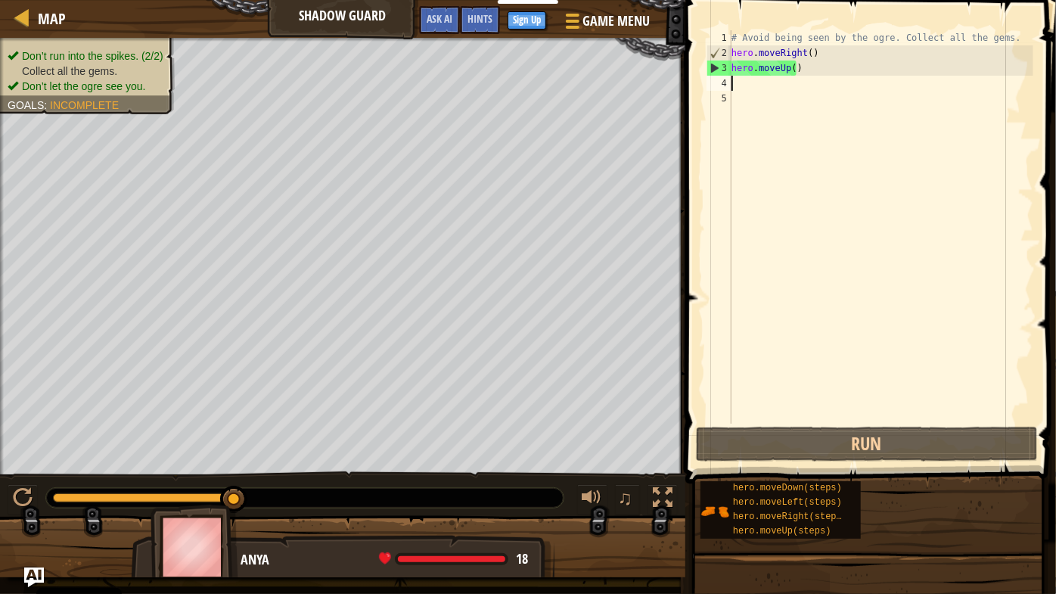
click at [40, 535] on img "Ask AI" at bounding box center [34, 577] width 20 height 20
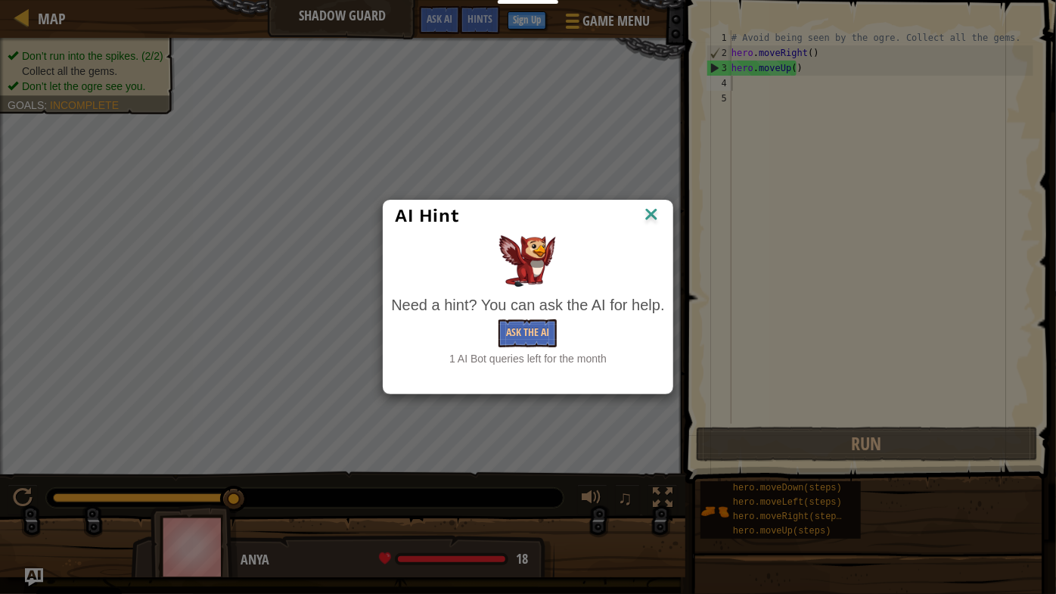
click at [651, 218] on img at bounding box center [652, 215] width 20 height 23
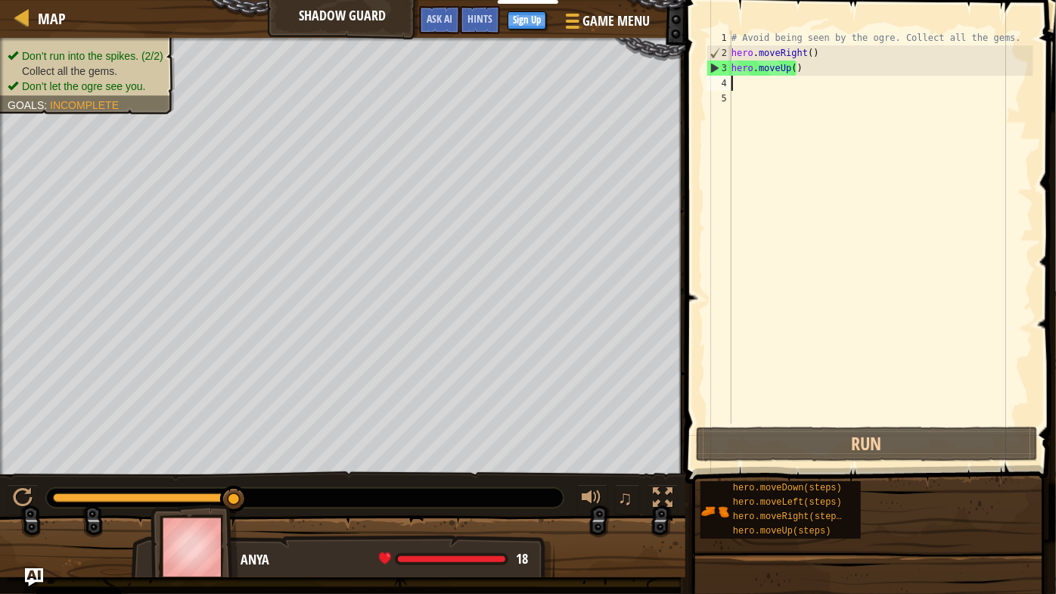
click at [732, 91] on div "5" at bounding box center [719, 98] width 25 height 15
click at [736, 85] on div "# Avoid being seen by the ogre. Collect all the gems. hero . moveRight ( ) hero…" at bounding box center [881, 242] width 305 height 424
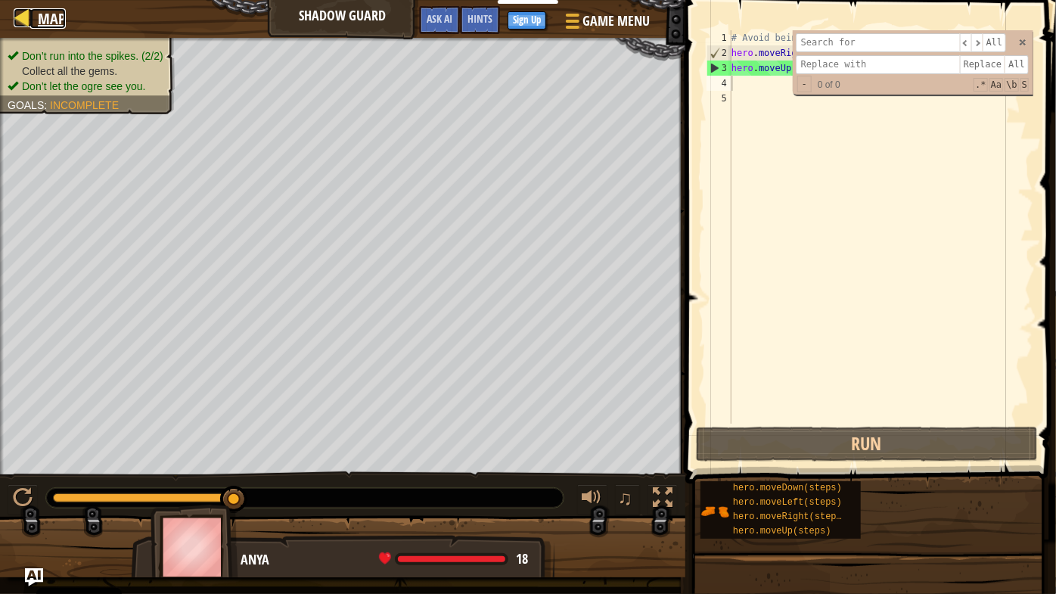
click at [38, 20] on span "Map" at bounding box center [52, 18] width 28 height 20
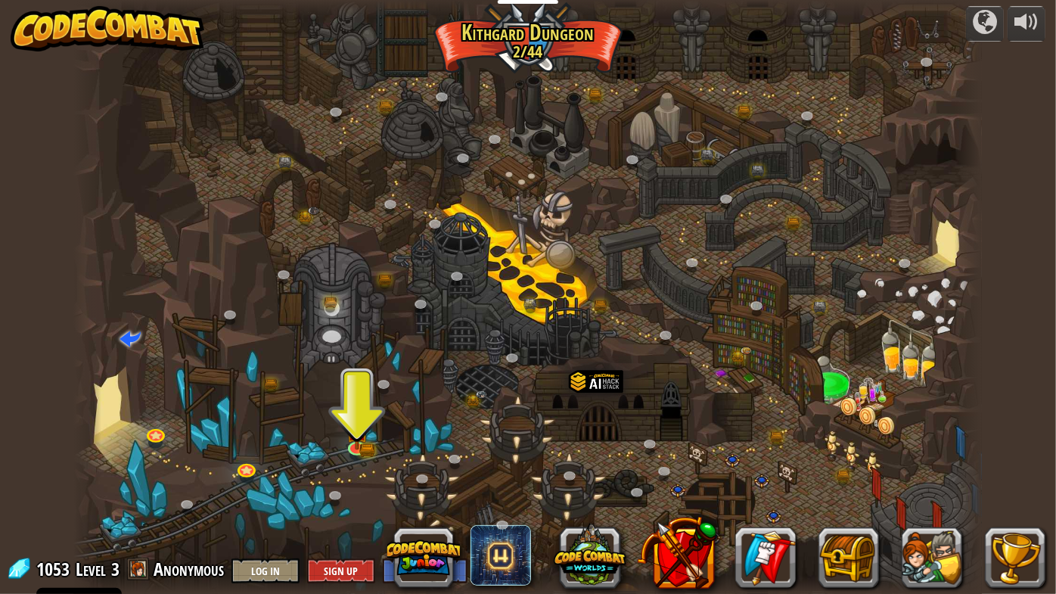
click at [454, 433] on div at bounding box center [527, 297] width 909 height 594
click at [468, 443] on div at bounding box center [527, 297] width 909 height 594
click at [486, 406] on link at bounding box center [477, 402] width 30 height 30
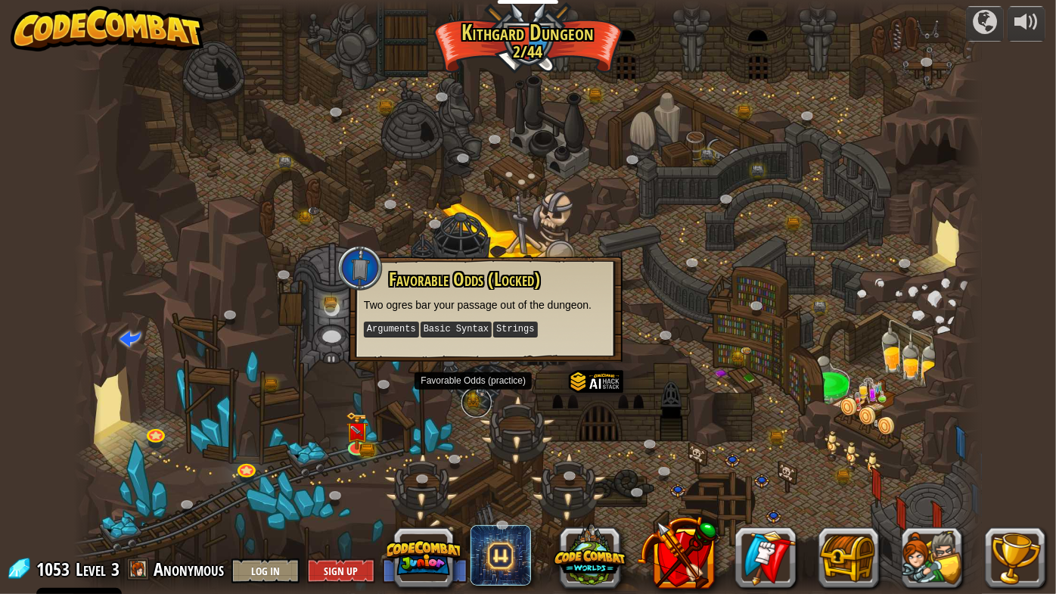
click at [485, 400] on link at bounding box center [477, 402] width 30 height 30
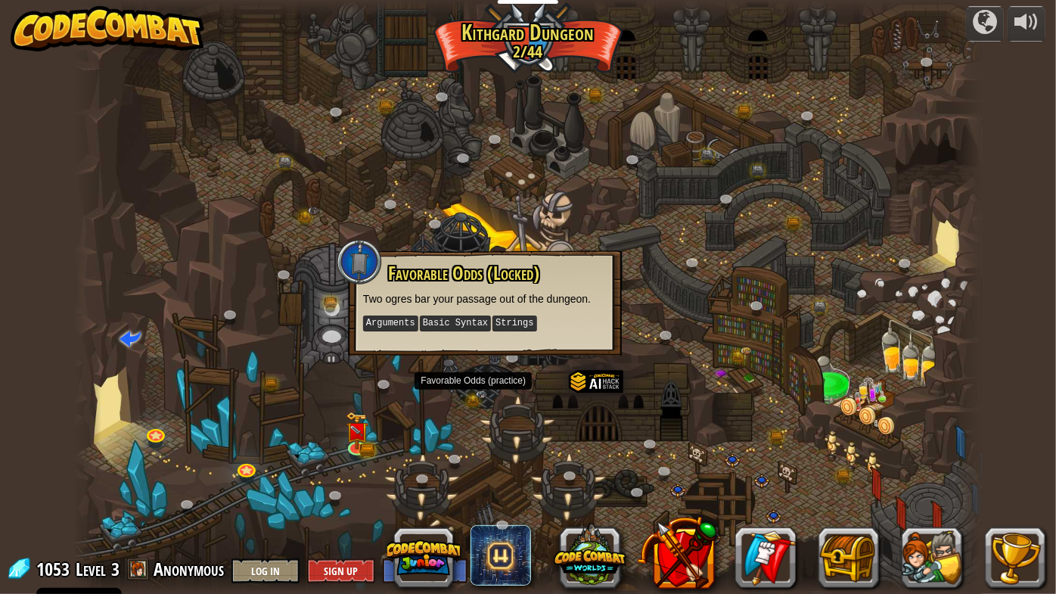
click at [480, 424] on div at bounding box center [527, 297] width 909 height 594
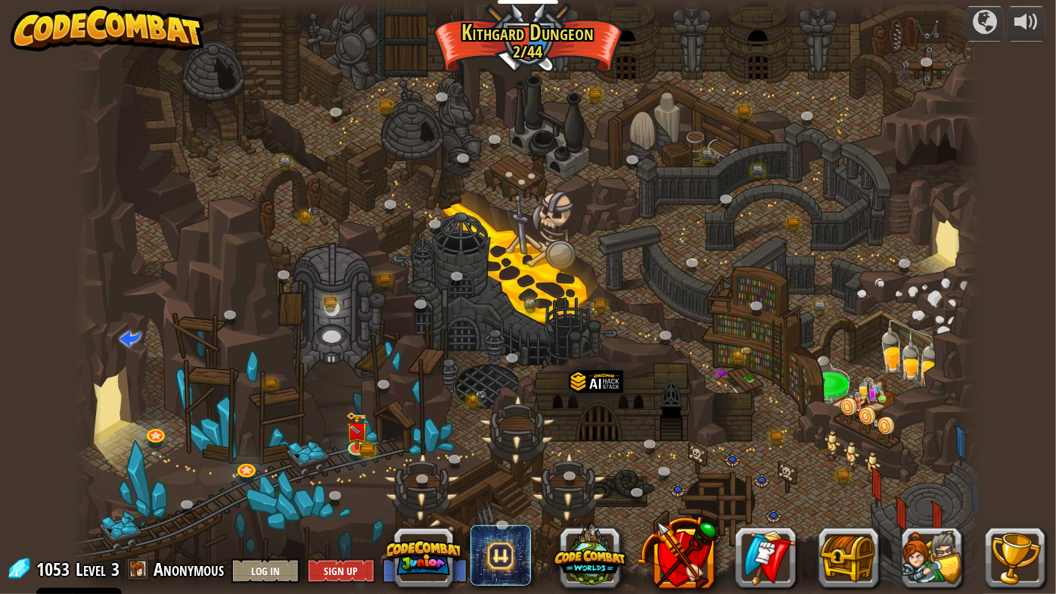
click at [424, 412] on div at bounding box center [527, 297] width 909 height 594
click at [384, 434] on div at bounding box center [527, 297] width 909 height 594
click at [355, 451] on link at bounding box center [358, 446] width 30 height 30
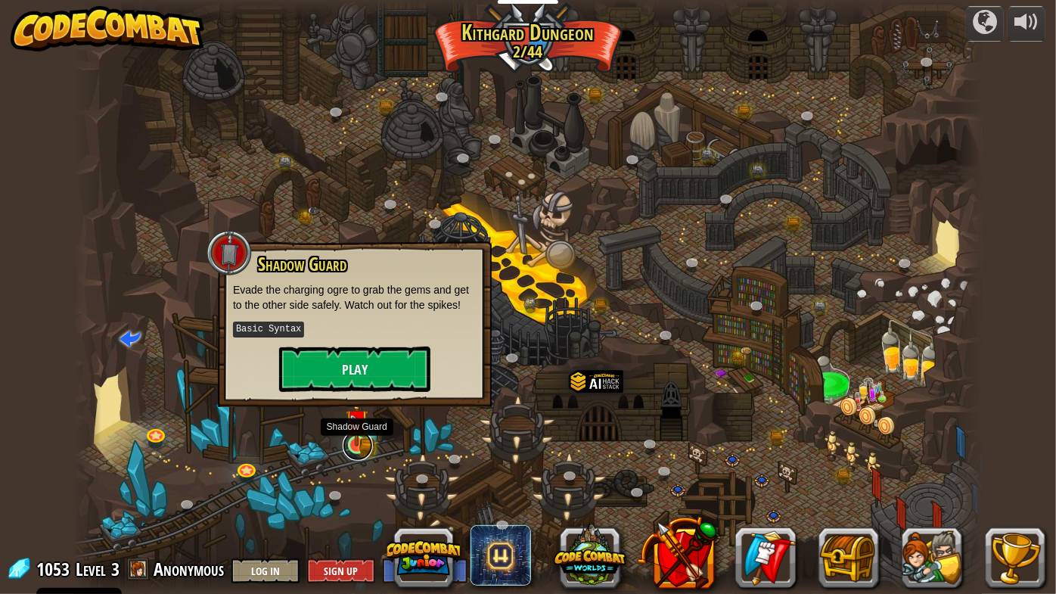
click at [370, 440] on link at bounding box center [358, 446] width 30 height 30
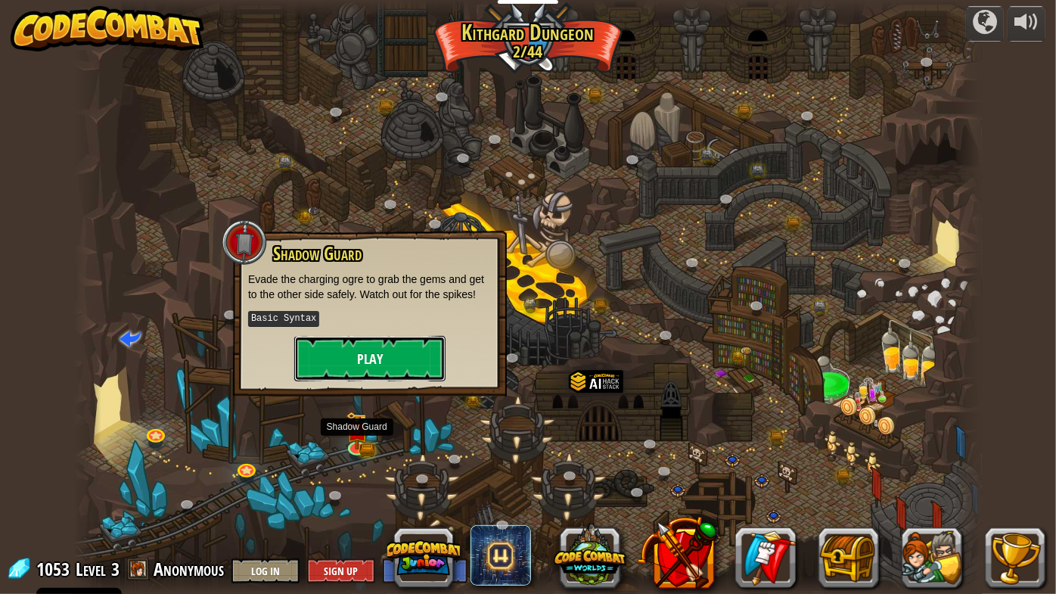
click at [400, 351] on button "Play" at bounding box center [369, 358] width 151 height 45
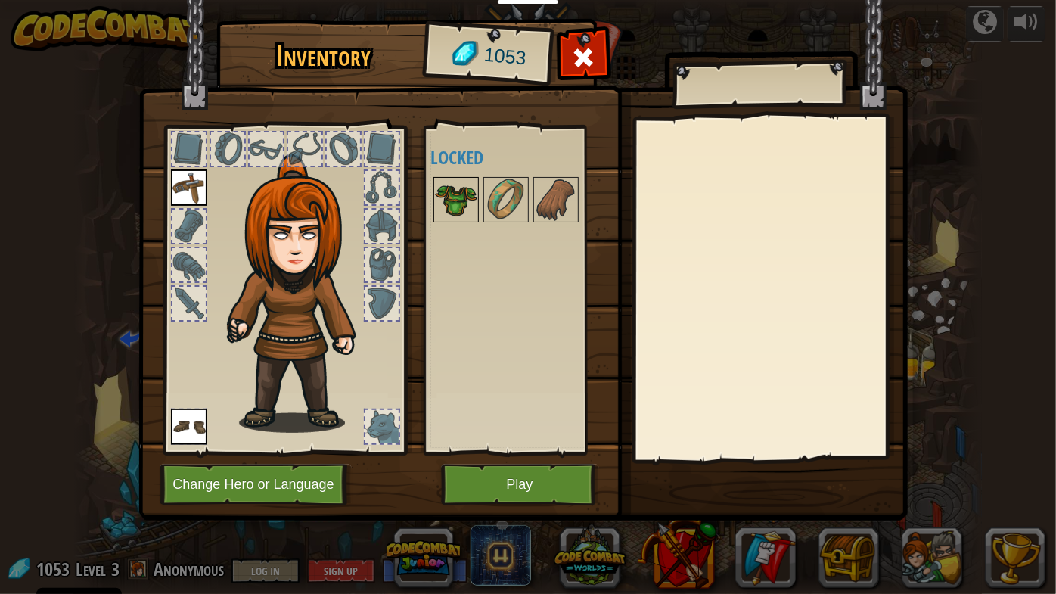
click at [444, 201] on img at bounding box center [456, 200] width 42 height 42
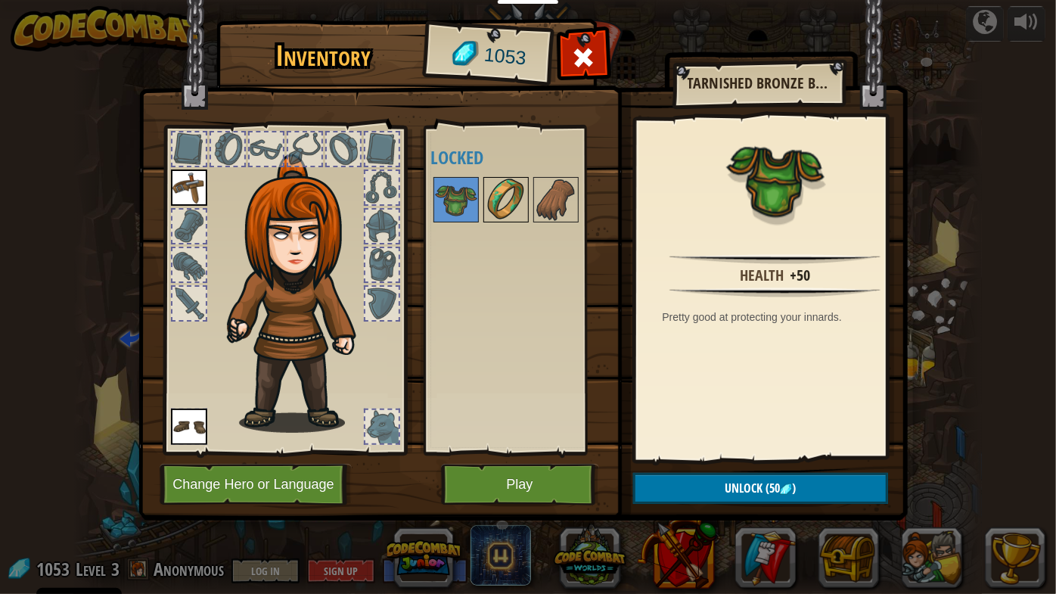
click at [513, 197] on img at bounding box center [506, 200] width 42 height 42
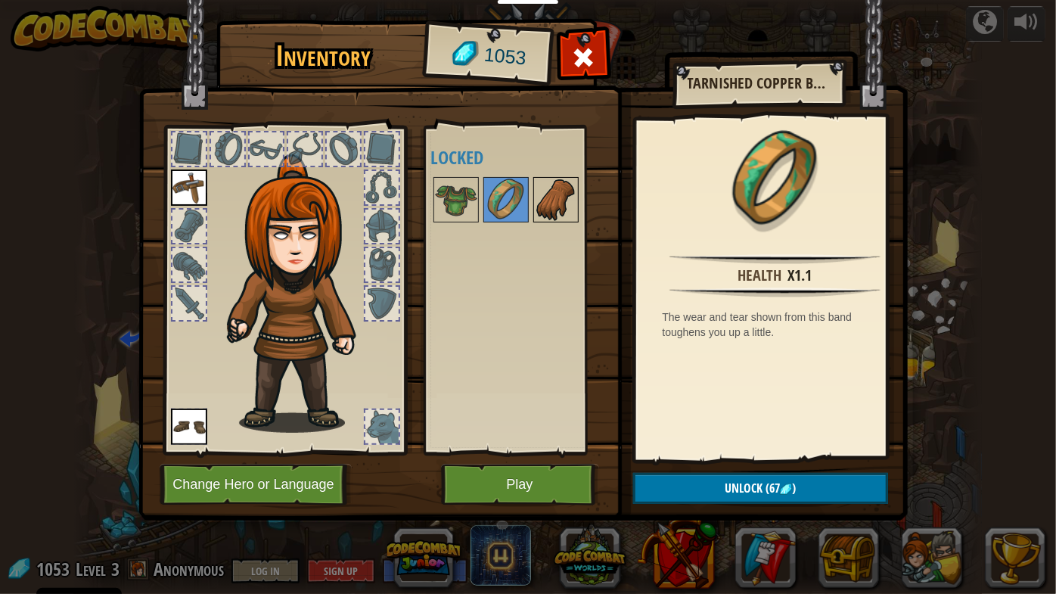
click at [549, 207] on img at bounding box center [556, 200] width 42 height 42
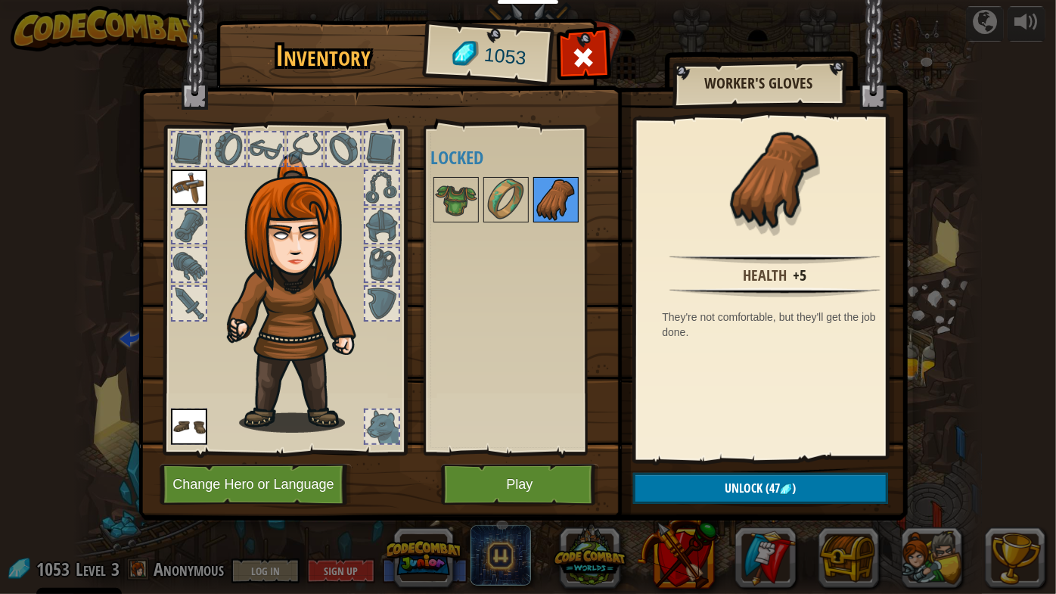
click at [569, 199] on img at bounding box center [556, 200] width 42 height 42
click at [564, 205] on img at bounding box center [556, 200] width 42 height 42
click at [573, 66] on span at bounding box center [583, 57] width 24 height 24
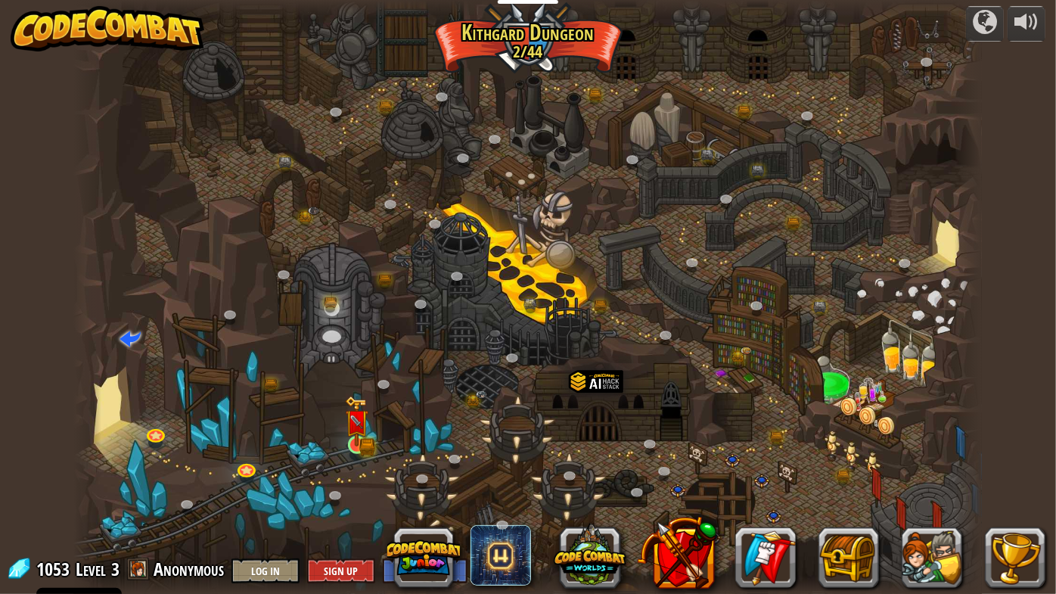
click at [367, 418] on img at bounding box center [356, 421] width 23 height 51
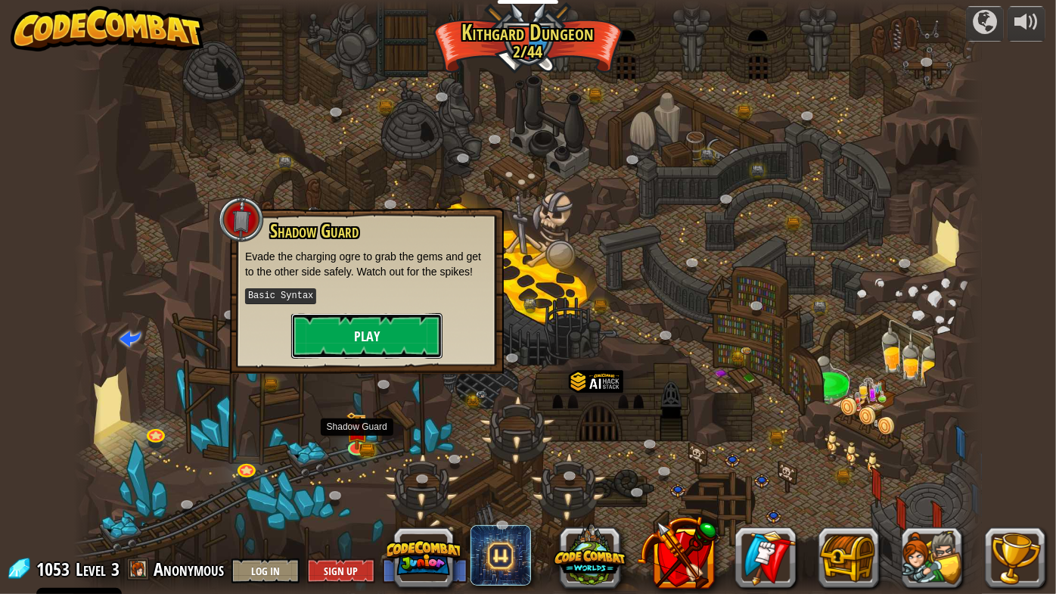
click at [396, 345] on button "Play" at bounding box center [366, 335] width 151 height 45
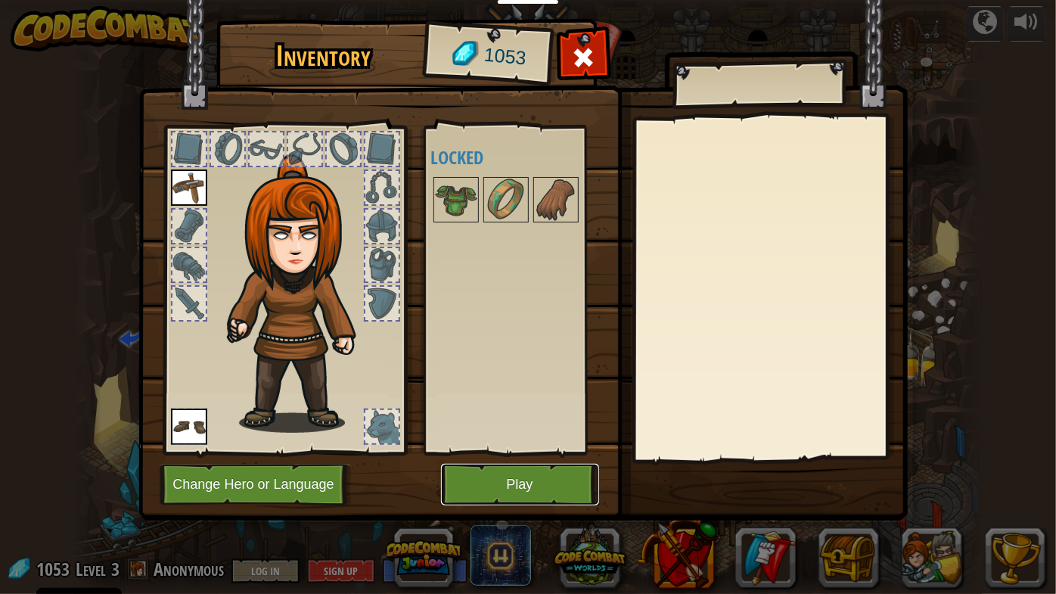
click at [549, 483] on button "Play" at bounding box center [520, 485] width 158 height 42
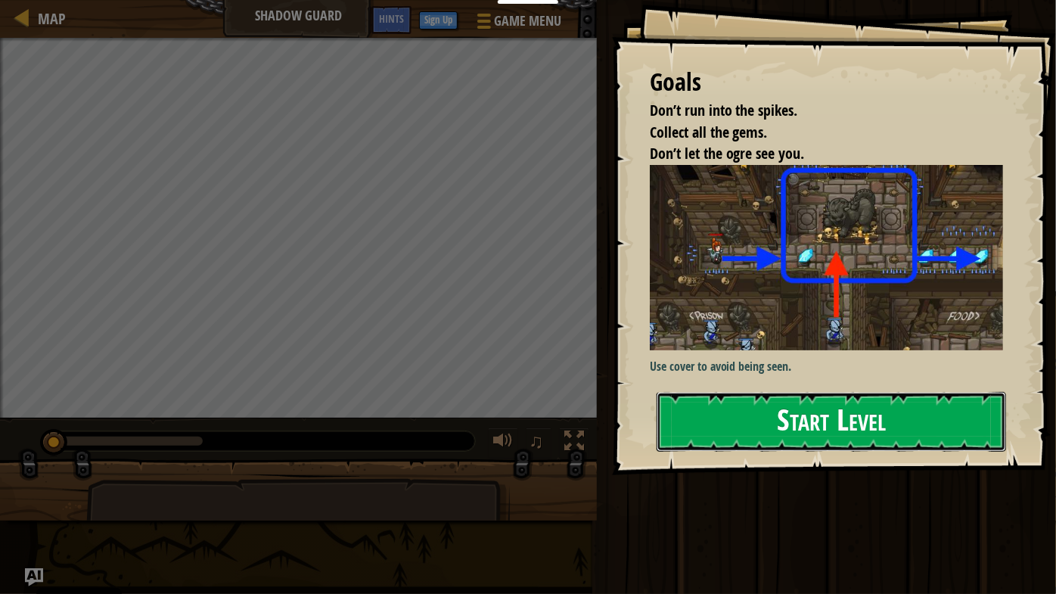
click at [822, 428] on button "Start Level" at bounding box center [832, 422] width 350 height 60
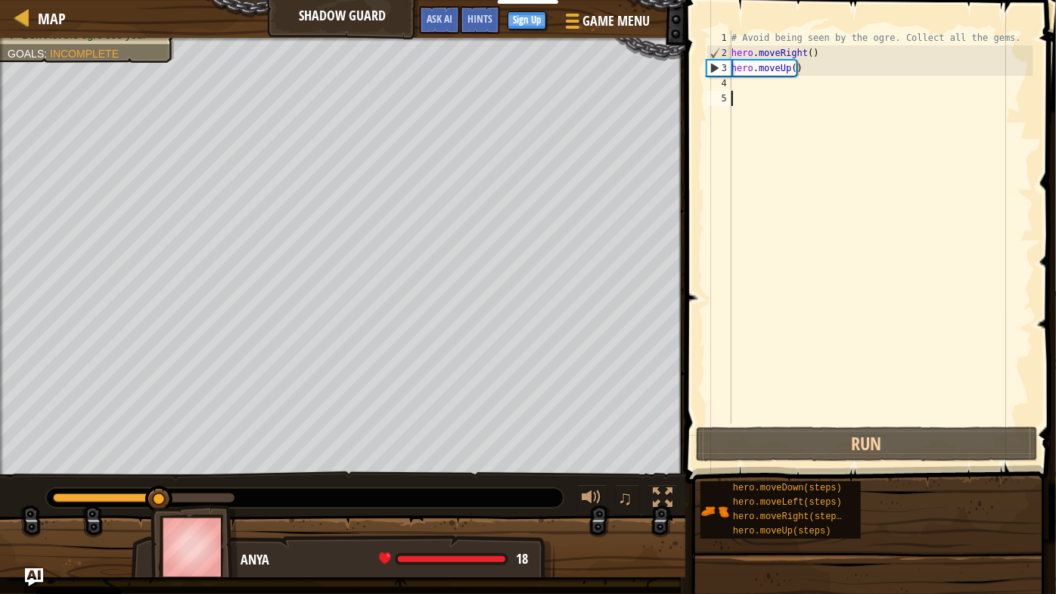
click at [740, 87] on div "# Avoid being seen by the ogre. Collect all the gems. hero . moveRight ( ) hero…" at bounding box center [881, 242] width 305 height 424
click at [806, 64] on div "# Avoid being seen by the ogre. Collect all the gems. hero . moveRight ( ) hero…" at bounding box center [881, 242] width 305 height 424
click at [804, 72] on div "# Avoid being seen by the ogre. Collect all the gems. hero . moveRight ( ) hero…" at bounding box center [881, 242] width 305 height 424
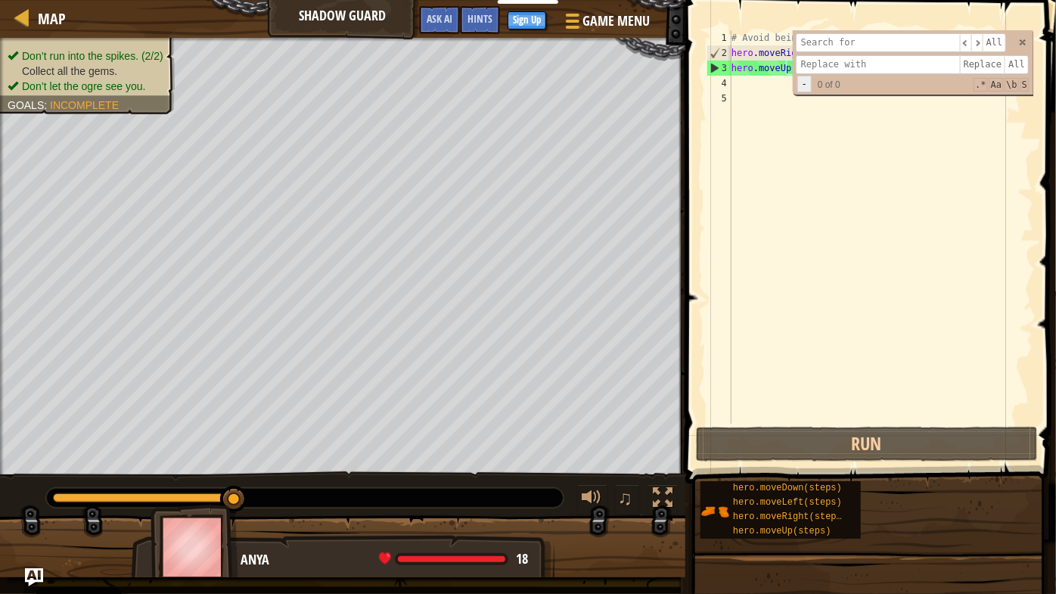
click at [809, 79] on span "-" at bounding box center [805, 84] width 14 height 17
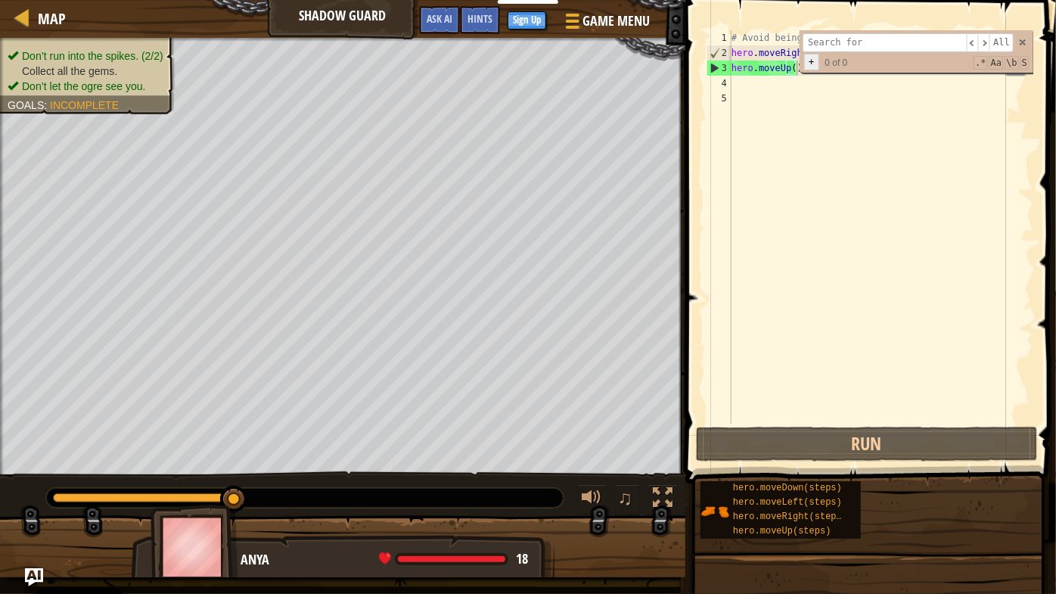
click at [812, 56] on span "+" at bounding box center [811, 62] width 14 height 17
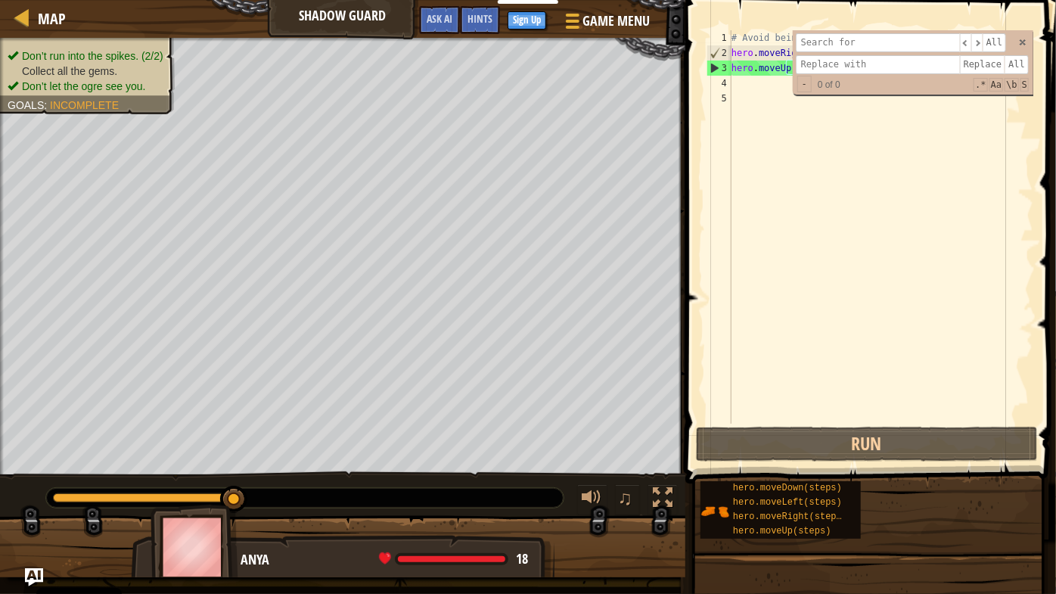
click at [813, 56] on input at bounding box center [878, 64] width 164 height 19
click at [1018, 58] on span "All" at bounding box center [1017, 64] width 24 height 19
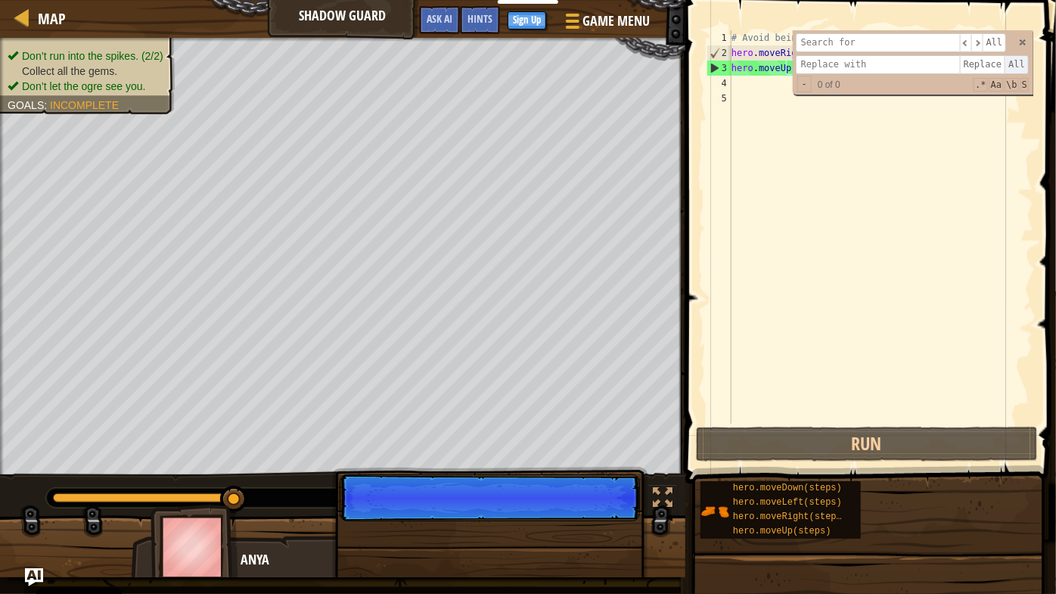
click at [1018, 58] on span "All" at bounding box center [1017, 64] width 24 height 19
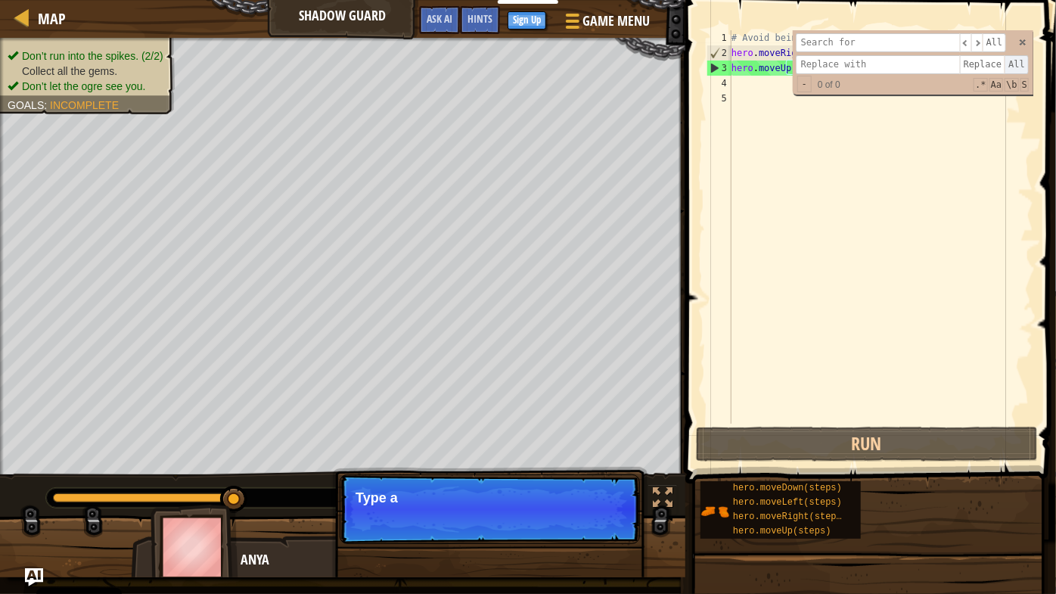
click at [1018, 58] on span "All" at bounding box center [1017, 64] width 24 height 19
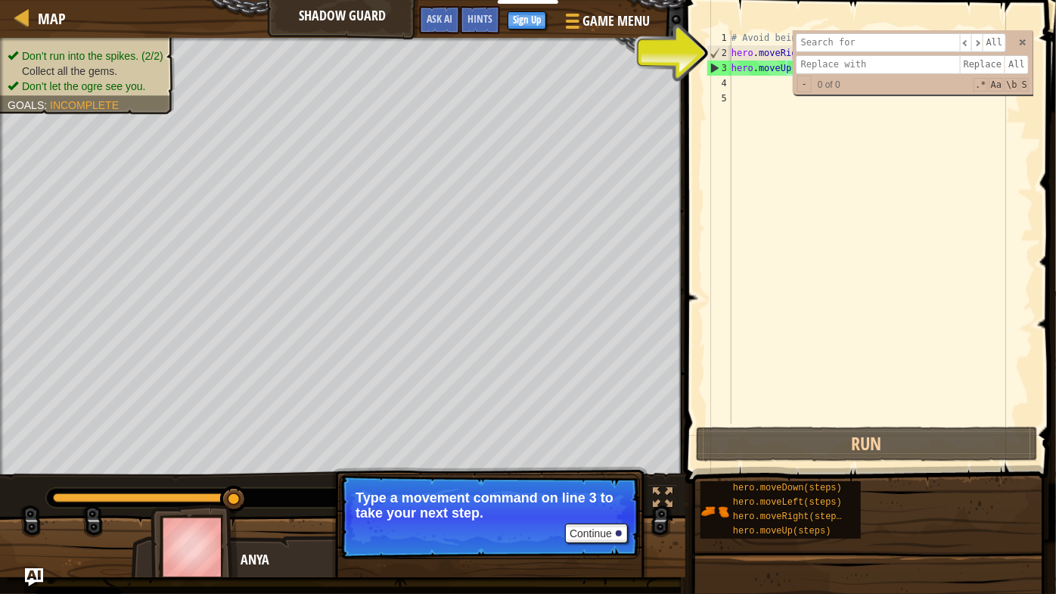
click at [763, 71] on div "# Avoid being seen by the ogre. Collect all the gems. hero . moveRight ( ) hero…" at bounding box center [881, 242] width 305 height 424
click at [785, 70] on div "# Avoid being seen by the ogre. Collect all the gems. hero . moveRight ( ) hero…" at bounding box center [881, 242] width 305 height 424
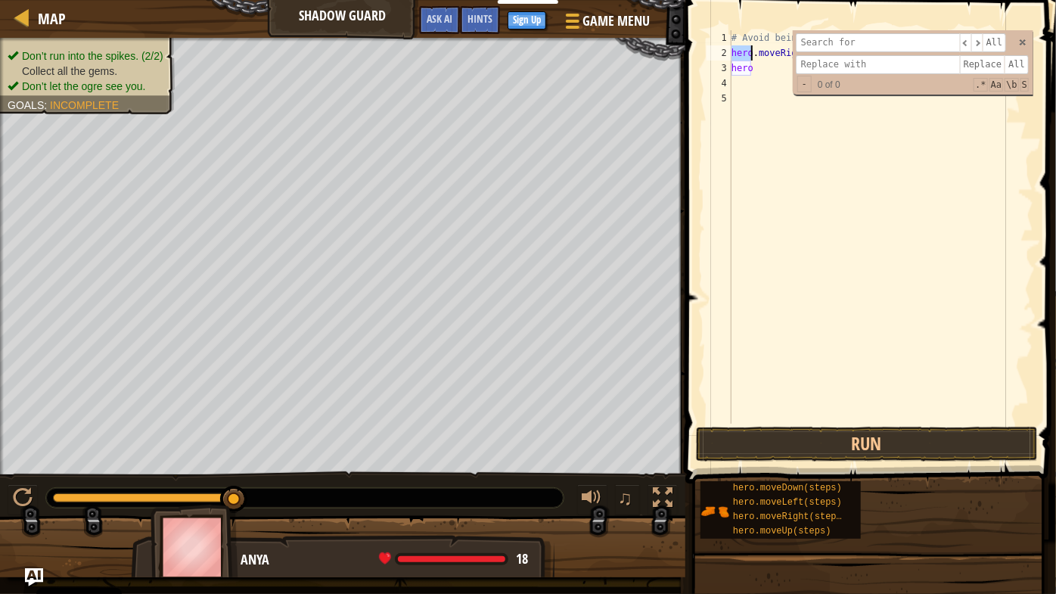
type textarea "hero"
select select "ace/mode/python"
select select "ace/theme/textmate"
select select "markbegin"
select select "true"
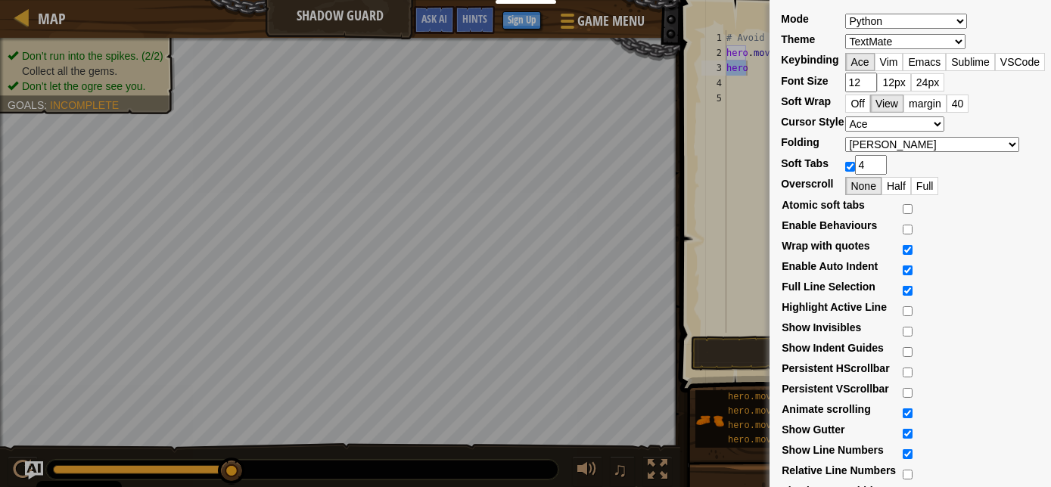
click at [585, 143] on div "Mode ABAP ABC ActionScript [PERSON_NAME] Apache Conf Apex AQL AsciiDoc ASL Asse…" at bounding box center [525, 243] width 1051 height 487
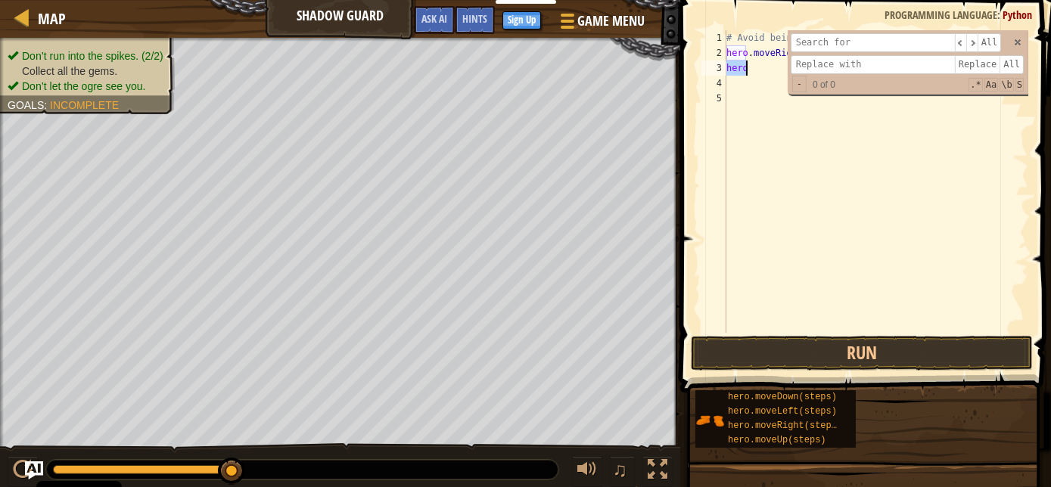
click at [903, 201] on div "# Avoid being seen by the ogre. Collect all the gems. hero . moveRight ( ) hero" at bounding box center [875, 196] width 305 height 333
click at [732, 92] on div "# Avoid being seen by the ogre. Collect all the gems. hero . moveRight ( ) hero" at bounding box center [875, 196] width 305 height 333
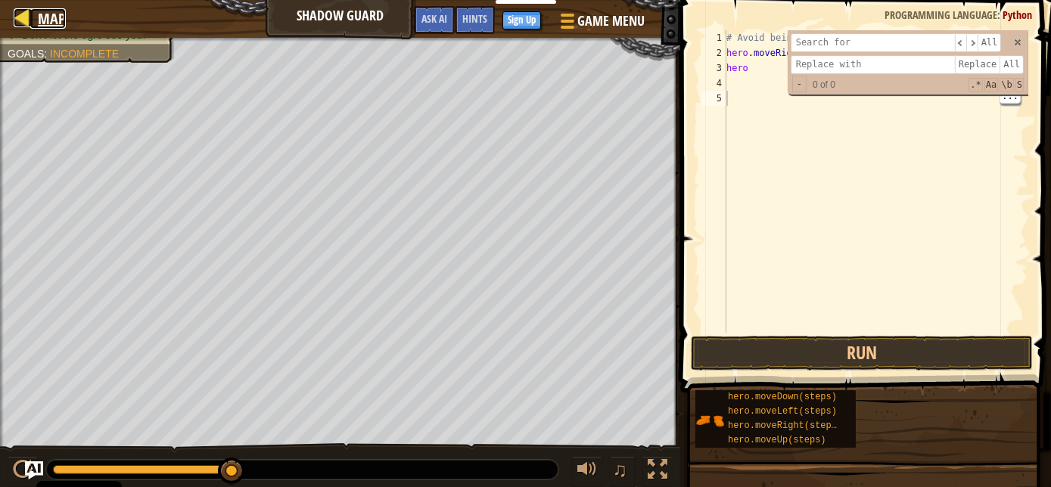
click at [23, 11] on div at bounding box center [23, 17] width 19 height 19
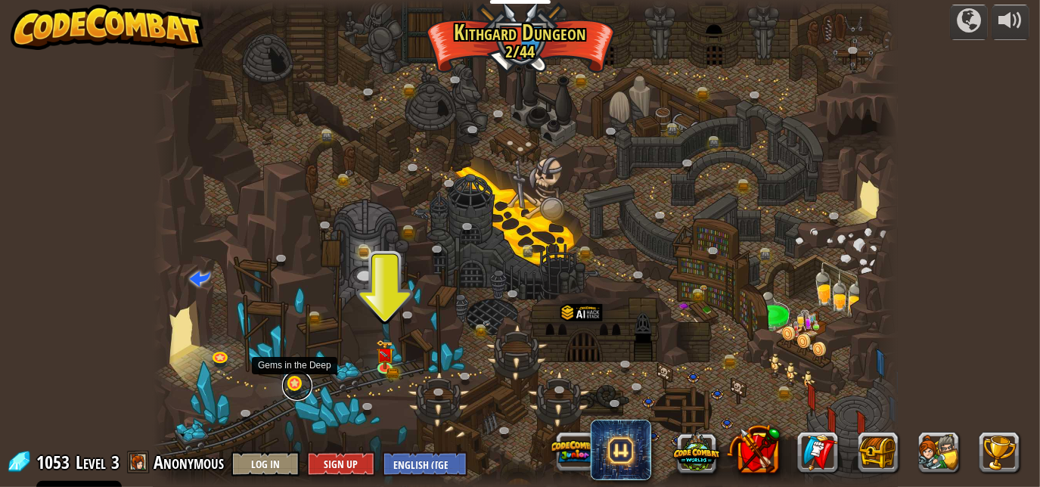
click at [282, 387] on link at bounding box center [297, 386] width 30 height 30
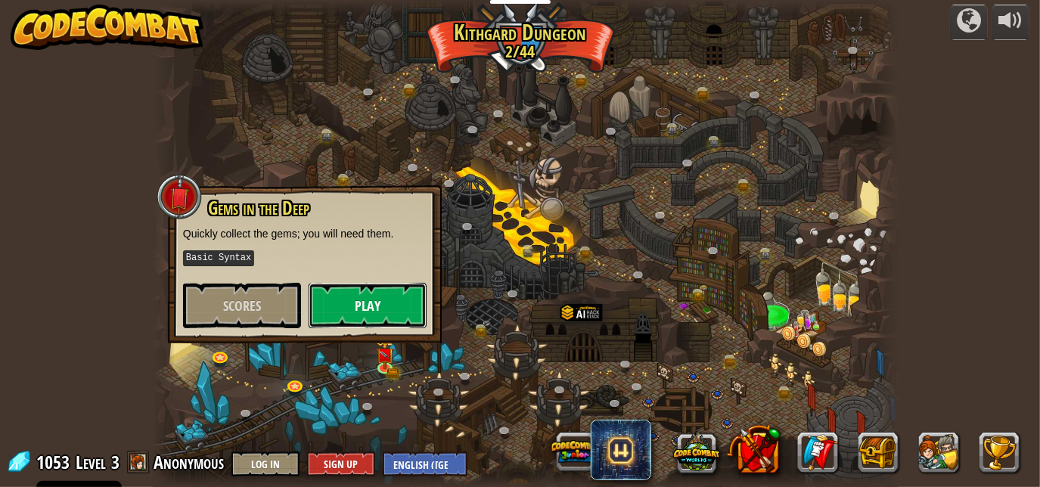
click at [356, 294] on button "Play" at bounding box center [368, 305] width 118 height 45
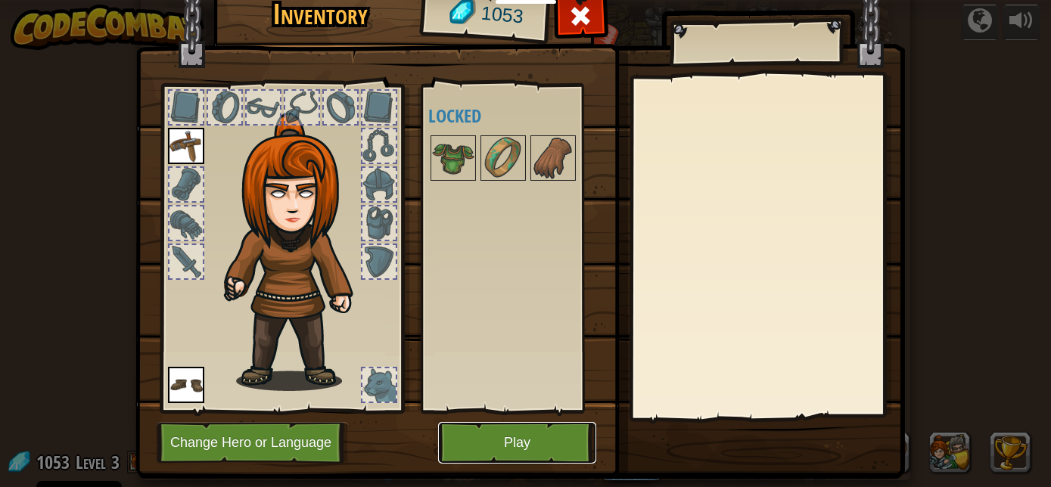
click at [533, 449] on button "Play" at bounding box center [517, 443] width 158 height 42
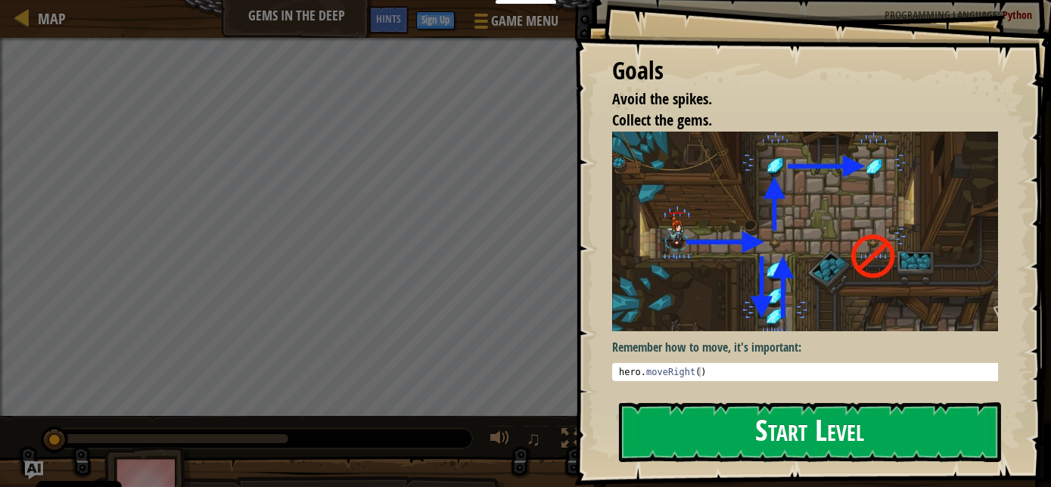
click at [666, 421] on button "Start Level" at bounding box center [810, 433] width 382 height 60
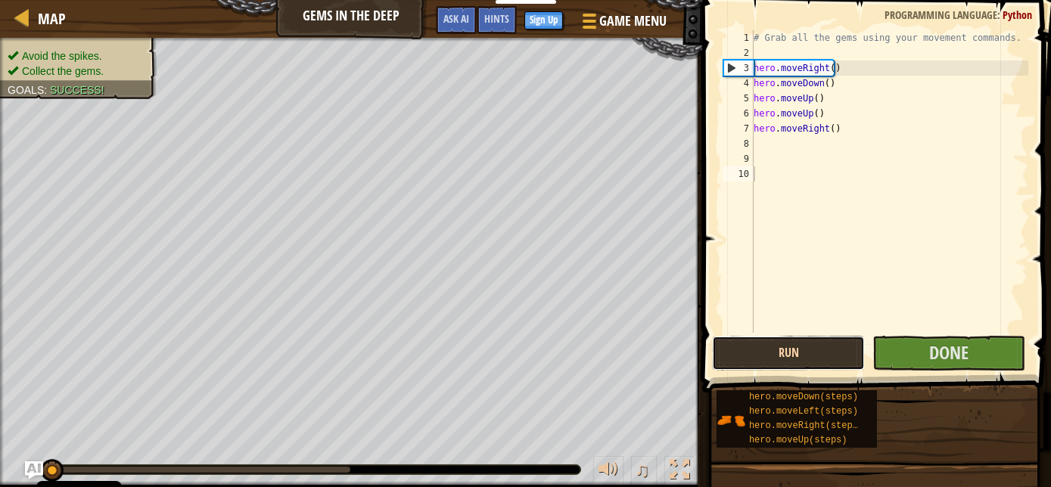
click at [829, 339] on button "Run" at bounding box center [788, 353] width 153 height 35
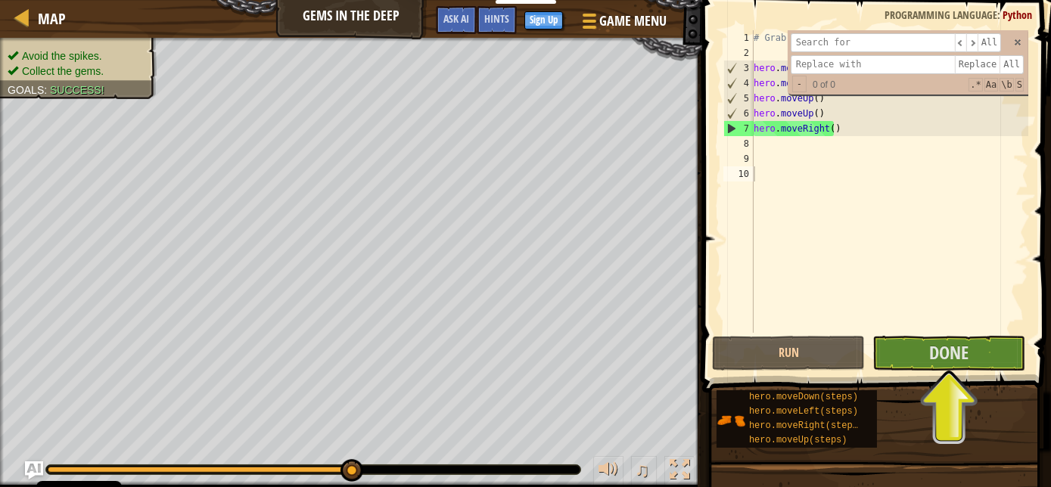
click at [1021, 36] on div "​ ​ All Replace All - 0 of 0 .* Aa \b S" at bounding box center [908, 62] width 241 height 64
click at [1018, 45] on span at bounding box center [1017, 42] width 11 height 11
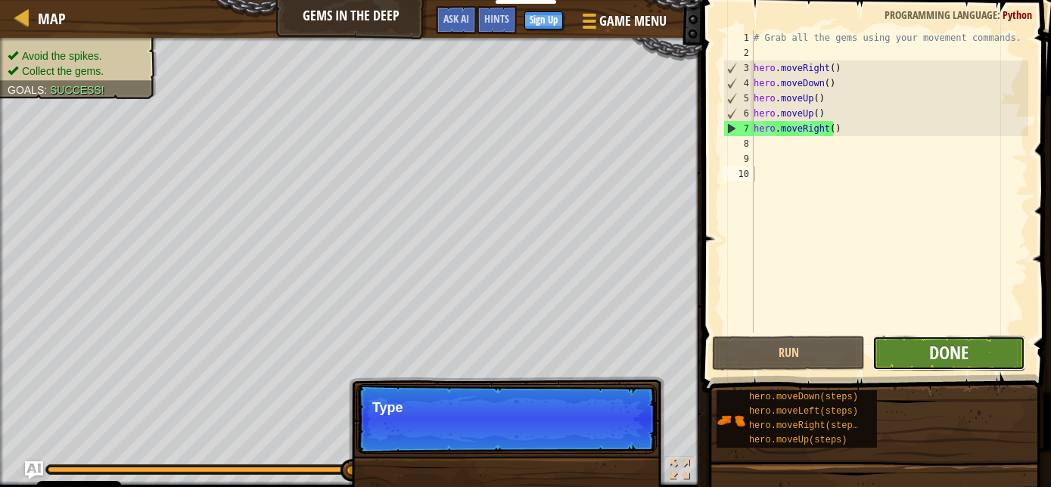
click at [956, 353] on span "Done" at bounding box center [948, 352] width 39 height 24
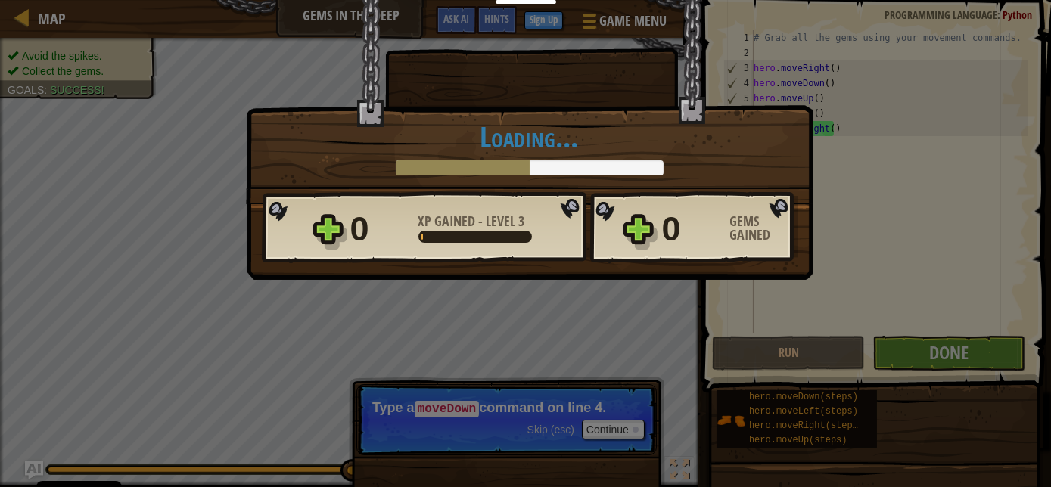
drag, startPoint x: 956, startPoint y: 353, endPoint x: 580, endPoint y: 224, distance: 397.4
click at [580, 224] on div "× You will find a use for these gems soon. How fun was this level? Loading... R…" at bounding box center [525, 243] width 1051 height 487
